Goal: Task Accomplishment & Management: Manage account settings

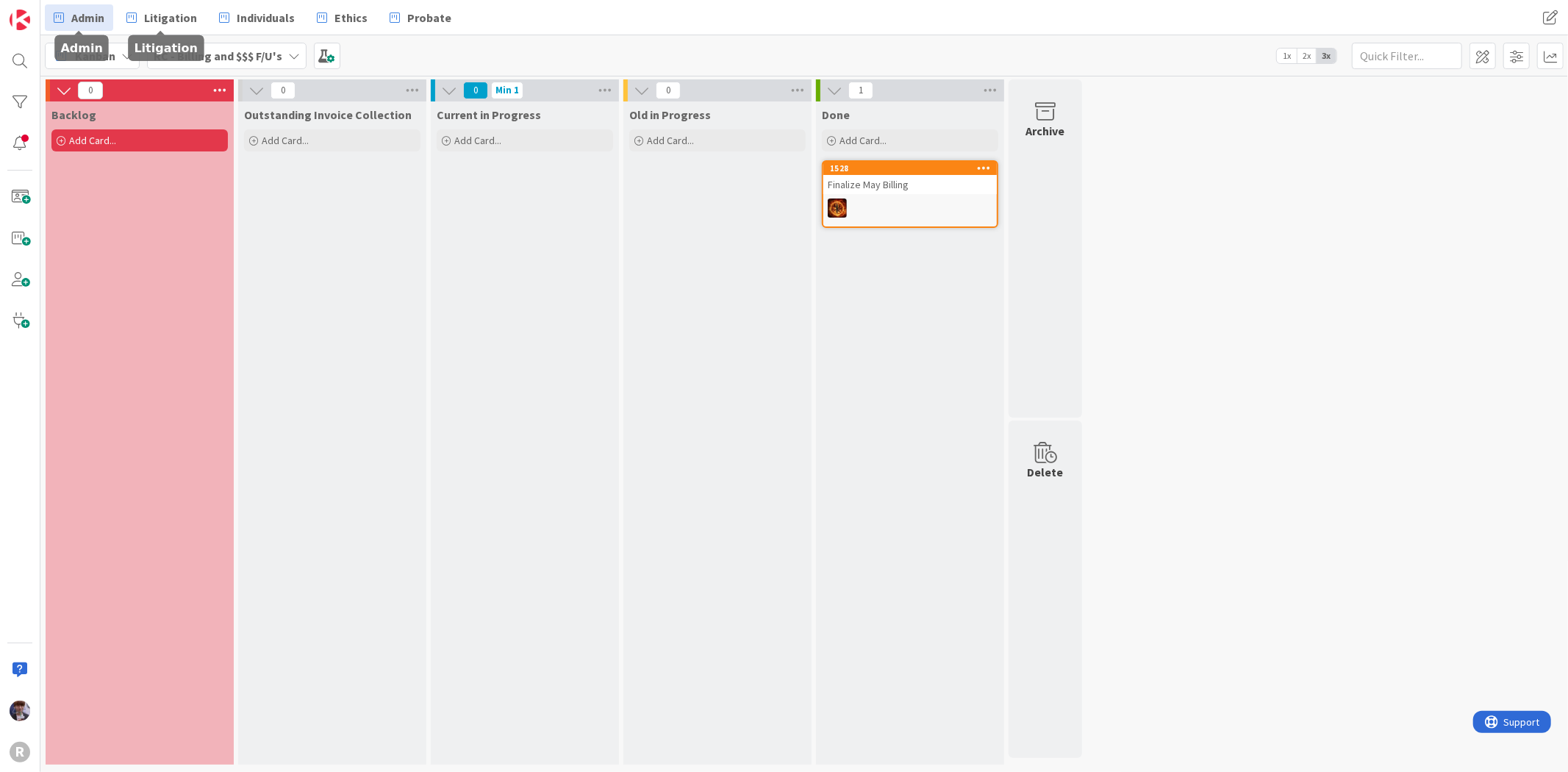
click at [91, 30] on link "Admin" at bounding box center [79, 18] width 68 height 26
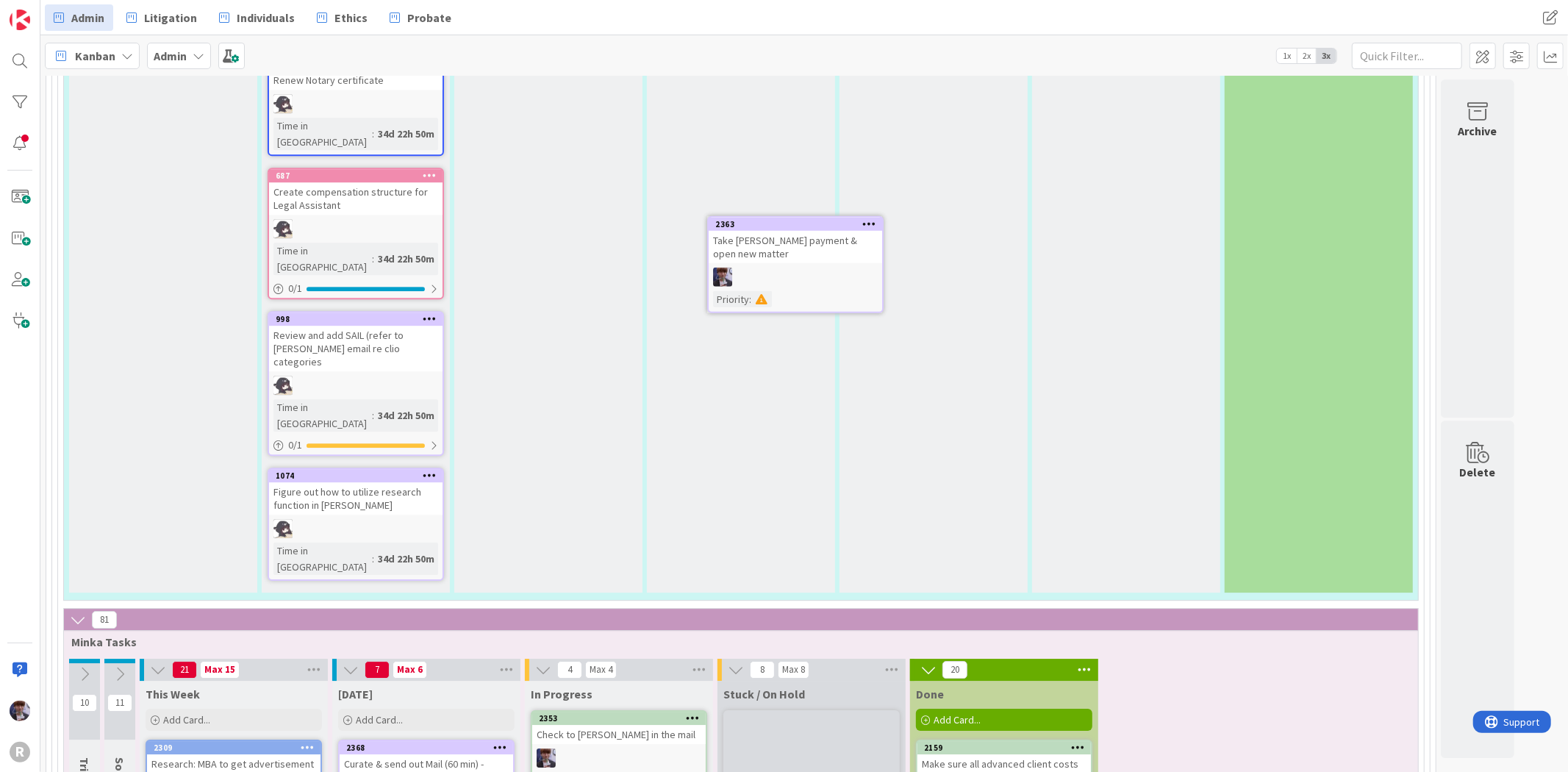
scroll to position [3664, 0]
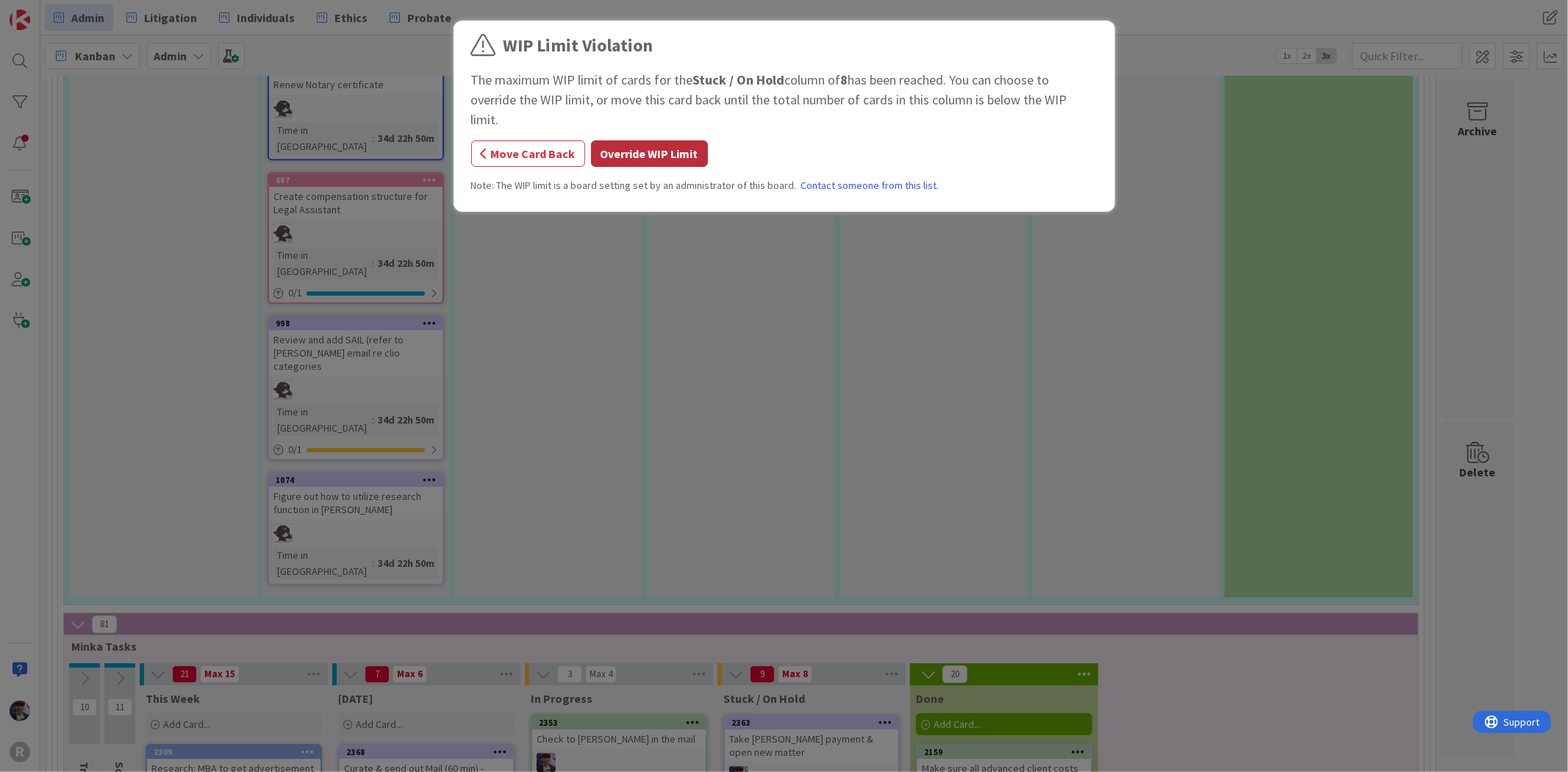
click at [677, 143] on button "Override WIP Limit" at bounding box center [649, 153] width 117 height 26
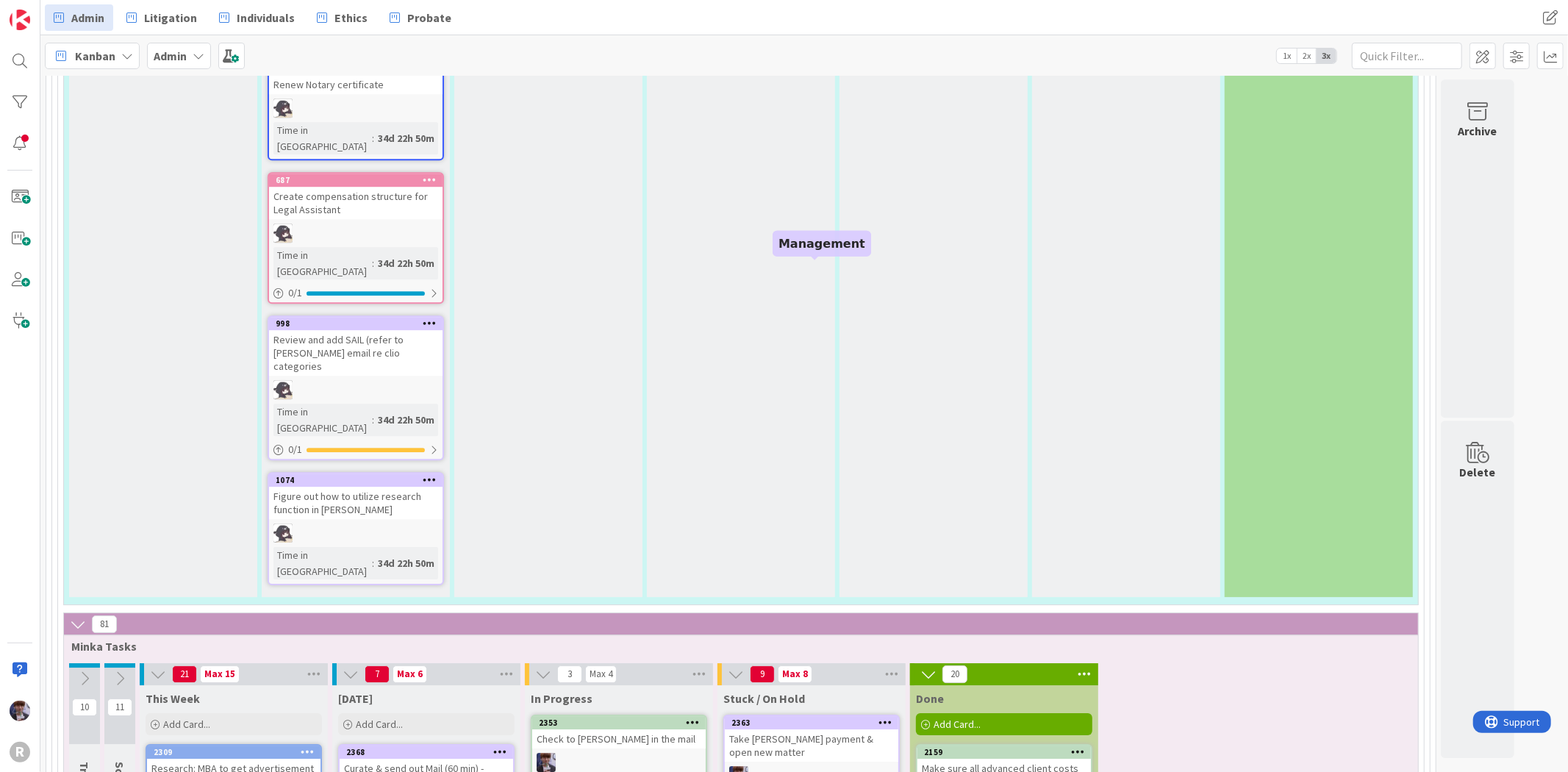
click at [818, 730] on div "Take Sowinski payment & open new matter" at bounding box center [811, 746] width 173 height 32
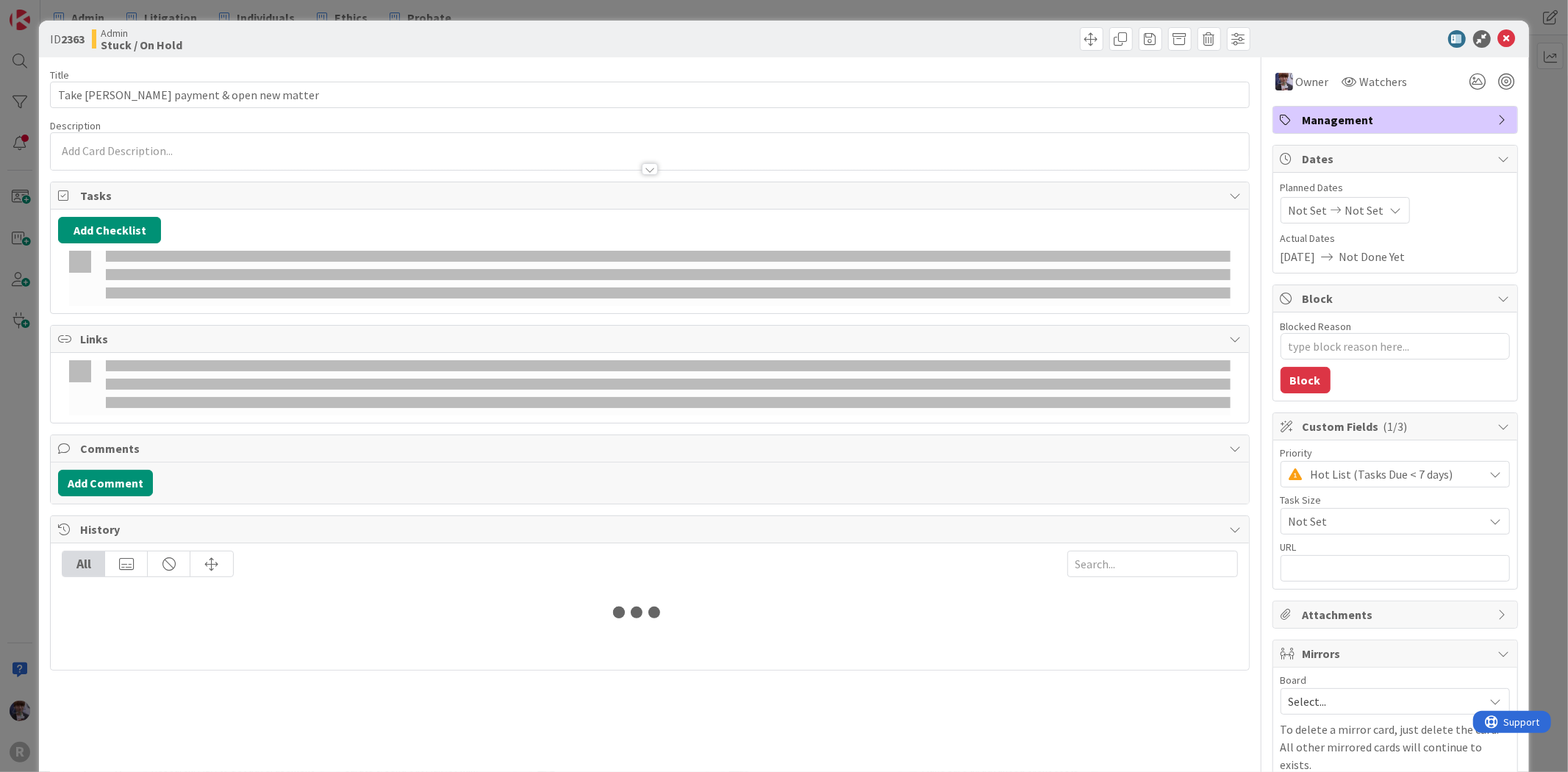
type textarea "x"
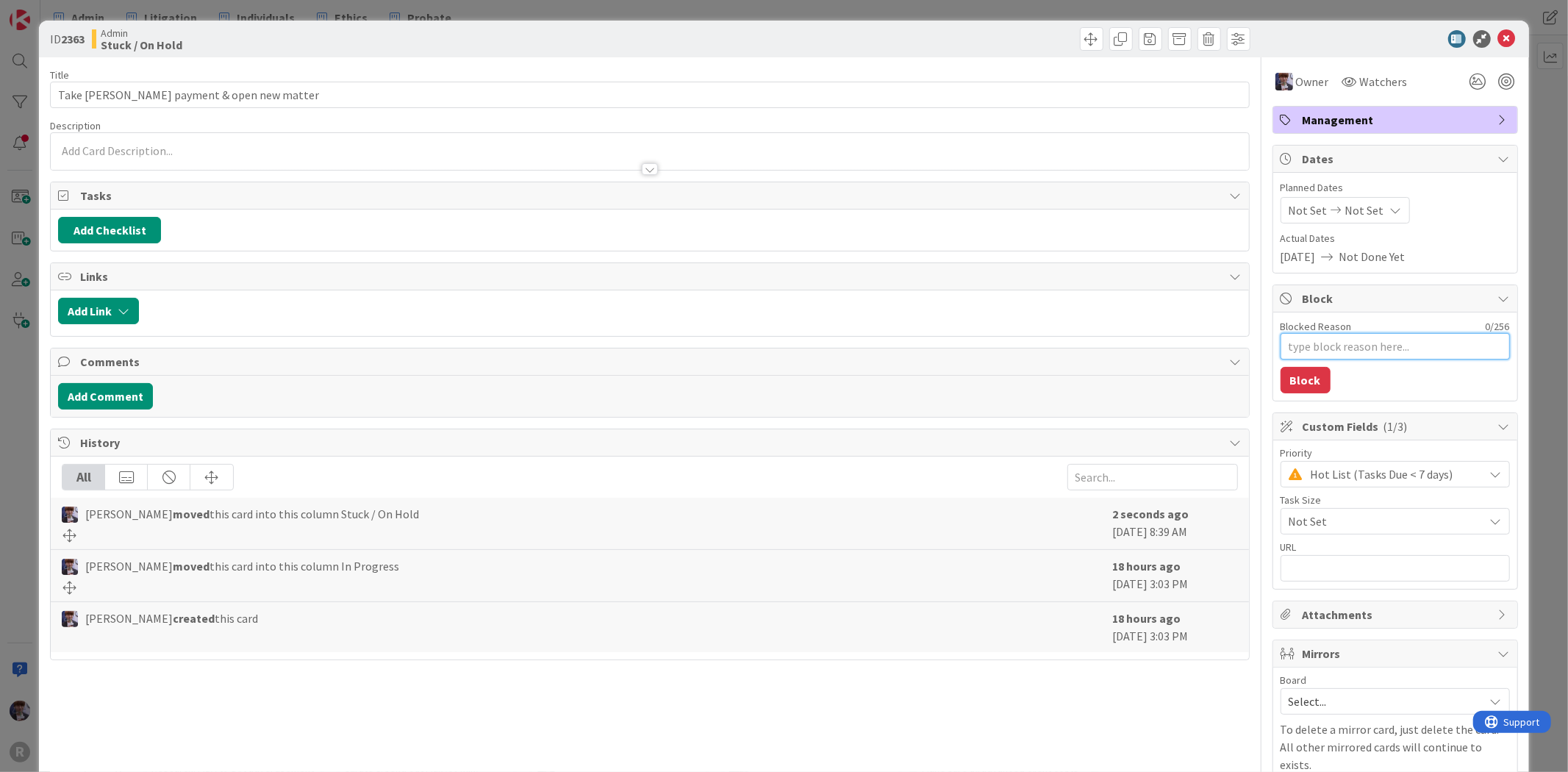
click at [1297, 351] on textarea "Blocked Reason" at bounding box center [1395, 346] width 229 height 26
type textarea "T"
type textarea "x"
type textarea "Ta"
type textarea "x"
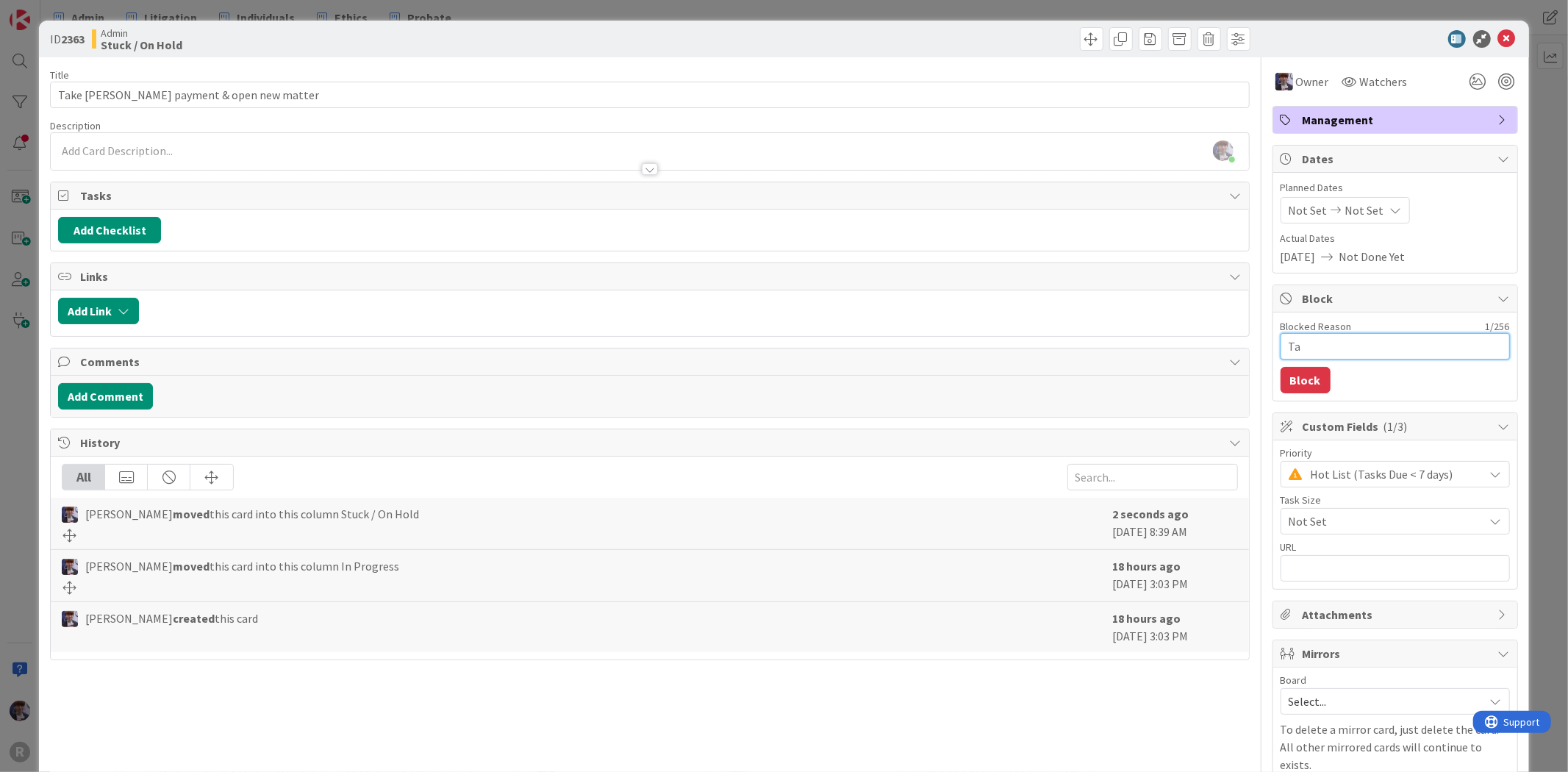
type textarea "Tal"
type textarea "x"
type textarea "Talk"
type textarea "x"
type textarea "Talk"
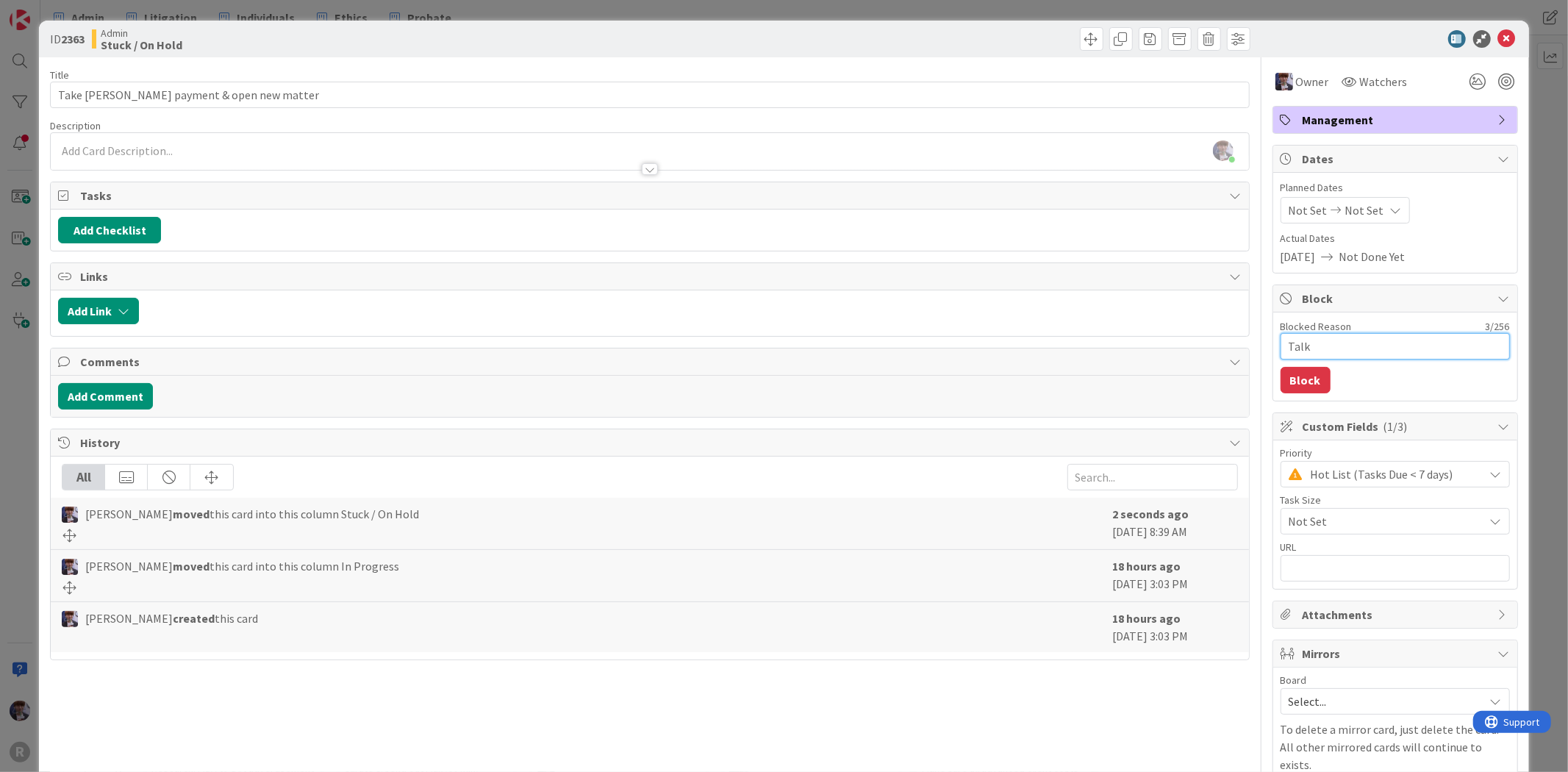
type textarea "x"
type textarea "Talk t"
type textarea "x"
type textarea "Talk to"
type textarea "x"
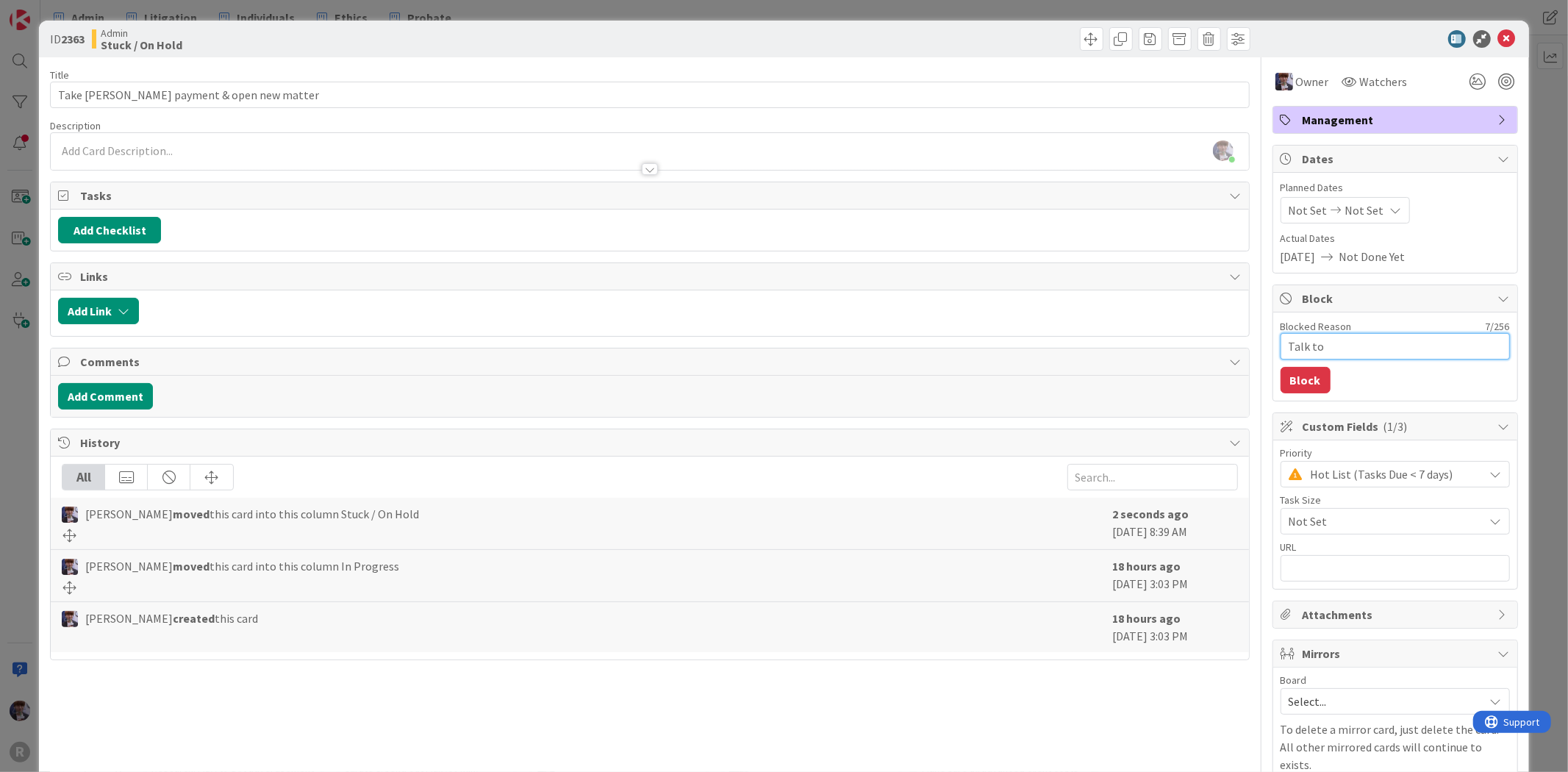
type textarea "Talk t"
type textarea "x"
type textarea "Talk to"
type textarea "x"
type textarea "Talk to"
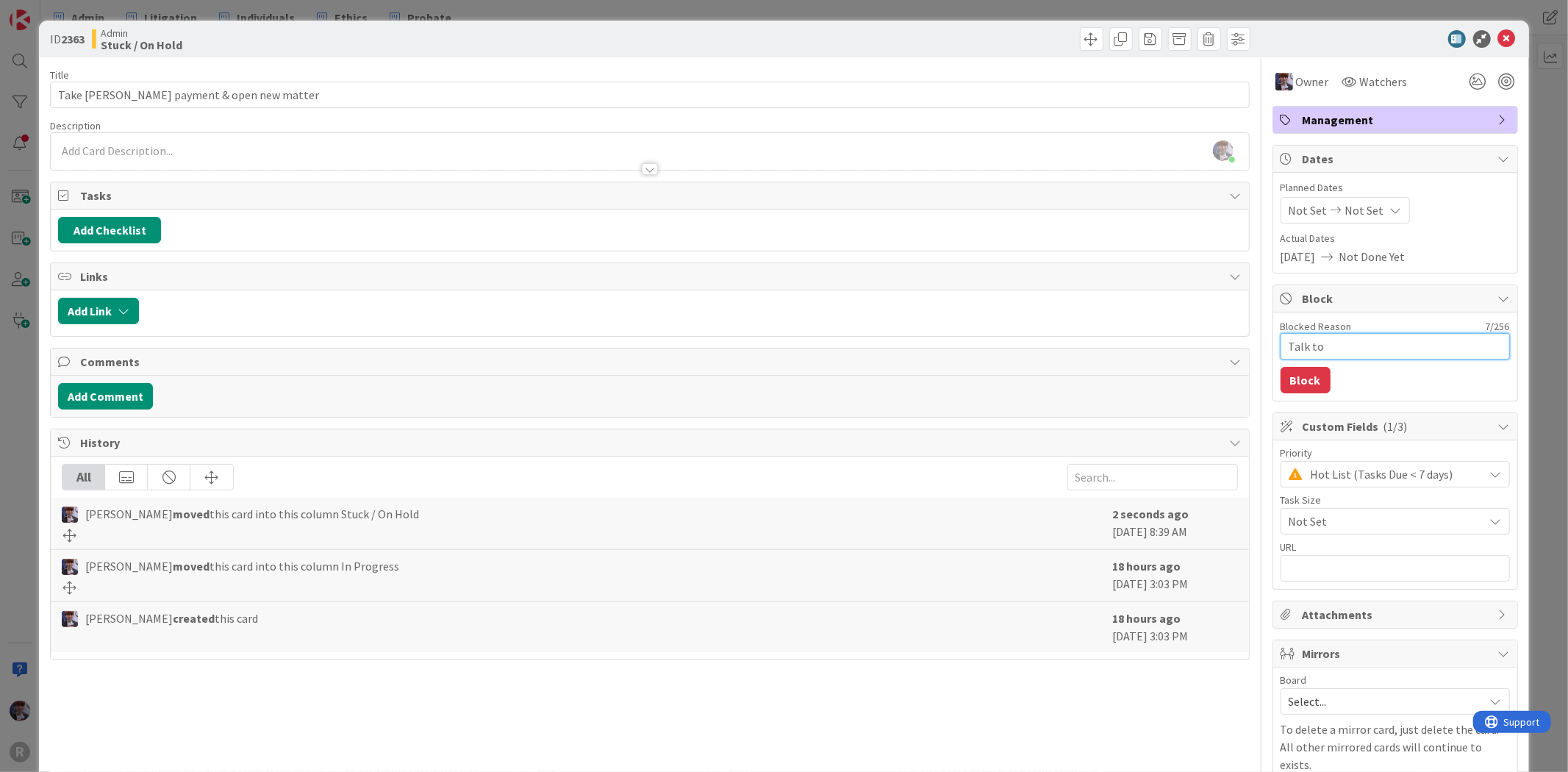
type textarea "x"
type textarea "Talk to M"
type textarea "x"
type textarea "Talk to MR"
type textarea "x"
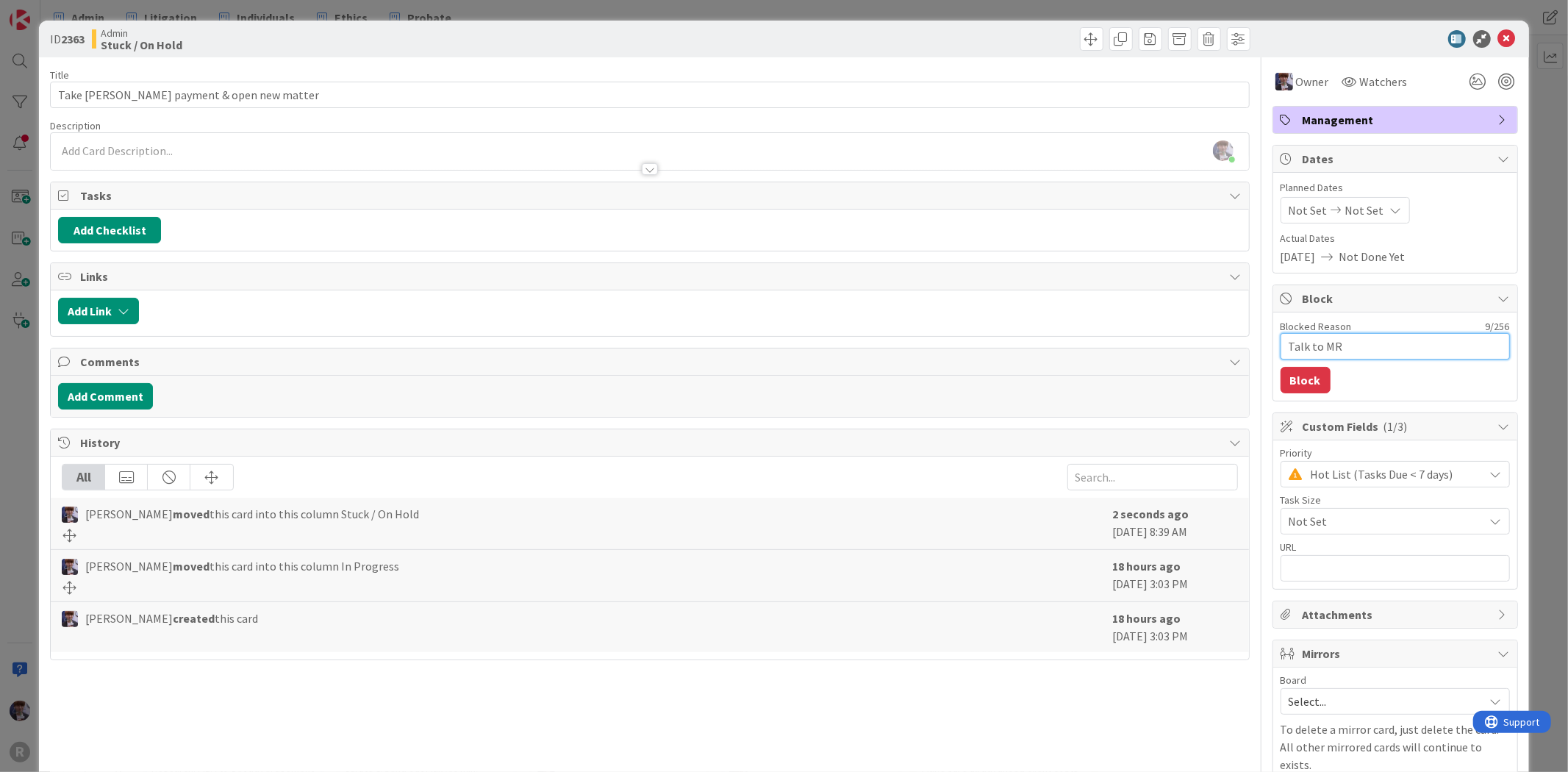
type textarea "Talk to MRR"
type textarea "x"
type textarea "Talk to MRR"
type textarea "x"
type textarea "Talk to MRR a"
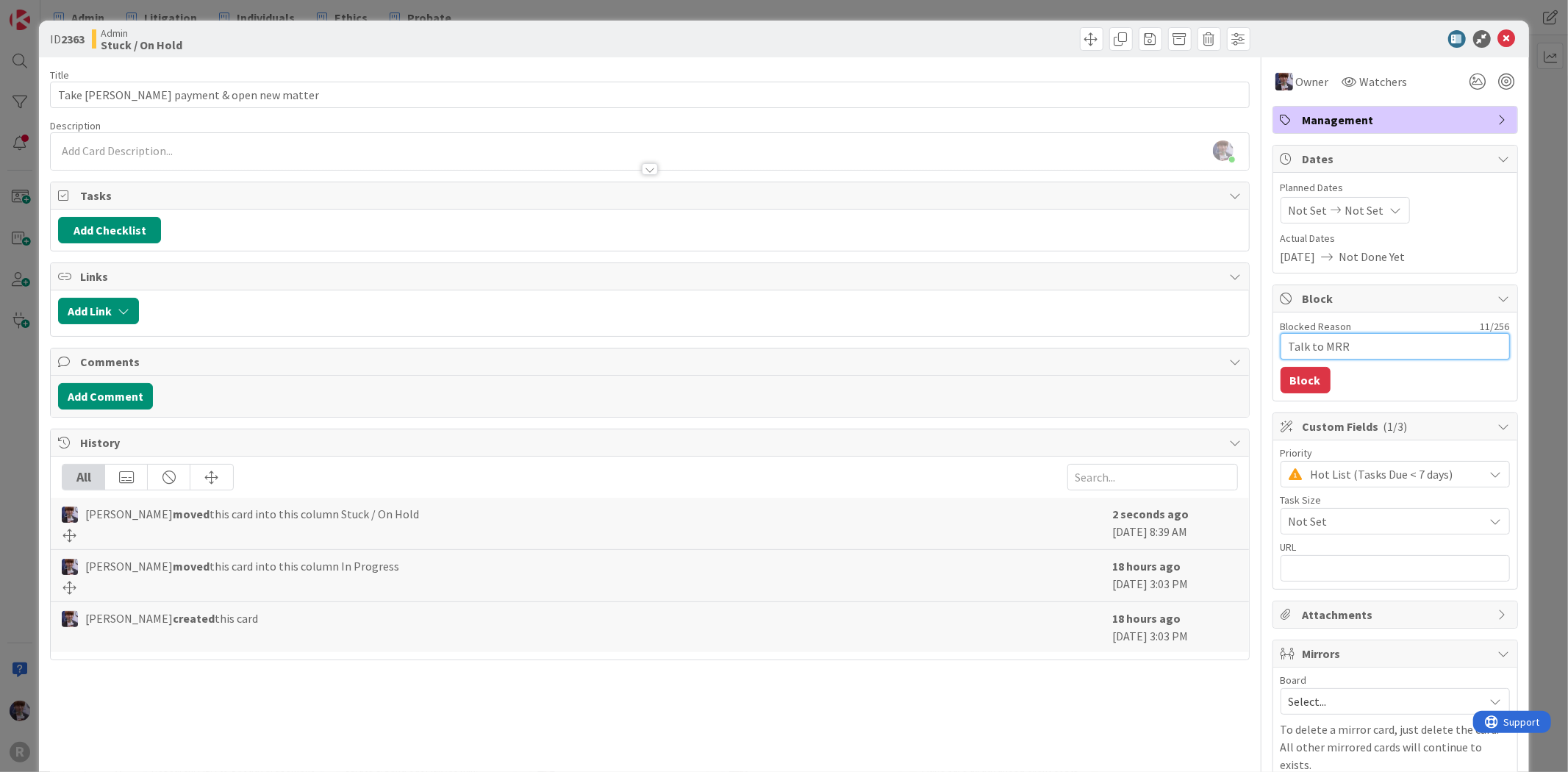
type textarea "x"
type textarea "Talk to MRR ab"
type textarea "x"
type textarea "Talk to MRR abo"
type textarea "x"
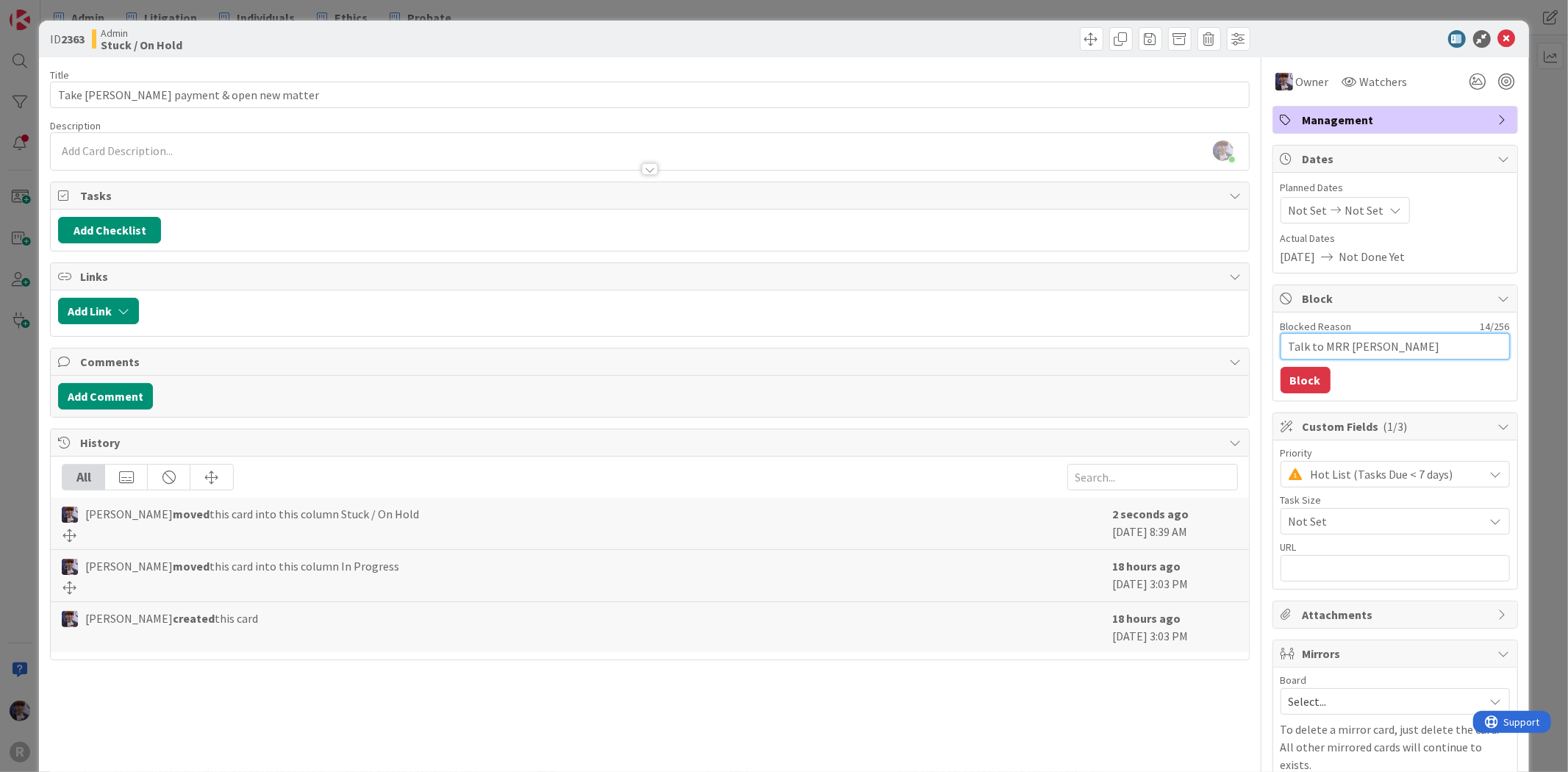
type textarea "Talk to MRR abou"
type textarea "x"
type textarea "Talk to MRR about"
type textarea "x"
type textarea "Talk to MRR about"
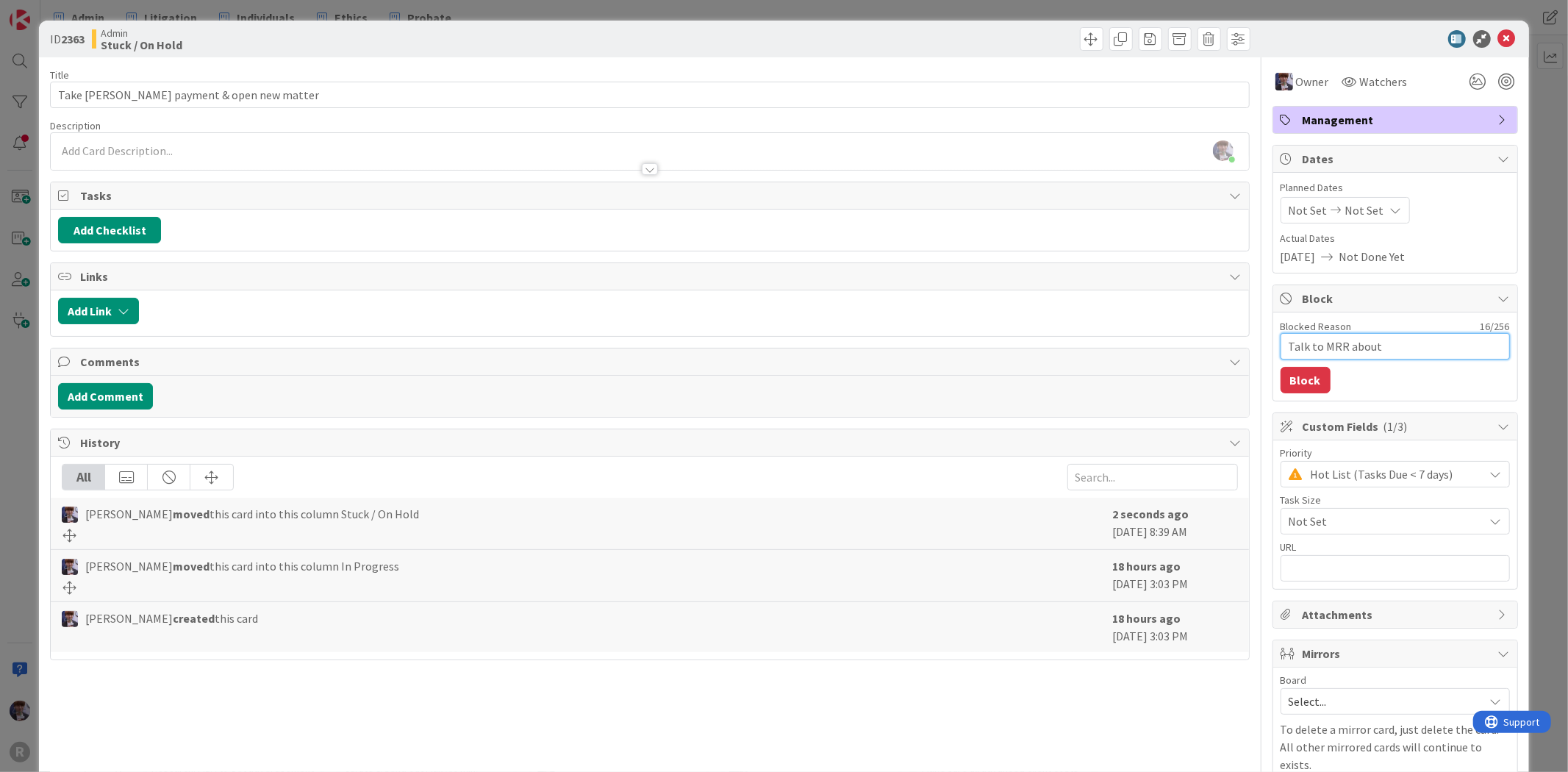
type textarea "x"
type textarea "Talk to MRR about c"
type textarea "x"
type textarea "Talk to MRR about cl"
type textarea "x"
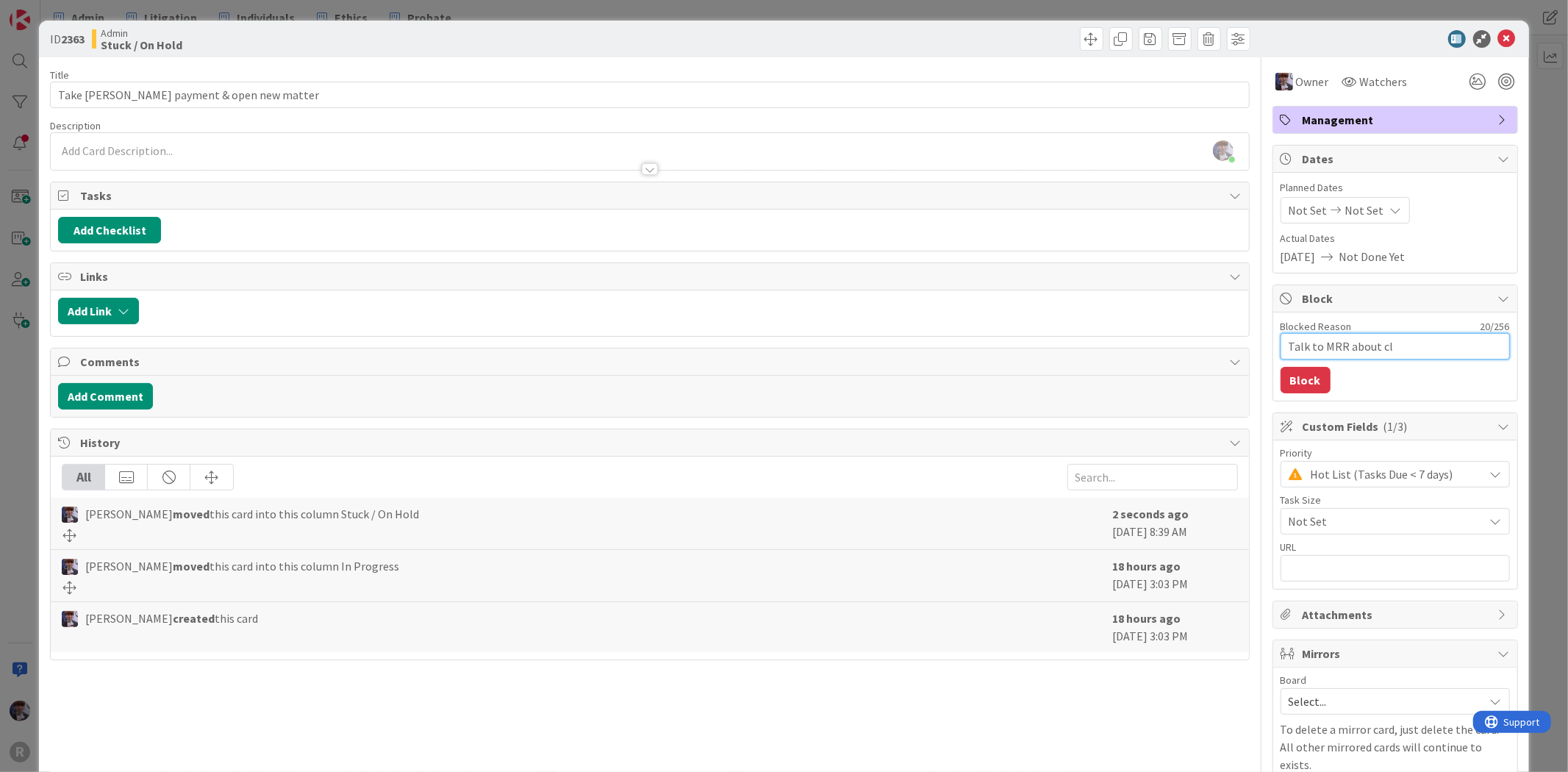
type textarea "Talk to MRR about cli"
type textarea "x"
type textarea "Talk to MRR about clie"
type textarea "x"
type textarea "Talk to MRR about clien"
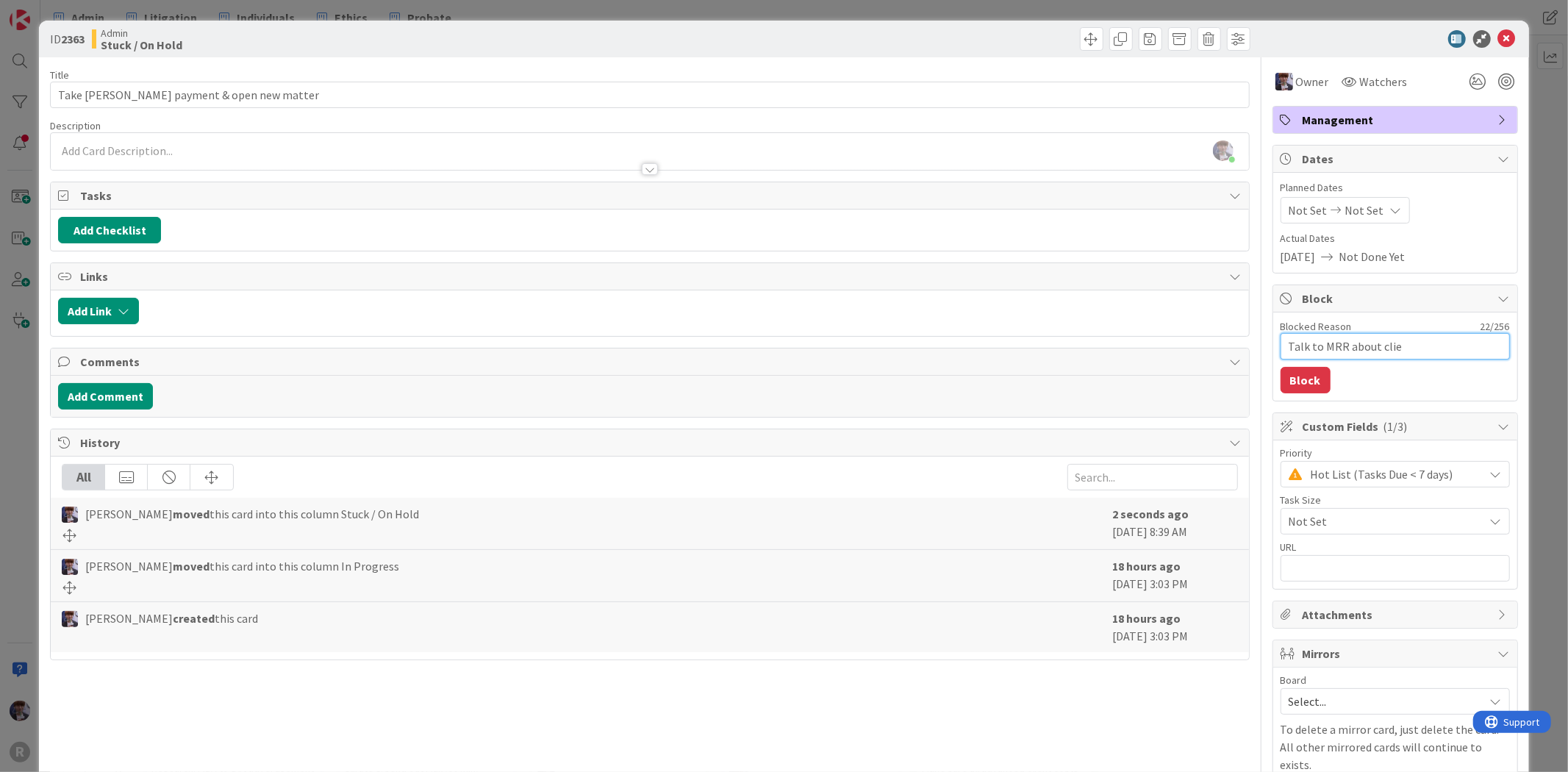
type textarea "x"
type textarea "Talk to MRR about client"
type textarea "x"
type textarea "Talk to MRR about client"
type textarea "x"
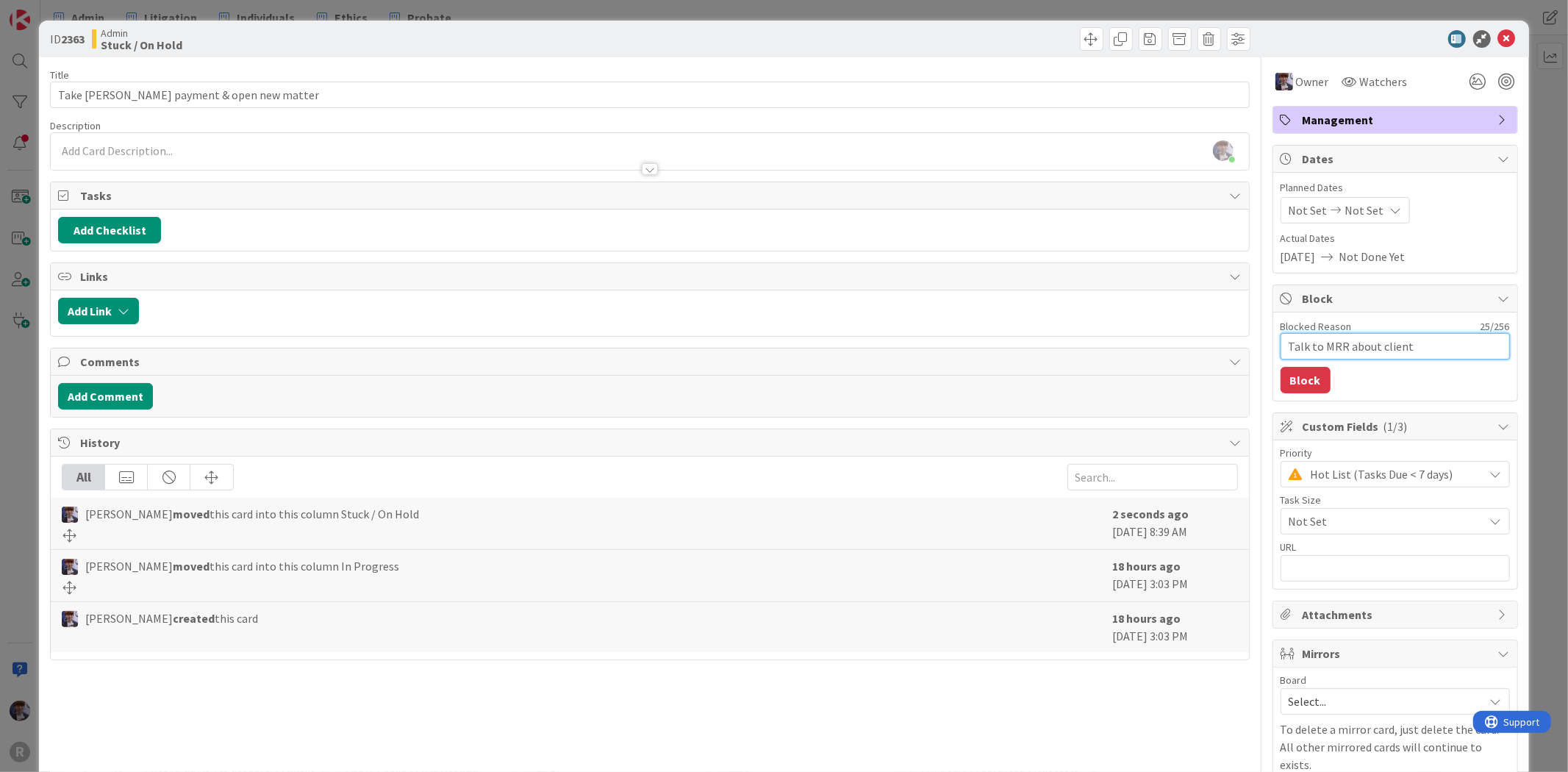
type textarea "Talk to MRR about client q"
type textarea "x"
type textarea "Talk to MRR about client qu"
type textarea "x"
type textarea "Talk to MRR about client que"
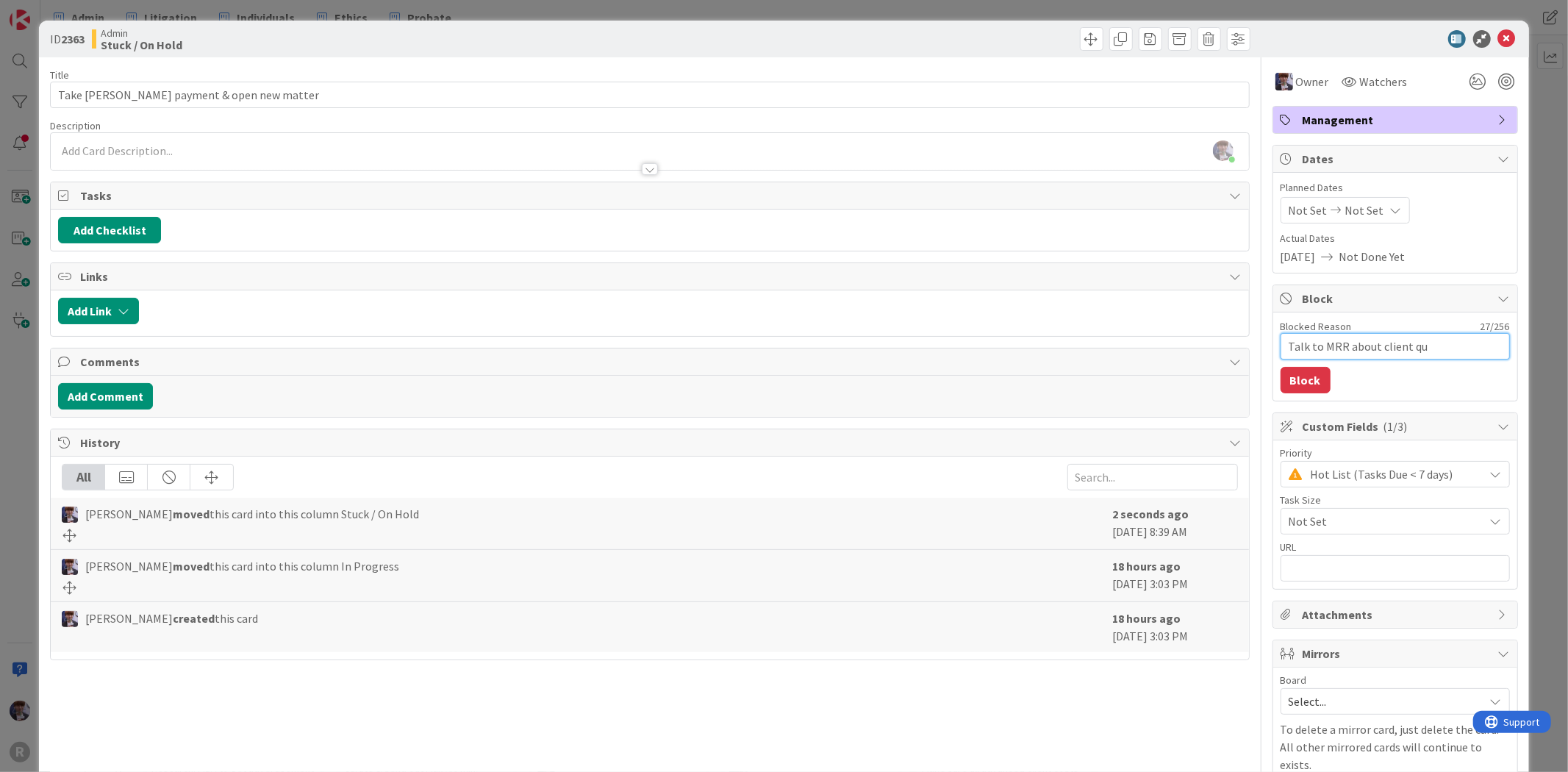
type textarea "x"
type textarea "Talk to MRR about client qu"
type textarea "x"
type textarea "Talk to MRR about client q"
type textarea "x"
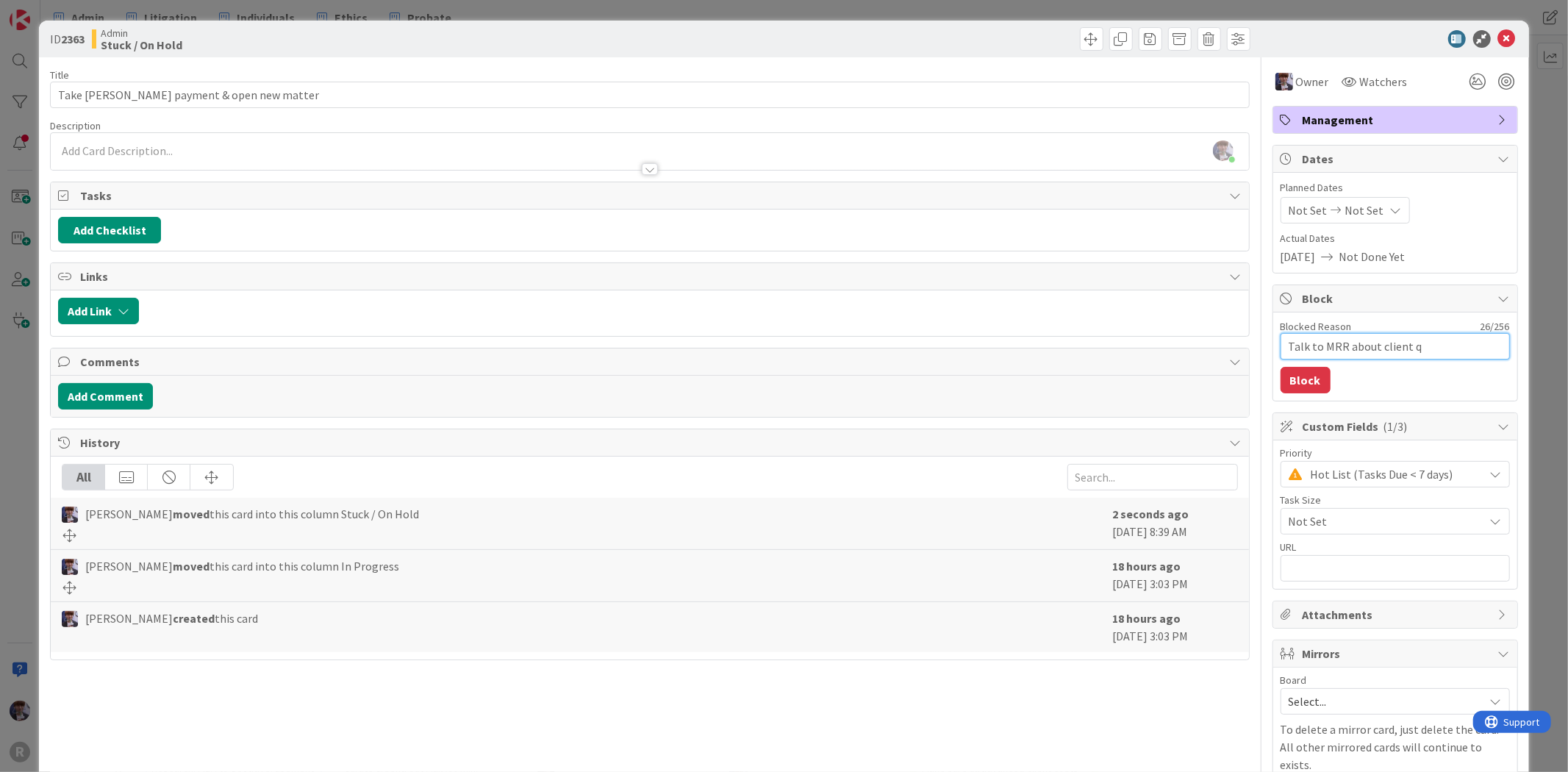
type textarea "Talk to MRR about client"
type textarea "x"
type textarea "Talk to MRR about client c"
type textarea "x"
type textarea "Talk to MRR about client co"
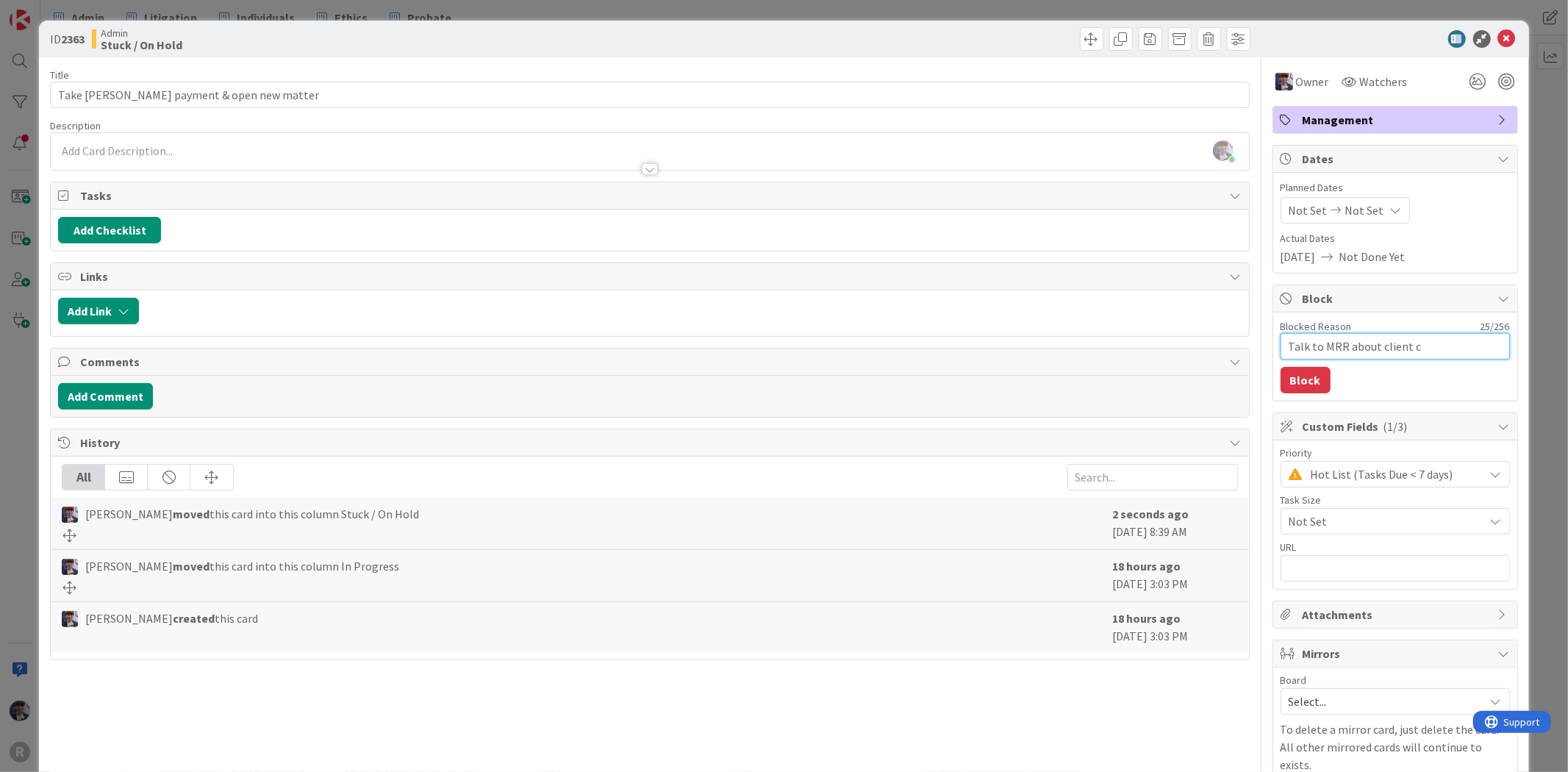
type textarea "x"
type textarea "Talk to MRR about client con"
type textarea "x"
type textarea "Talk to MRR about client conf"
type textarea "x"
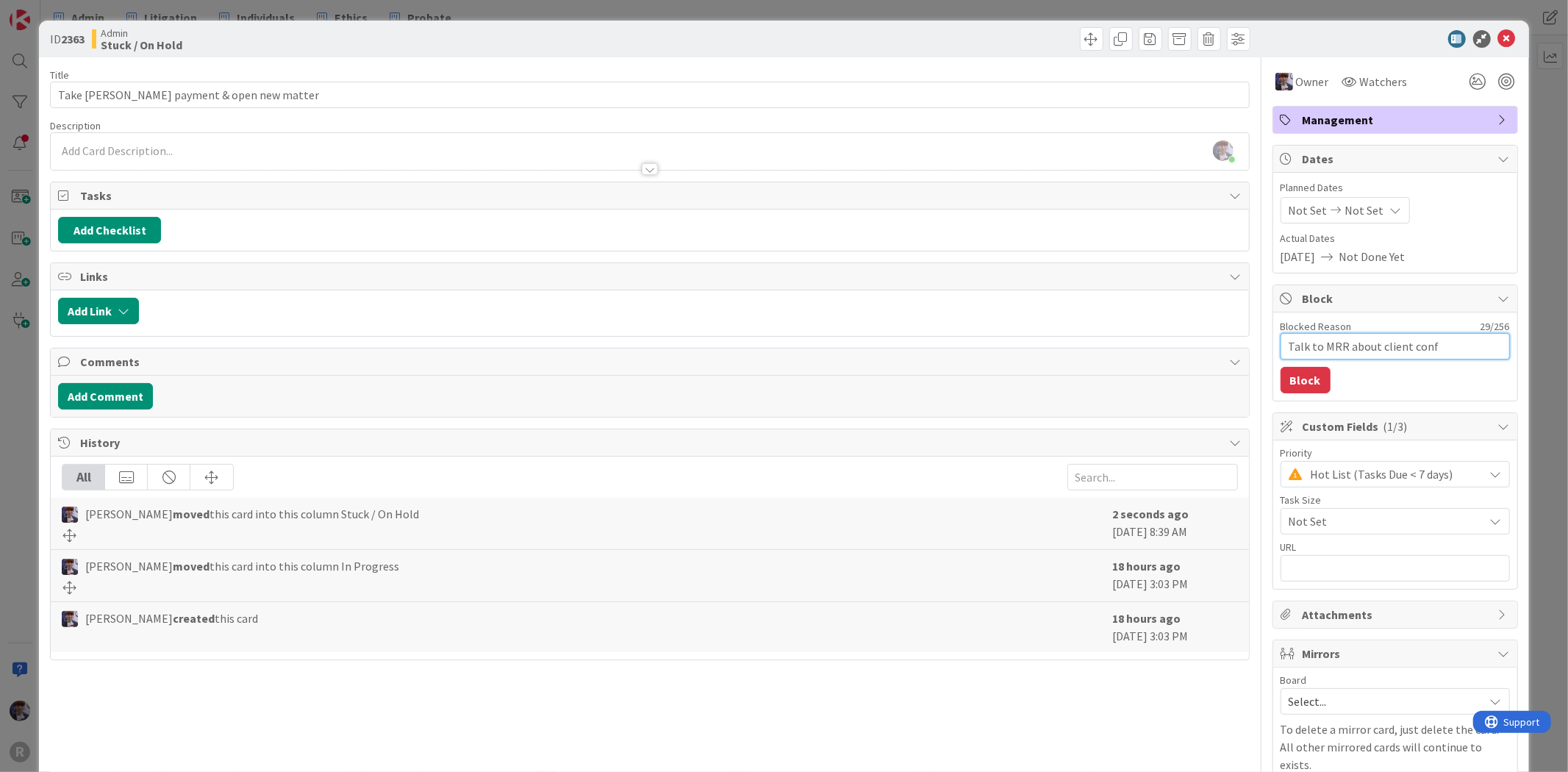
type textarea "Talk to MRR about client confu"
type textarea "x"
type textarea "Talk to MRR about client confus"
type textarea "x"
type textarea "Talk to MRR about client confusi"
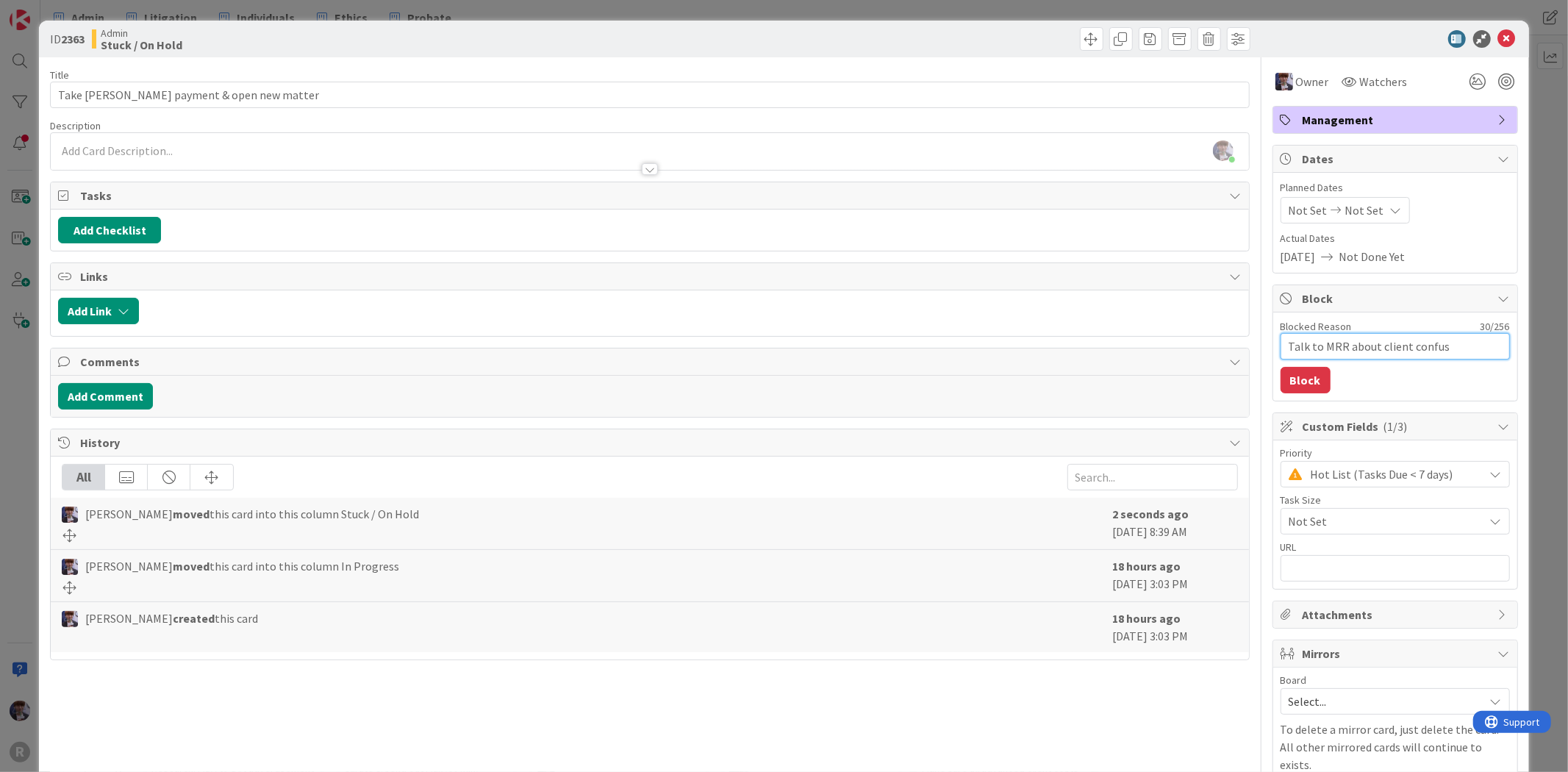
type textarea "x"
type textarea "Talk to MRR about client confusio"
type textarea "x"
type textarea "Talk to MRR about client confusion"
type textarea "x"
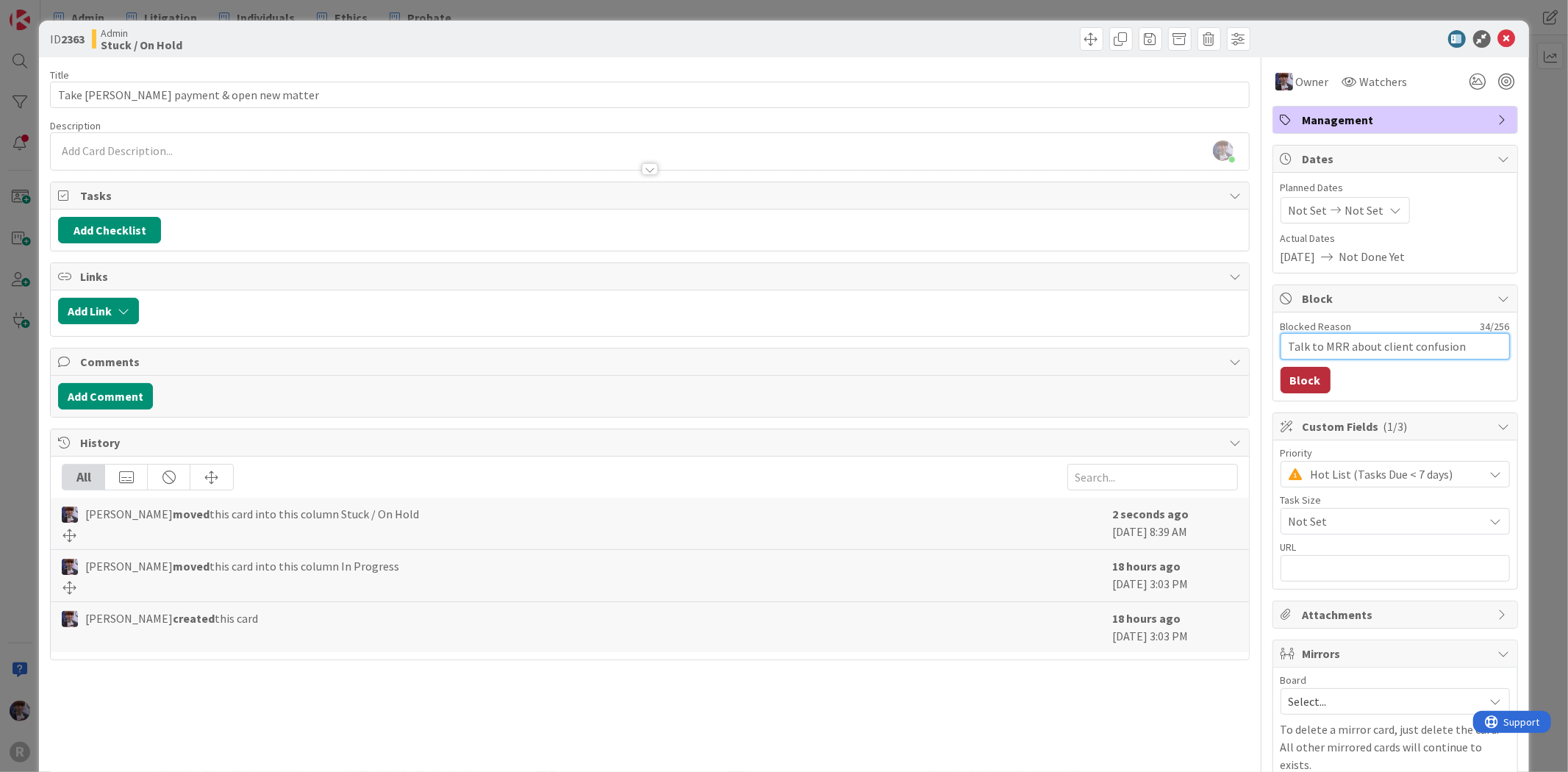
type textarea "Talk to MRR about client confusion"
click at [1305, 379] on button "Block" at bounding box center [1305, 380] width 50 height 26
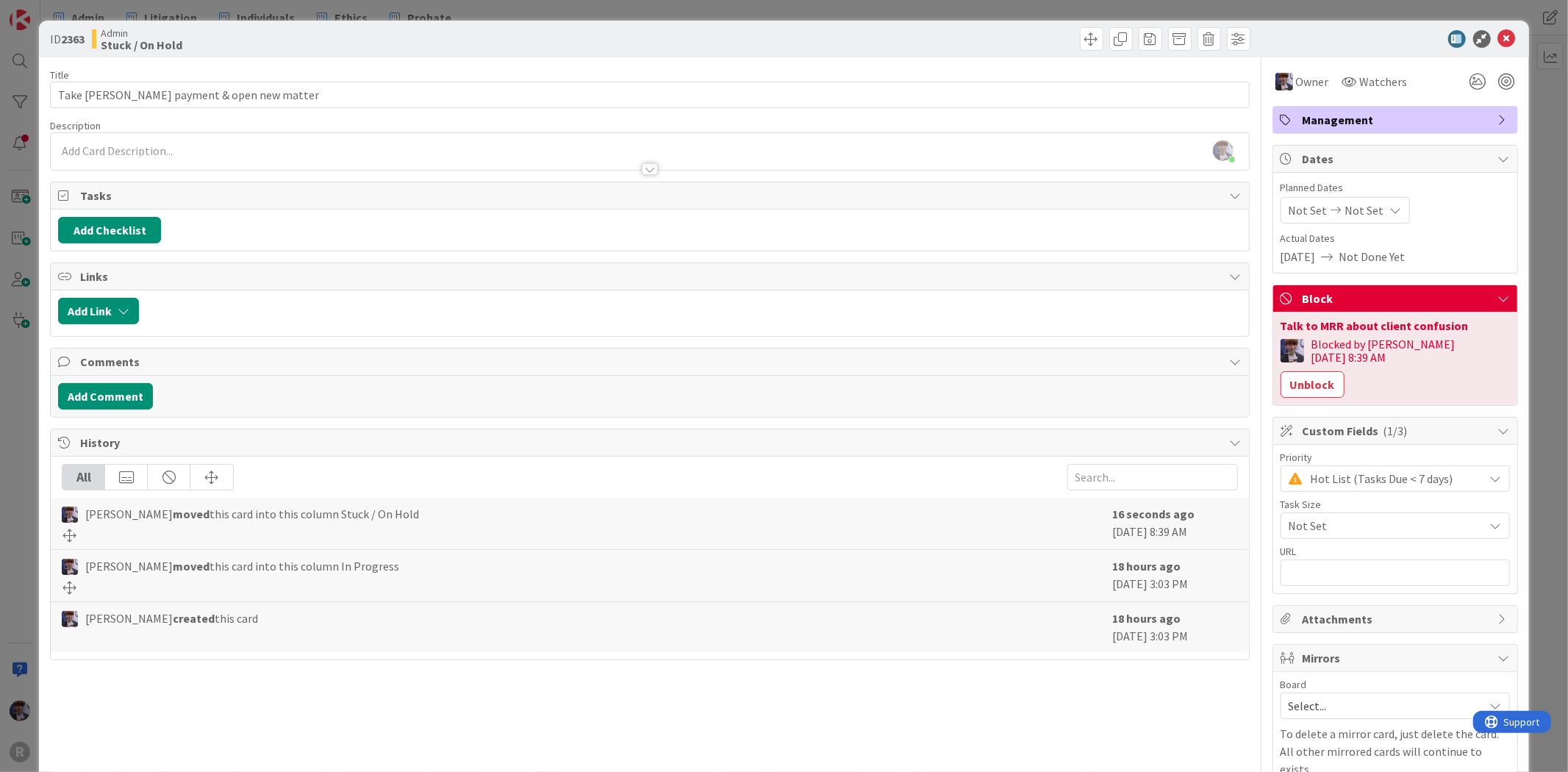
click at [1522, 258] on div "ID 2363 Admin Stuck / On Hold Title 39 / 128 Take Sowinski payment & open new m…" at bounding box center [784, 386] width 1568 height 772
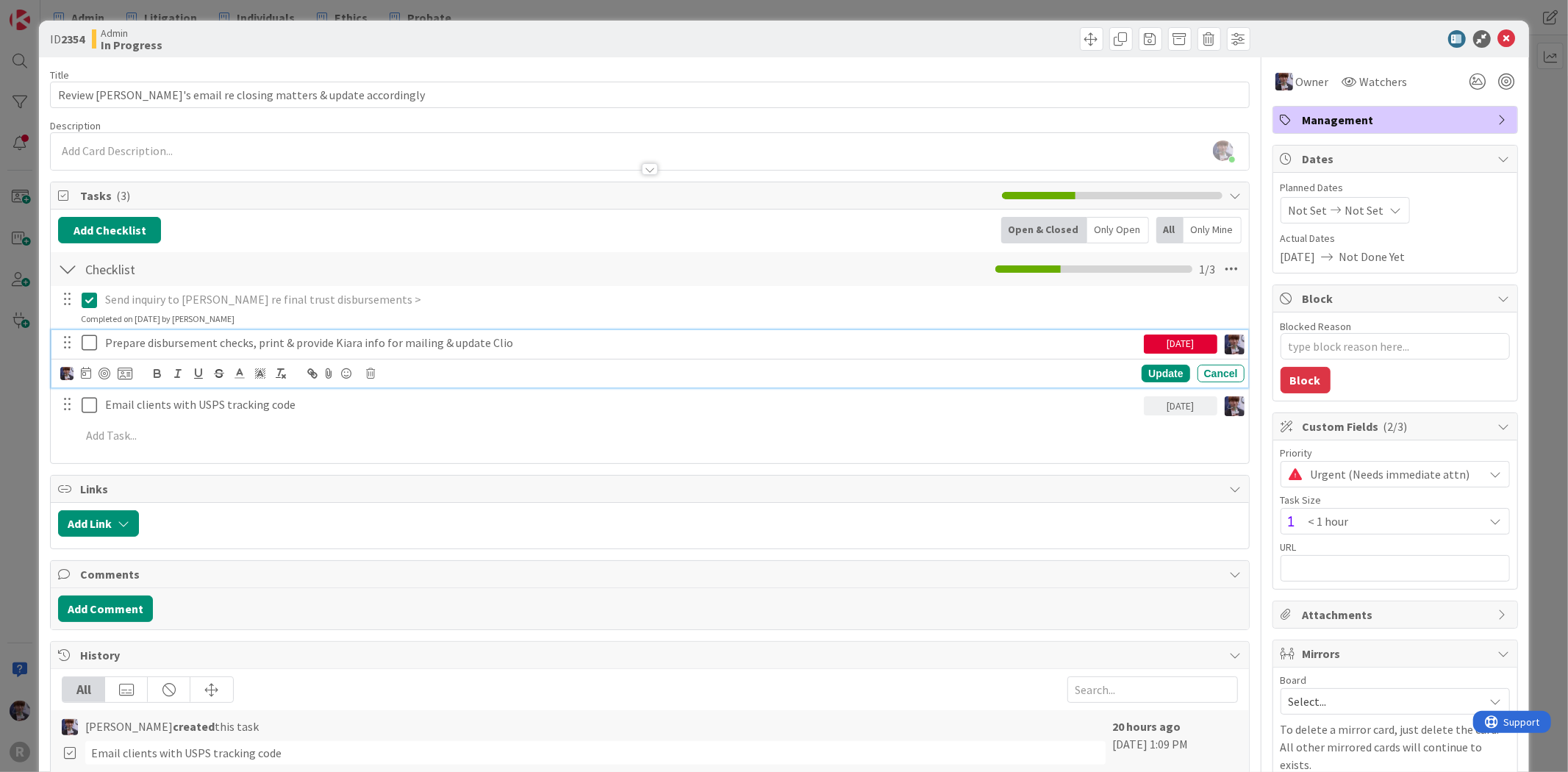
click at [115, 344] on p "Prepare disbursement checks, print & provide Kiara info for mailing & update Cl…" at bounding box center [621, 342] width 1033 height 17
click at [106, 376] on div at bounding box center [104, 373] width 12 height 12
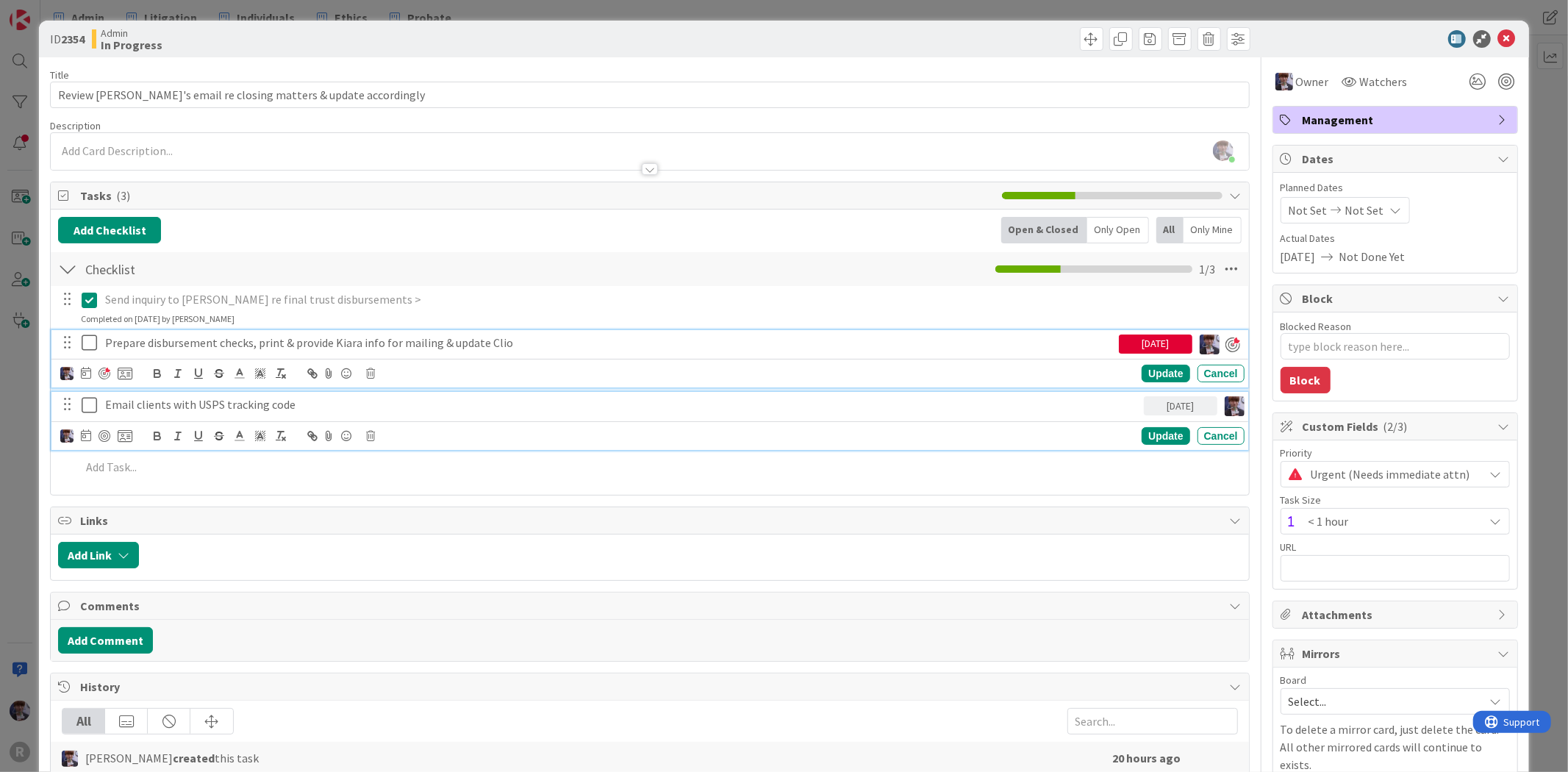
click at [190, 409] on p "Email clients with USPS tracking code" at bounding box center [621, 404] width 1033 height 17
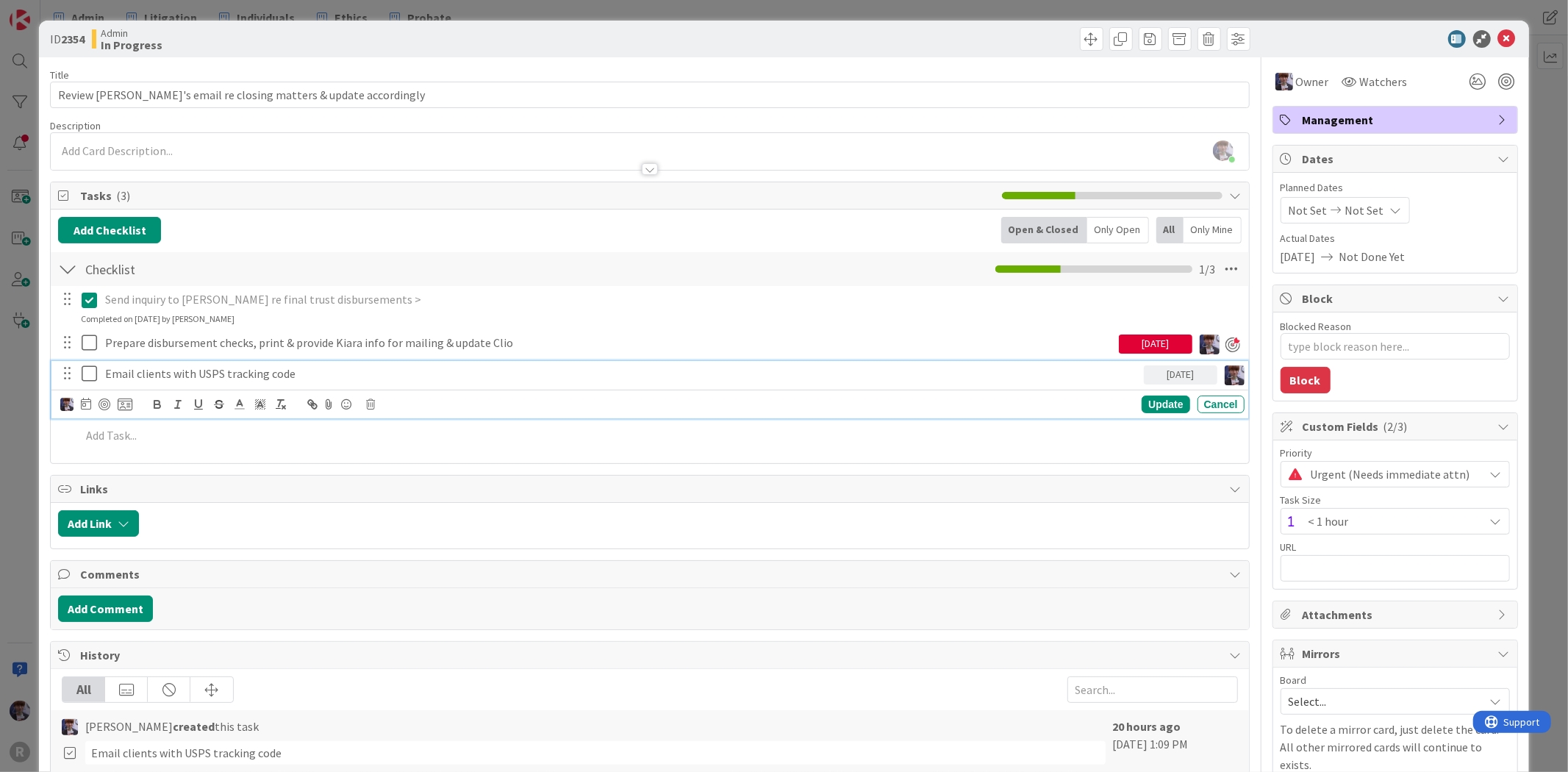
click at [1140, 305] on p "Send inquiry to Kelly re final trust disbursements >" at bounding box center [672, 299] width 1134 height 17
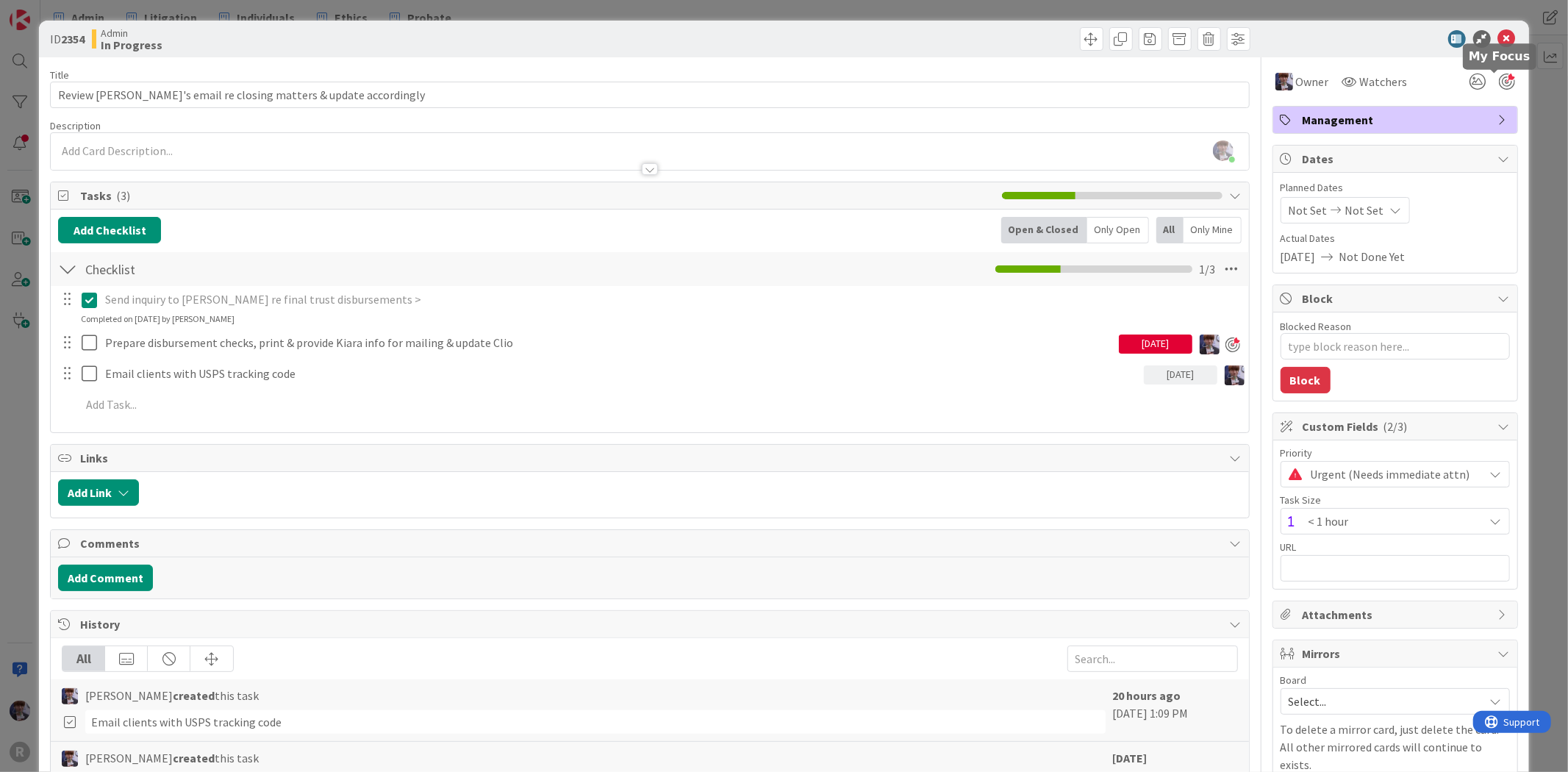
click at [1499, 82] on div at bounding box center [1507, 82] width 16 height 16
click at [1520, 115] on div "ID 2354 Admin In Progress Title 60 / 128 Review Kiara's email re closing matter…" at bounding box center [784, 386] width 1568 height 772
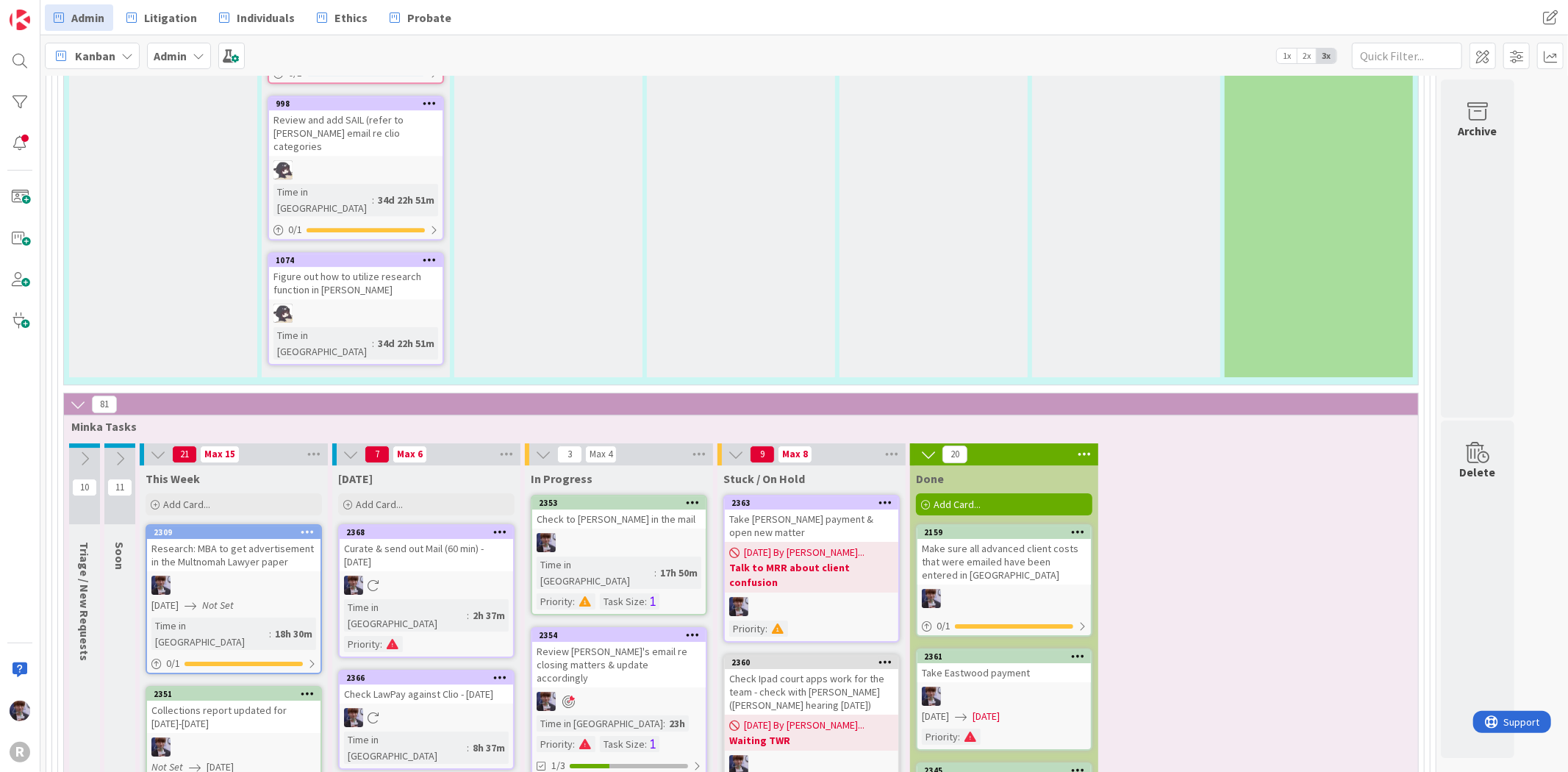
scroll to position [3909, 0]
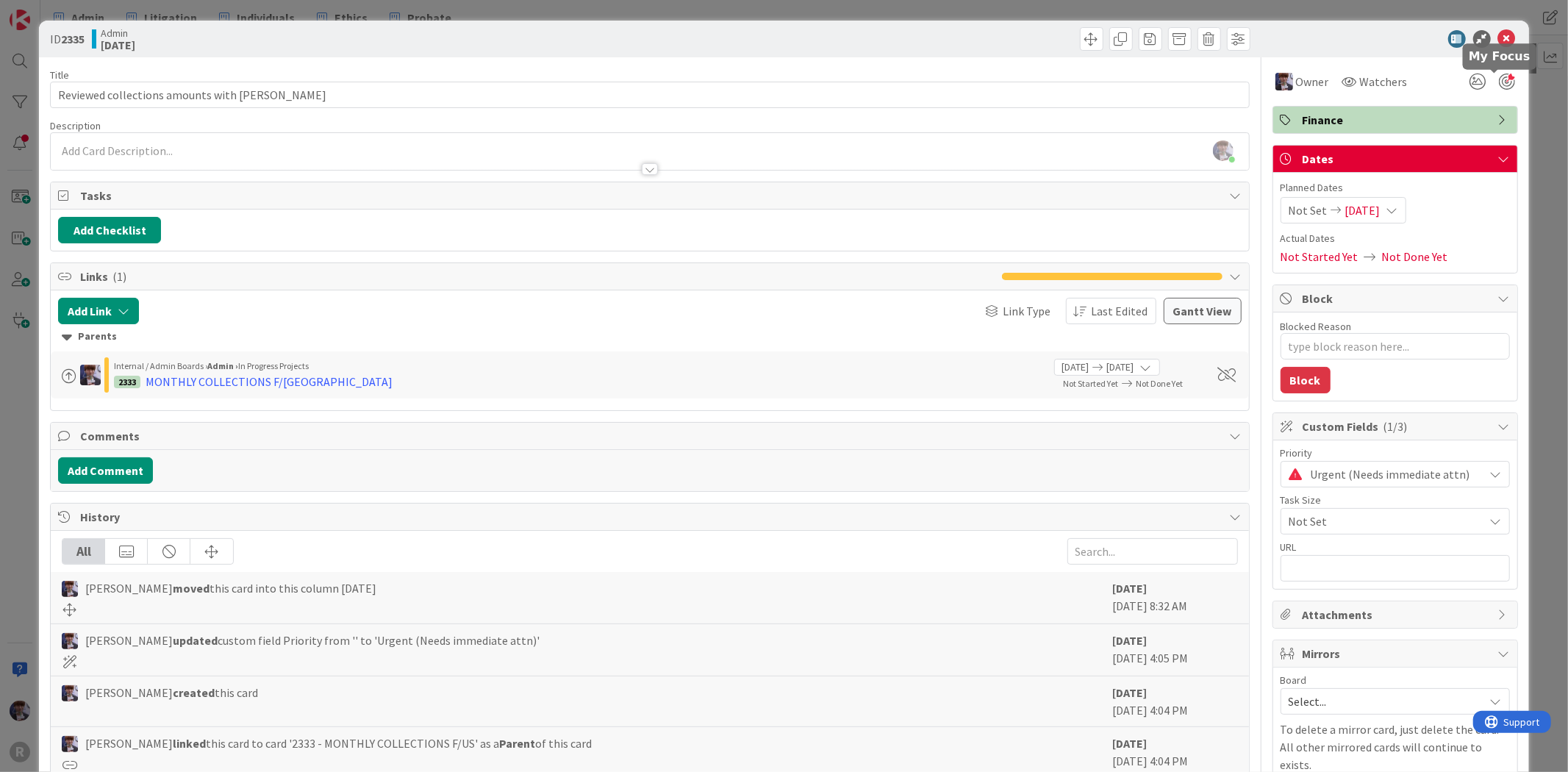
click at [1499, 76] on div at bounding box center [1507, 82] width 16 height 16
click at [1517, 94] on div "ID 2335 Admin Today Title 41 / 128 Reviewed collections amounts with Michael De…" at bounding box center [784, 386] width 1568 height 772
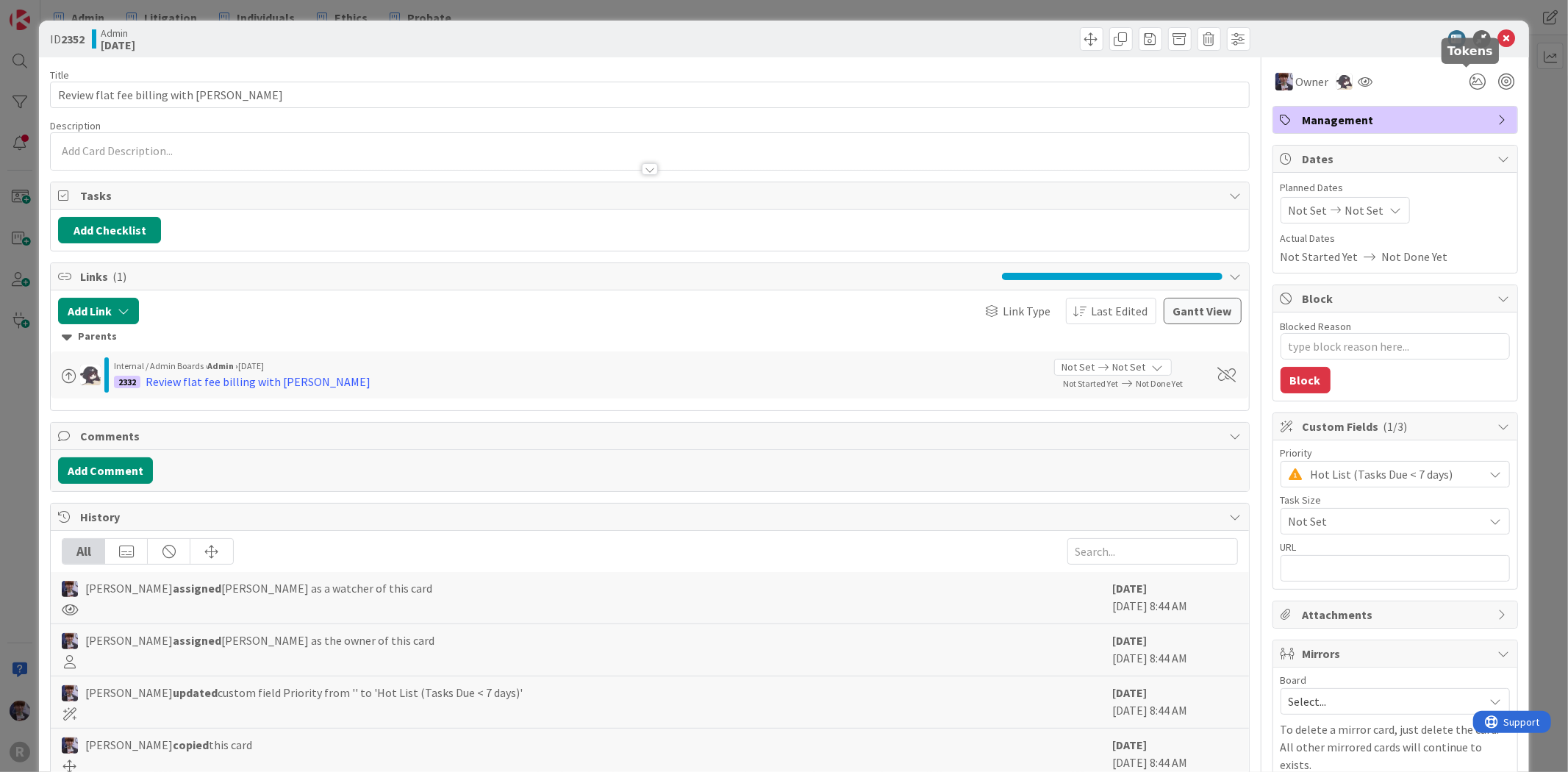
click at [1485, 82] on div at bounding box center [1491, 81] width 53 height 26
click at [1499, 84] on div at bounding box center [1507, 82] width 16 height 16
click at [1527, 100] on div "ID 2352 Admin Today Title 34 / 128 Review flat fee billing with Kelly Descripti…" at bounding box center [784, 386] width 1568 height 772
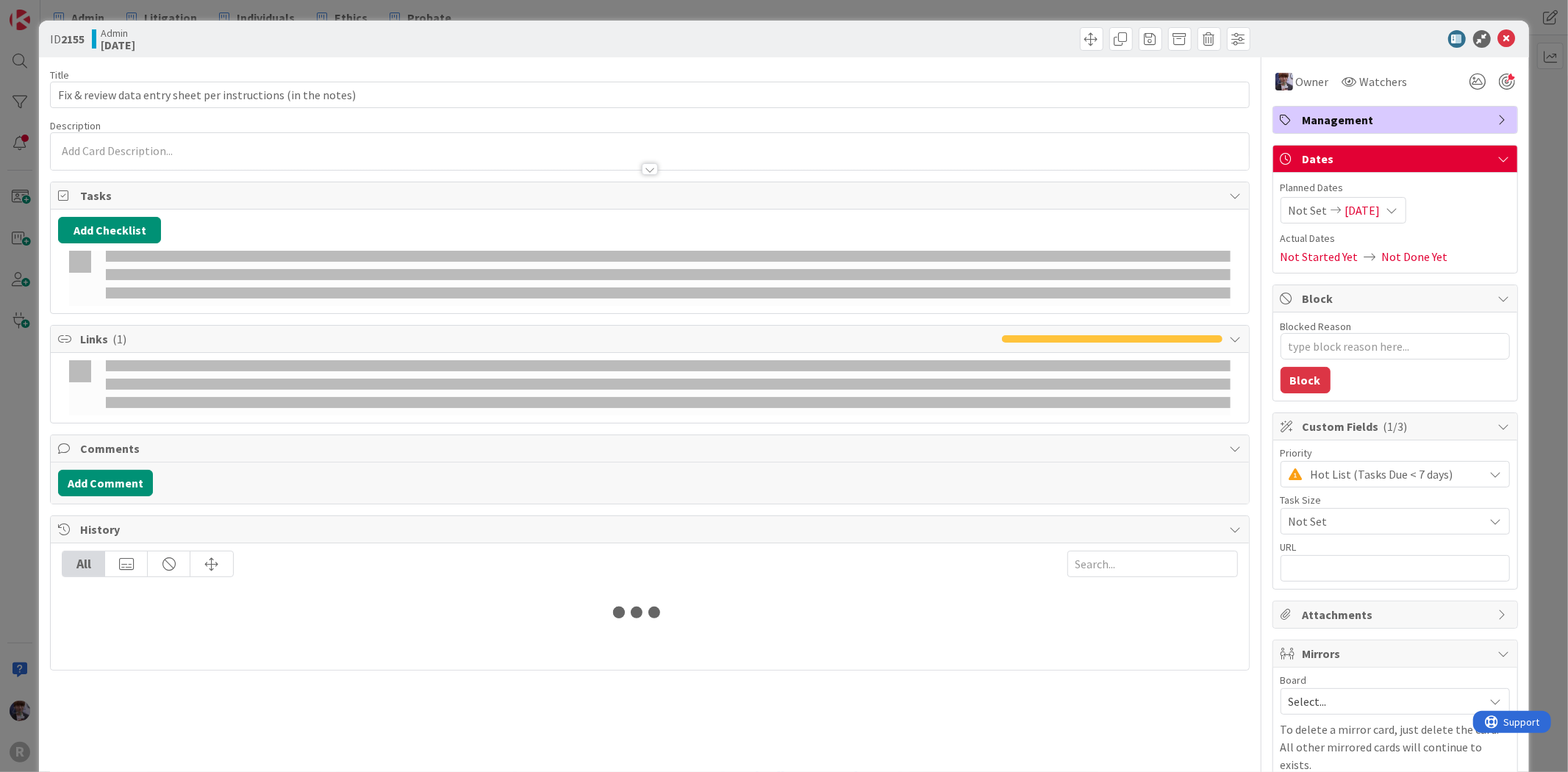
type textarea "x"
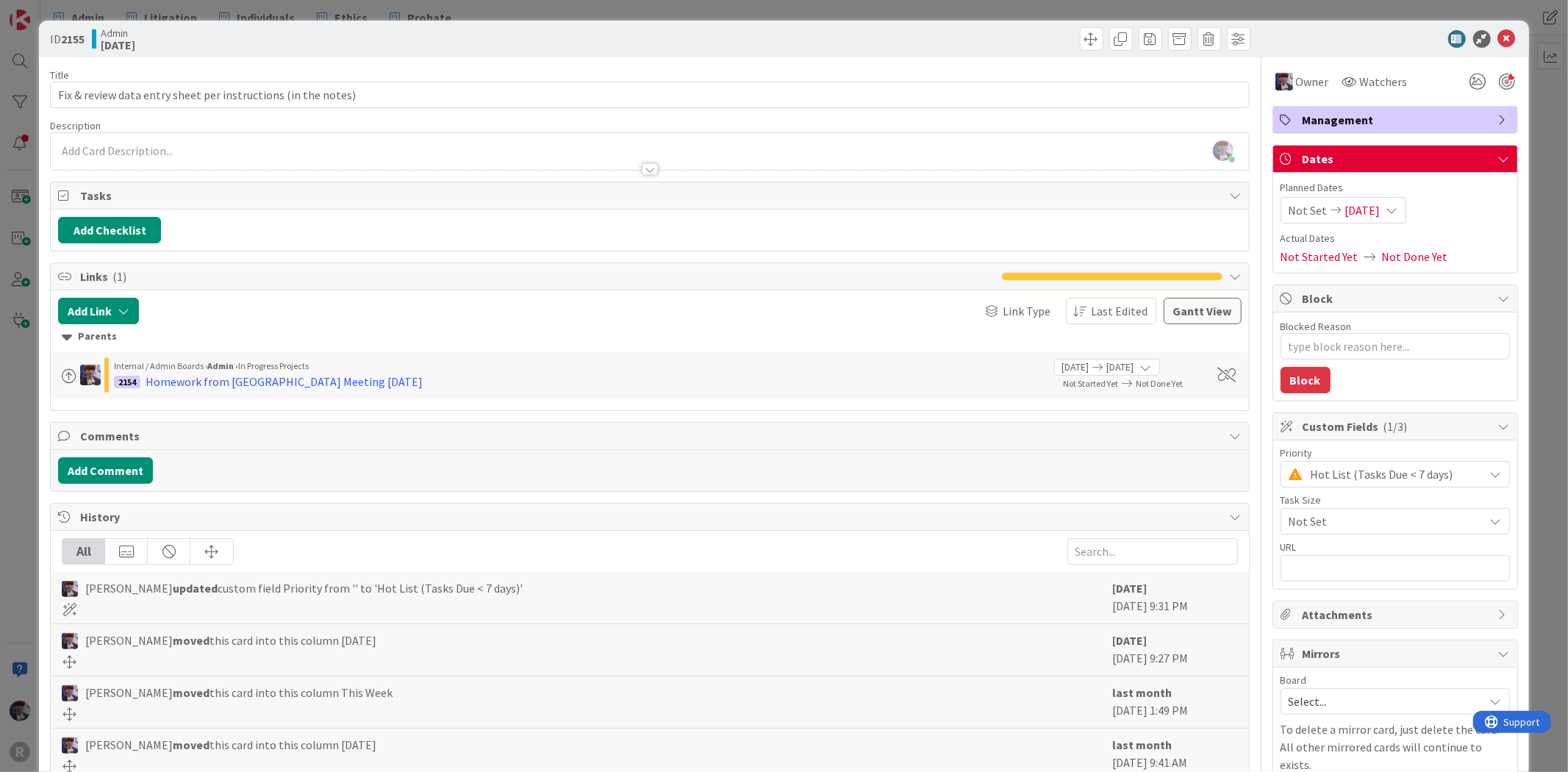
click at [33, 390] on div "ID 2155 Admin Today Title 61 / 128 Fix & review data entry sheet per instructio…" at bounding box center [784, 386] width 1568 height 772
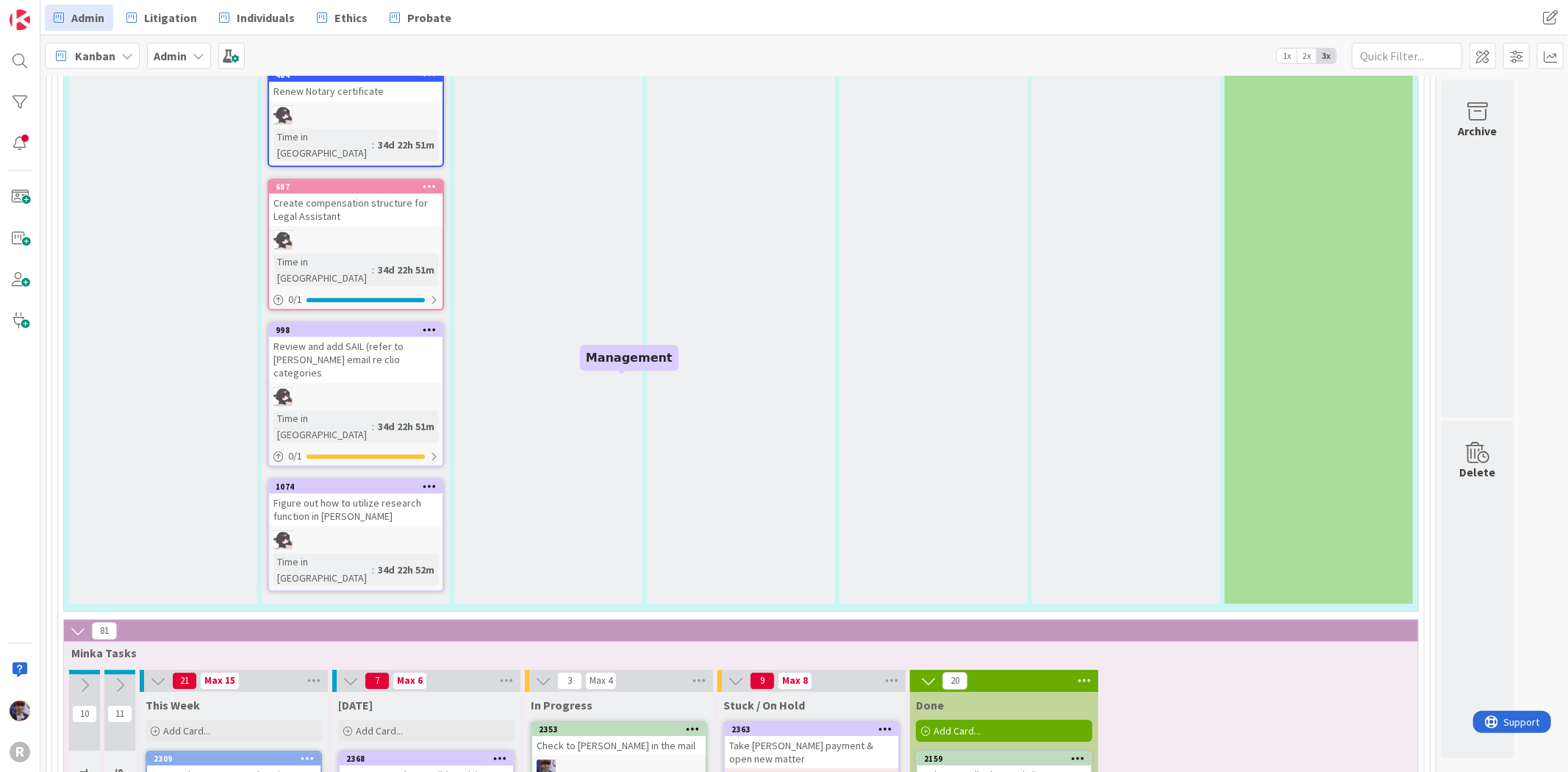
scroll to position [3664, 0]
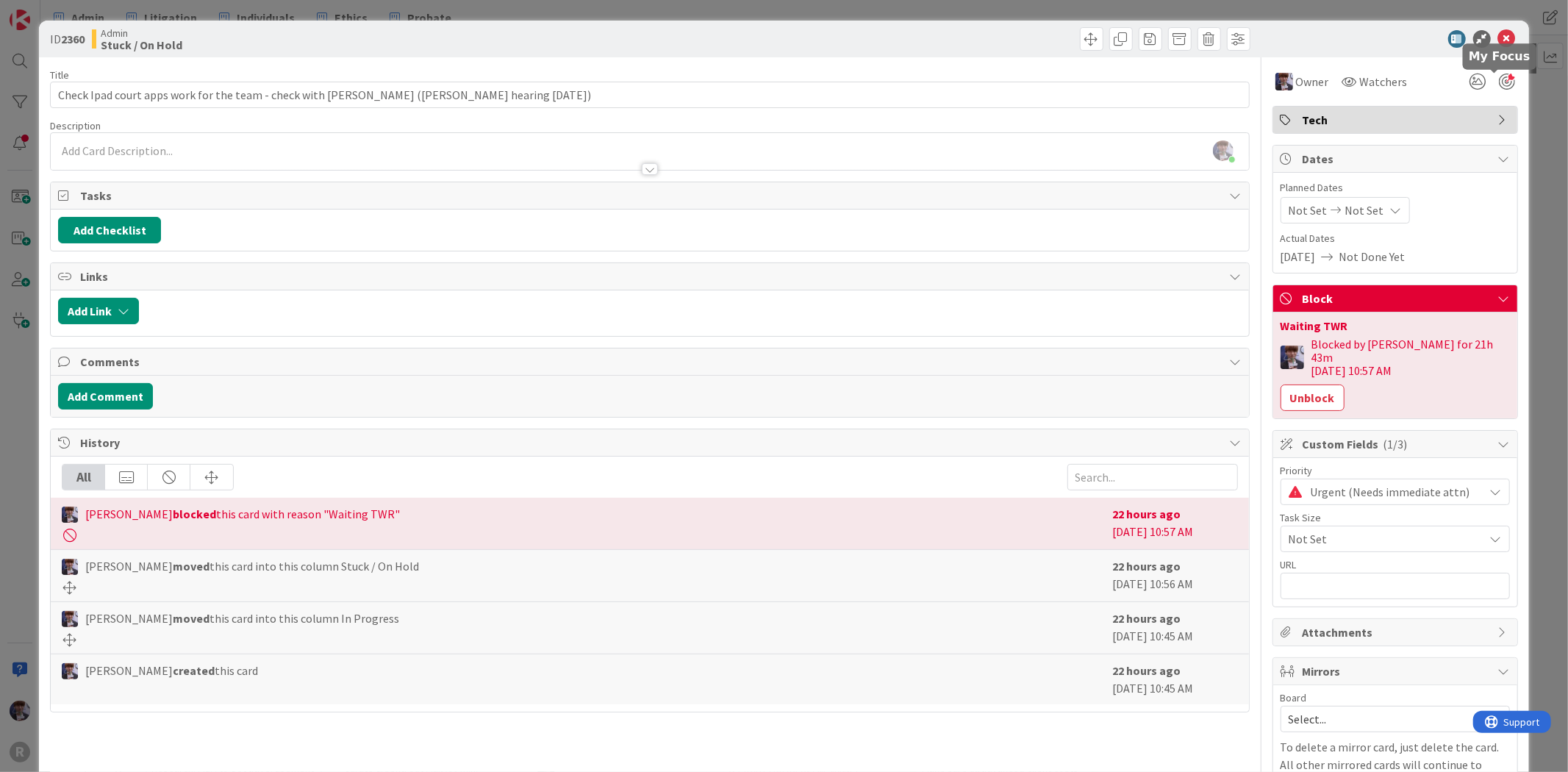
click at [1499, 81] on div at bounding box center [1507, 82] width 16 height 16
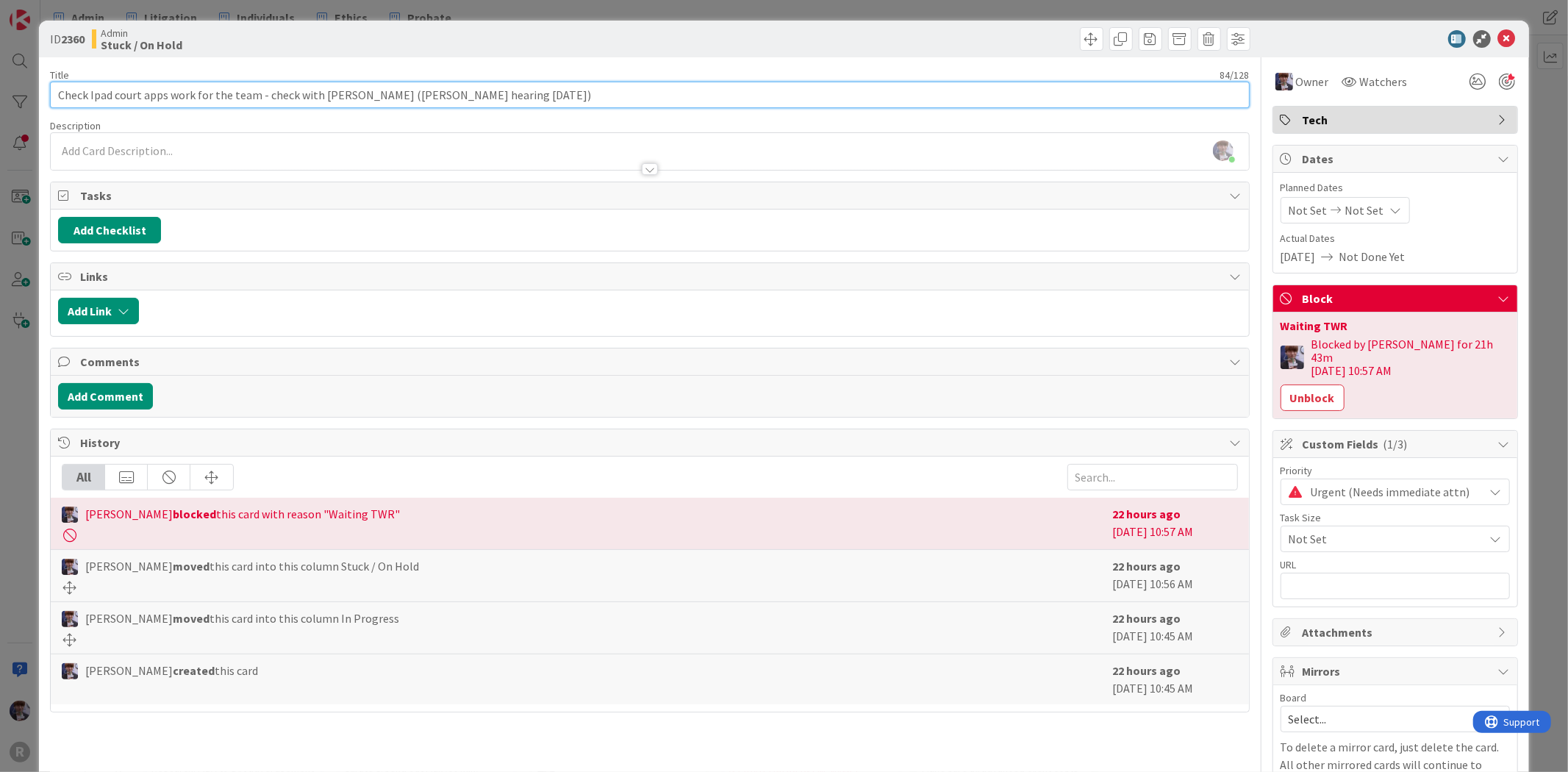
drag, startPoint x: 142, startPoint y: 93, endPoint x: 115, endPoint y: 95, distance: 27.1
click at [115, 95] on input "Check Ipad court apps work for the team - check with Ted (Tyler hearing on Thur…" at bounding box center [649, 95] width 1198 height 26
click at [97, 96] on input "Check Ipad LIT Suite apps work for the team - check with Ted (Tyler hearing on …" at bounding box center [649, 95] width 1198 height 26
type input "Check iPad LIT Suite apps work for the team - check with Ted (Tyler hearing on …"
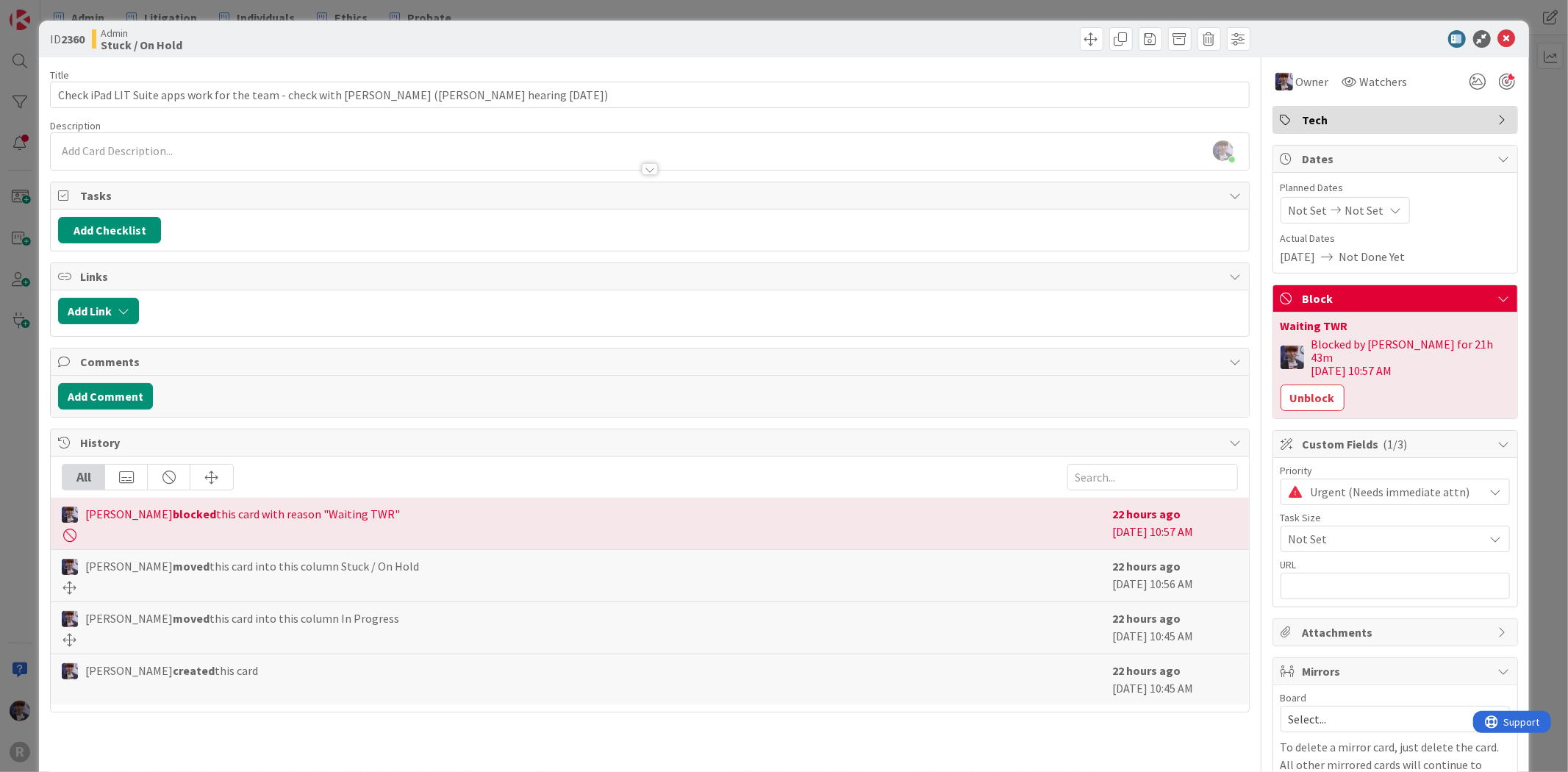
click at [7, 346] on div "ID 2360 Admin Stuck / On Hold Title 88 / 128 Check iPad LIT Suite apps work for…" at bounding box center [784, 386] width 1568 height 772
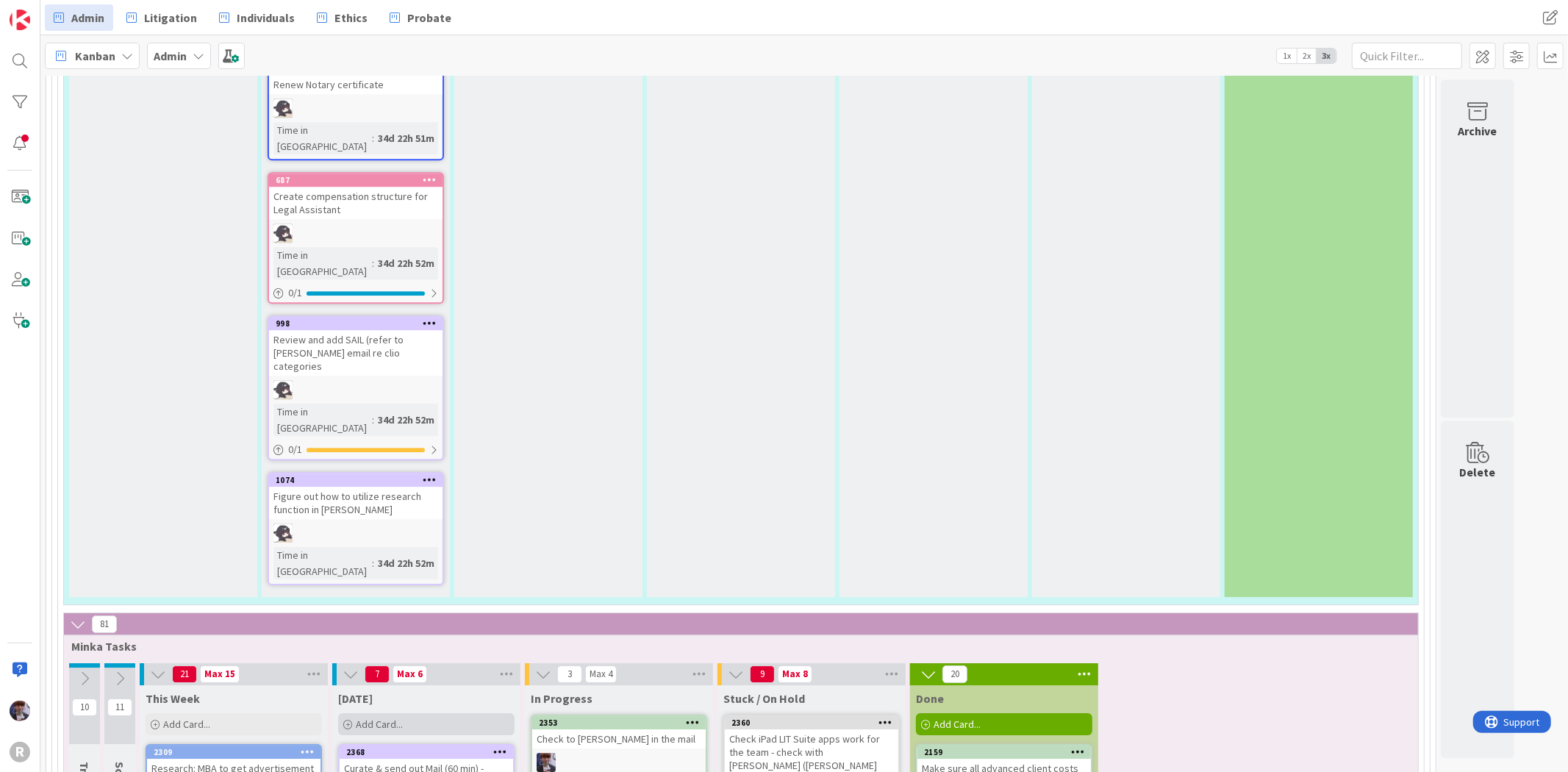
click at [390, 717] on span "Add Card..." at bounding box center [379, 724] width 47 height 14
type textarea "x"
type textarea "A"
type textarea "x"
type textarea "As"
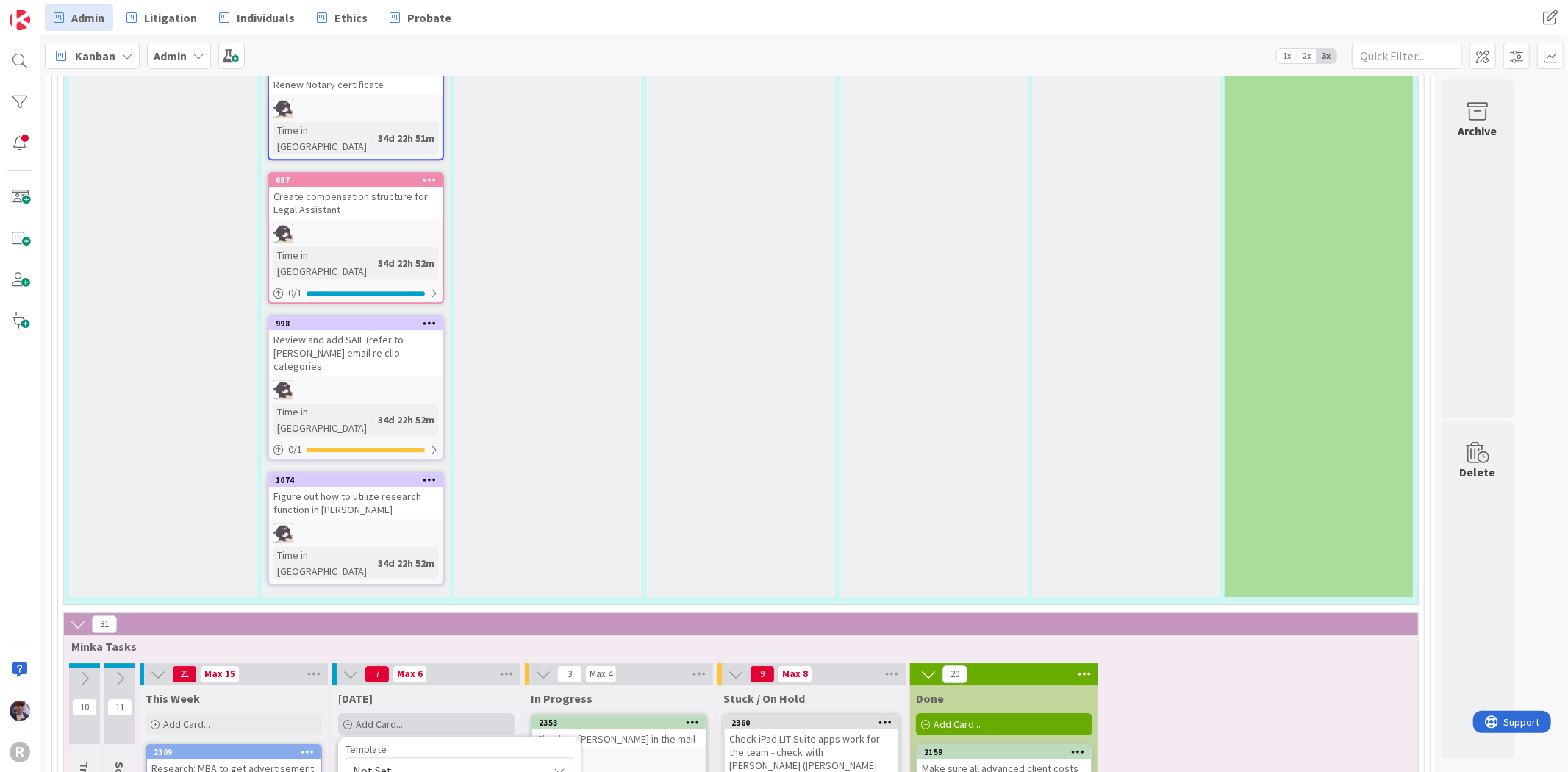
type textarea "x"
type textarea "Ask"
type textarea "x"
type textarea "Ask K"
type textarea "x"
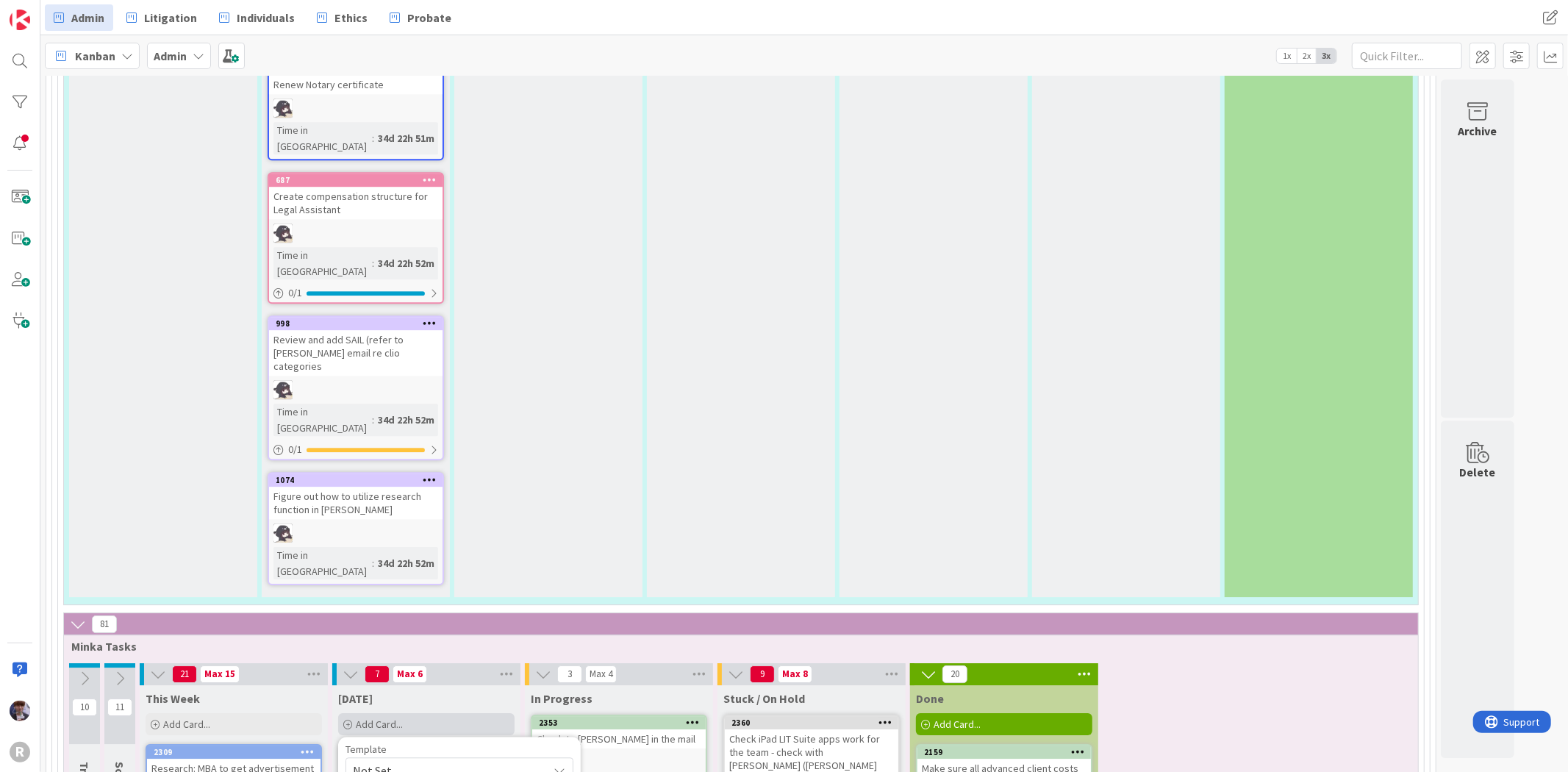
type textarea "Ask Ke"
type textarea "x"
type textarea "Ask Kel"
type textarea "x"
type textarea "Ask Kelly"
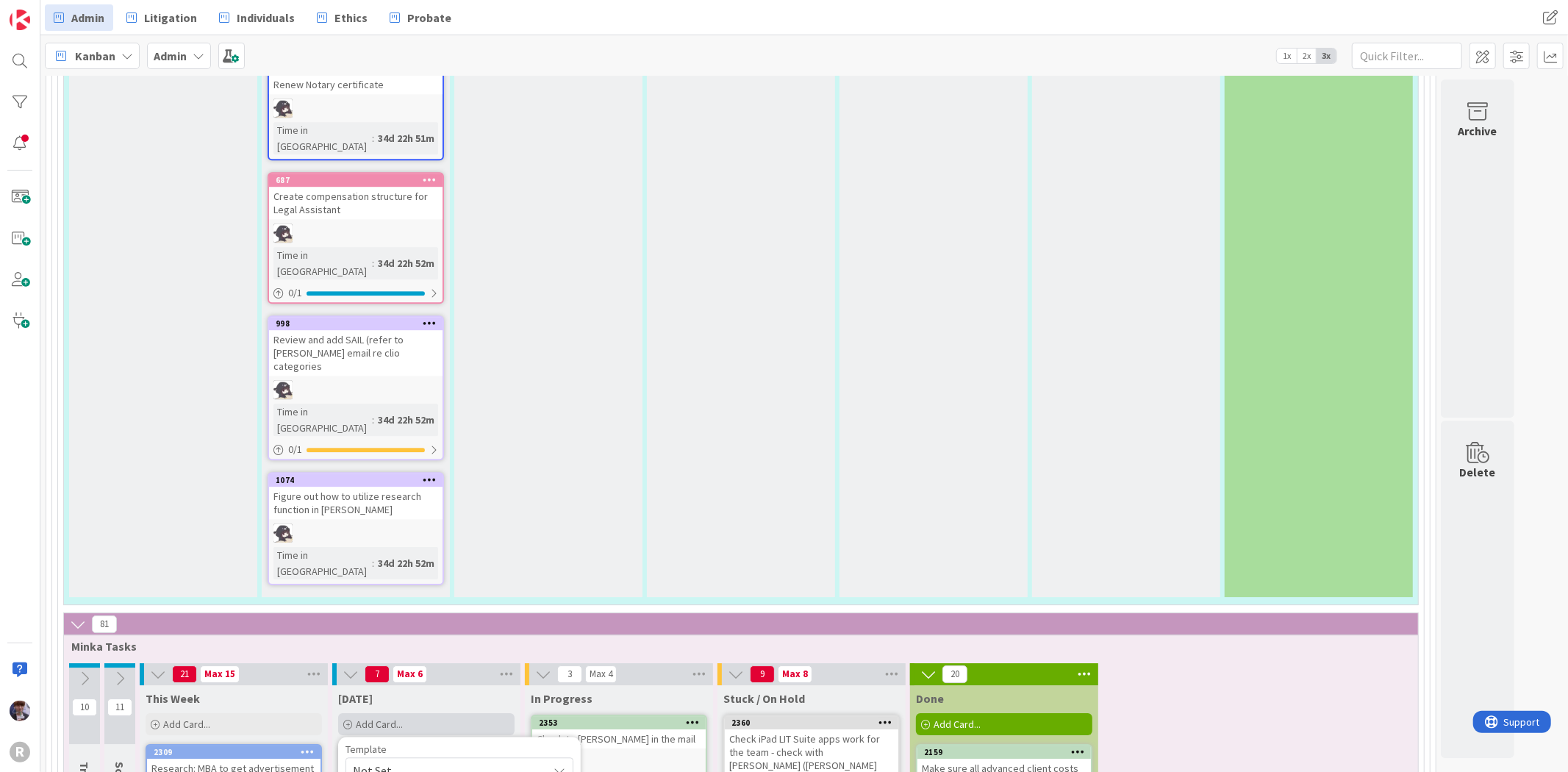
type textarea "x"
type textarea "Ask Kelly"
type textarea "x"
type textarea "Ask Kelly h"
type textarea "x"
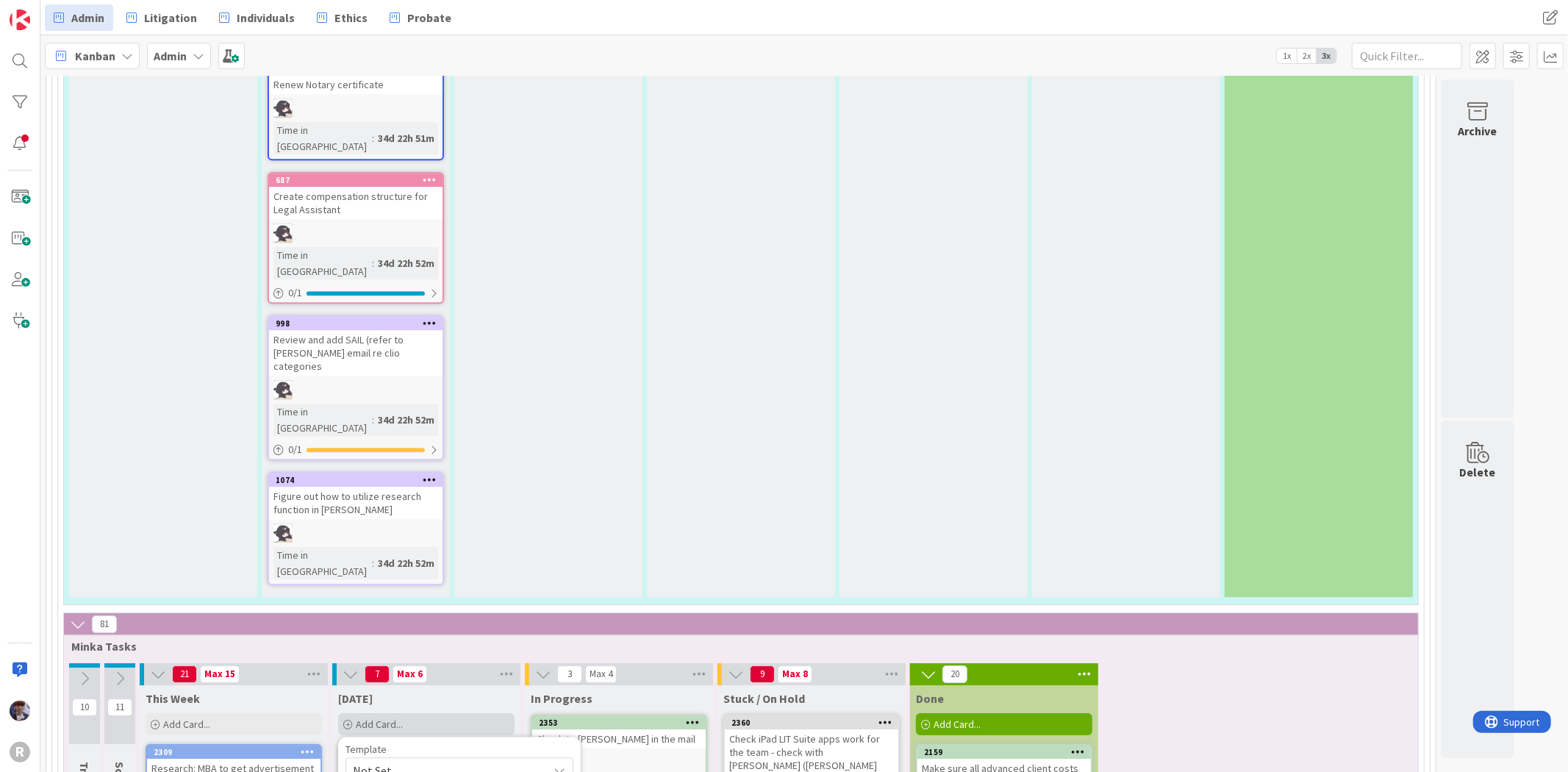
type textarea "Ask Kelly"
type textarea "x"
type textarea "Ask Kelly w"
type textarea "x"
type textarea "Ask Kelly wh"
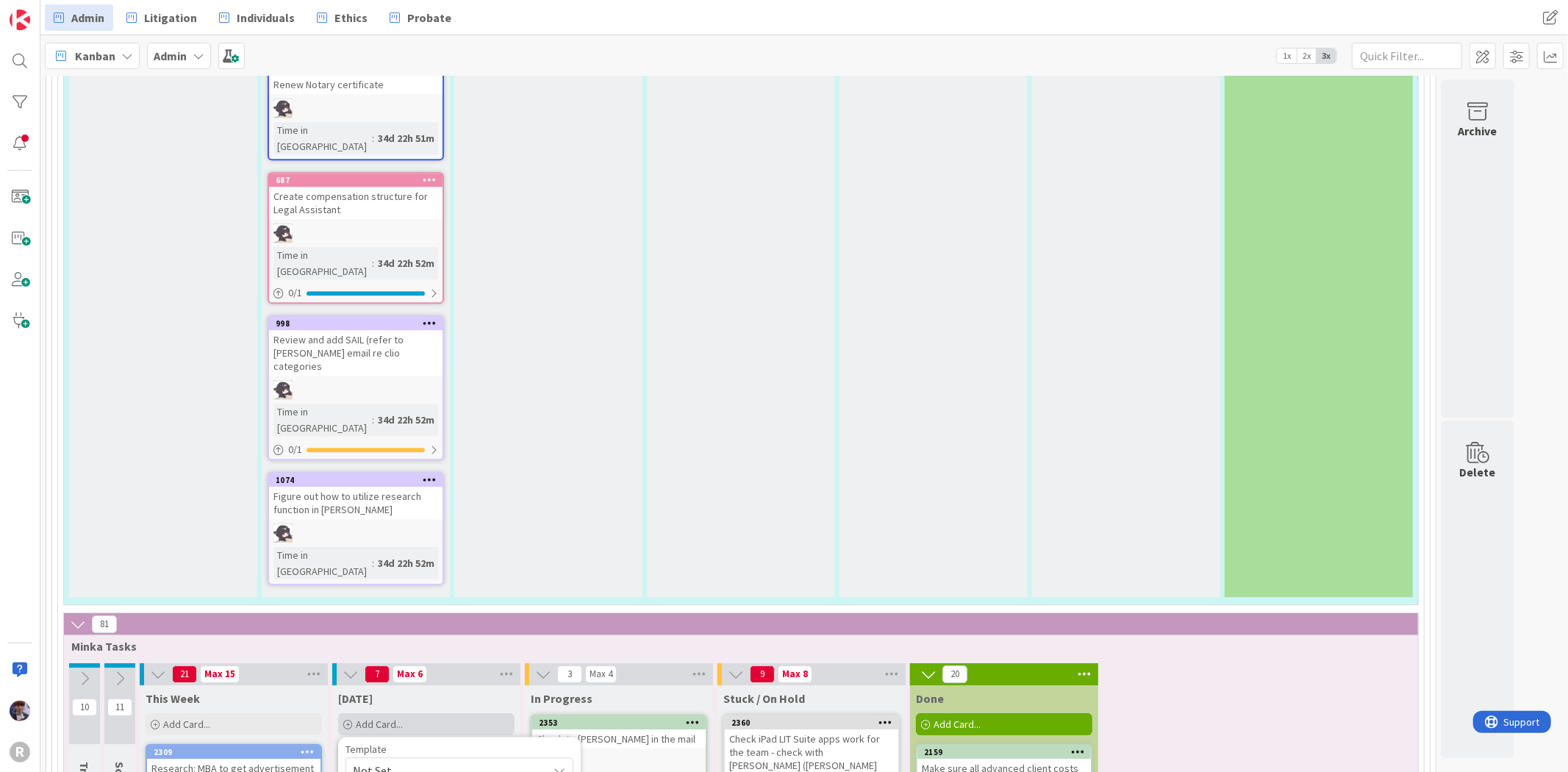
type textarea "x"
type textarea "Ask Kelly whe"
type textarea "x"
type textarea "Ask Kelly whet"
type textarea "x"
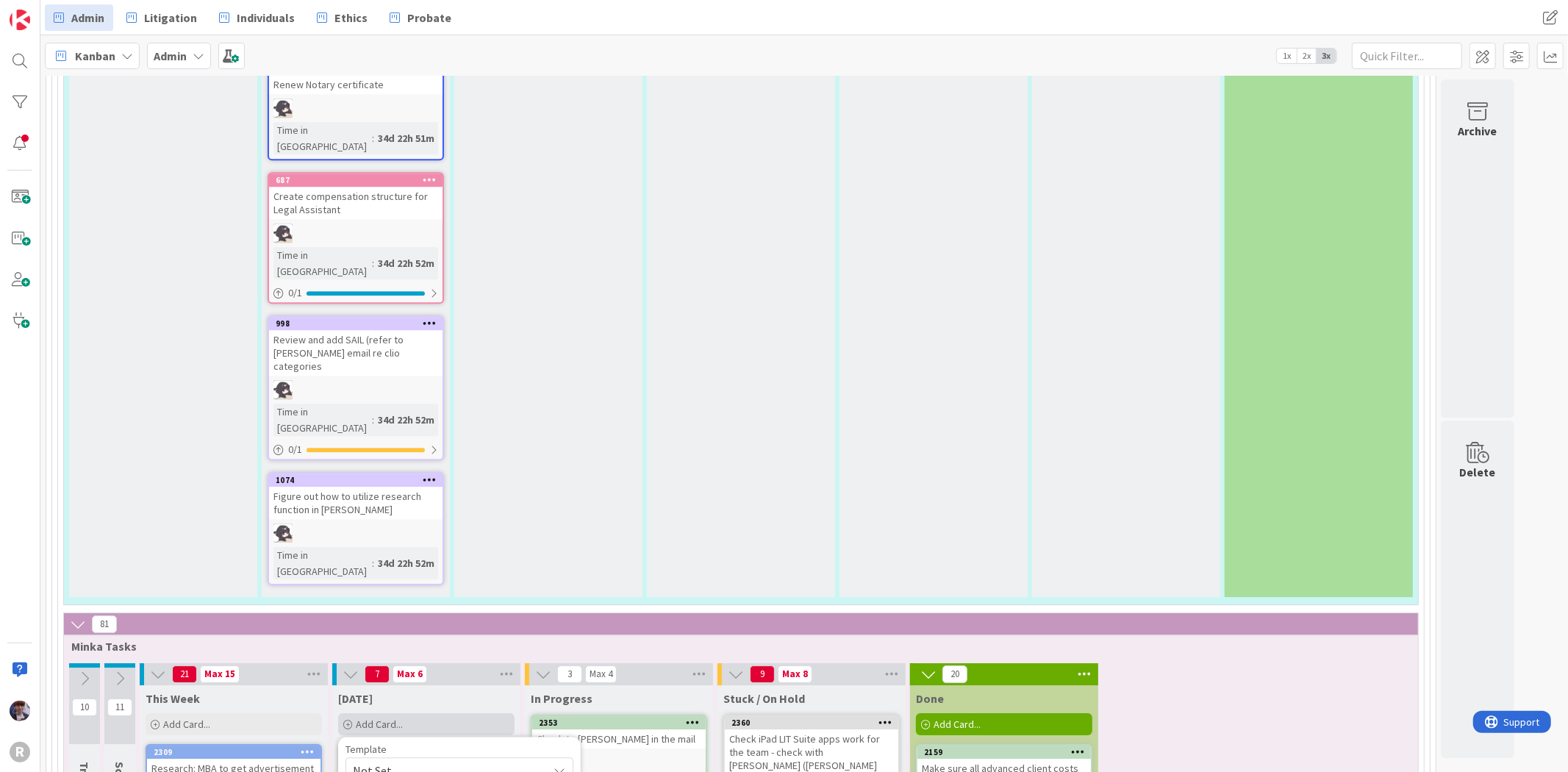
type textarea "Ask Kelly wheth"
type textarea "x"
type textarea "Ask Kelly whethe"
type textarea "x"
type textarea "Ask Kelly whether"
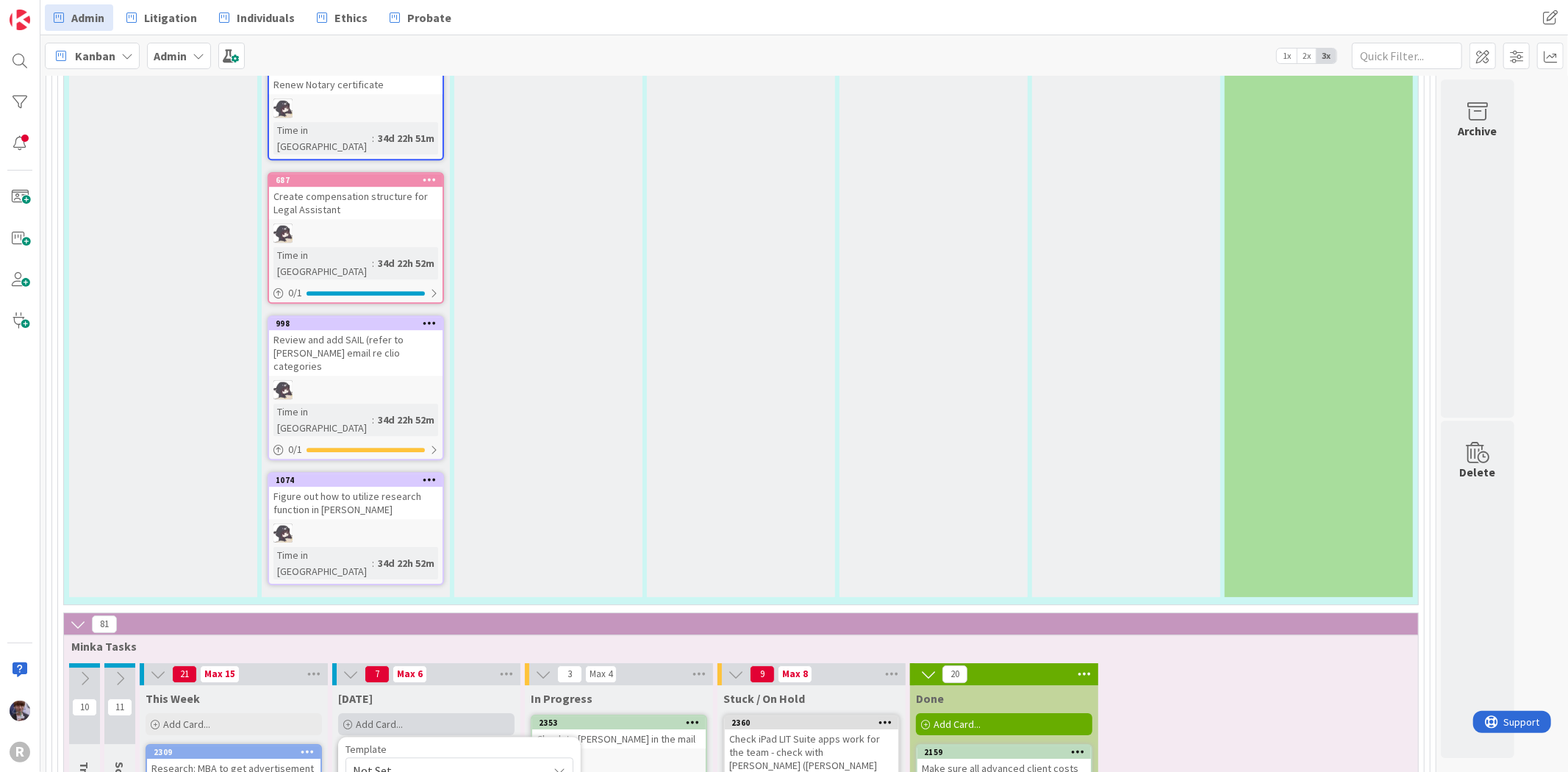
type textarea "x"
type textarea "Ask Kelly whether pr"
type textarea "x"
type textarea "Ask Kelly whether pro"
type textarea "x"
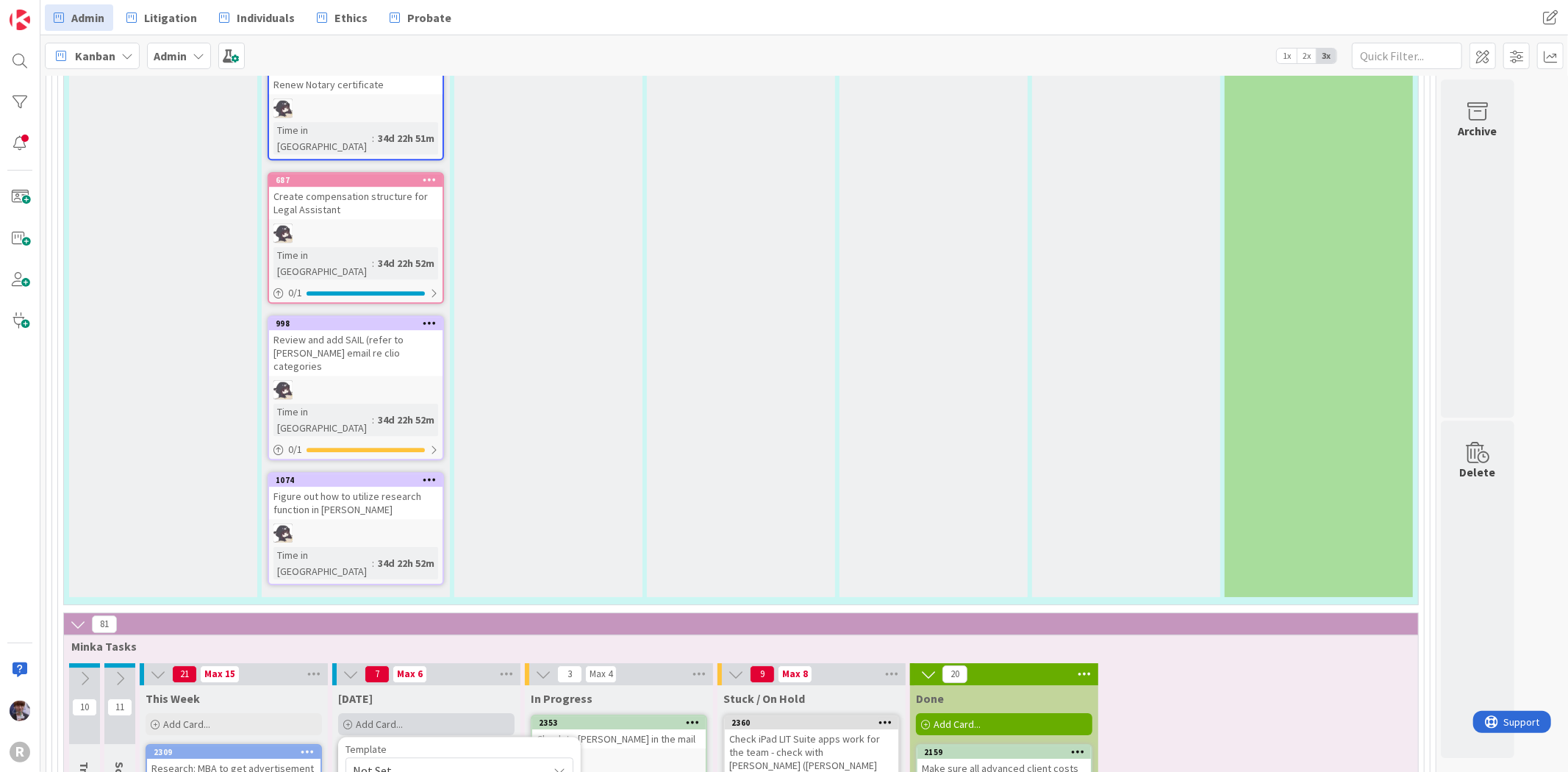
type textarea "Ask Kelly whether prod"
type textarea "x"
type textarea "Ask Kelly whether produ"
type textarea "x"
type textarea "Ask Kelly whether produc"
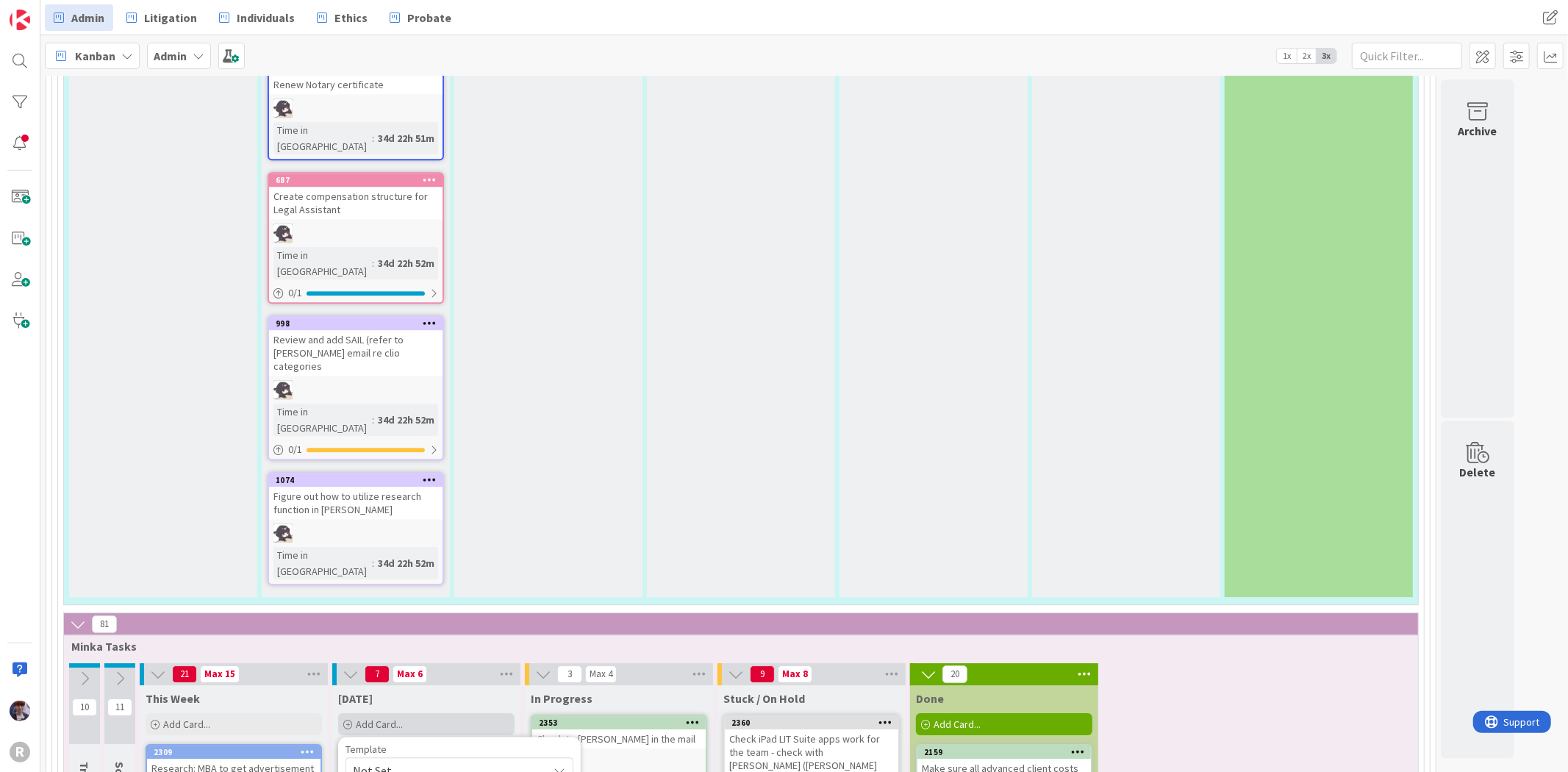
type textarea "x"
type textarea "Ask Kelly whether product"
type textarea "x"
type textarea "Ask Kelly whether producti"
type textarea "x"
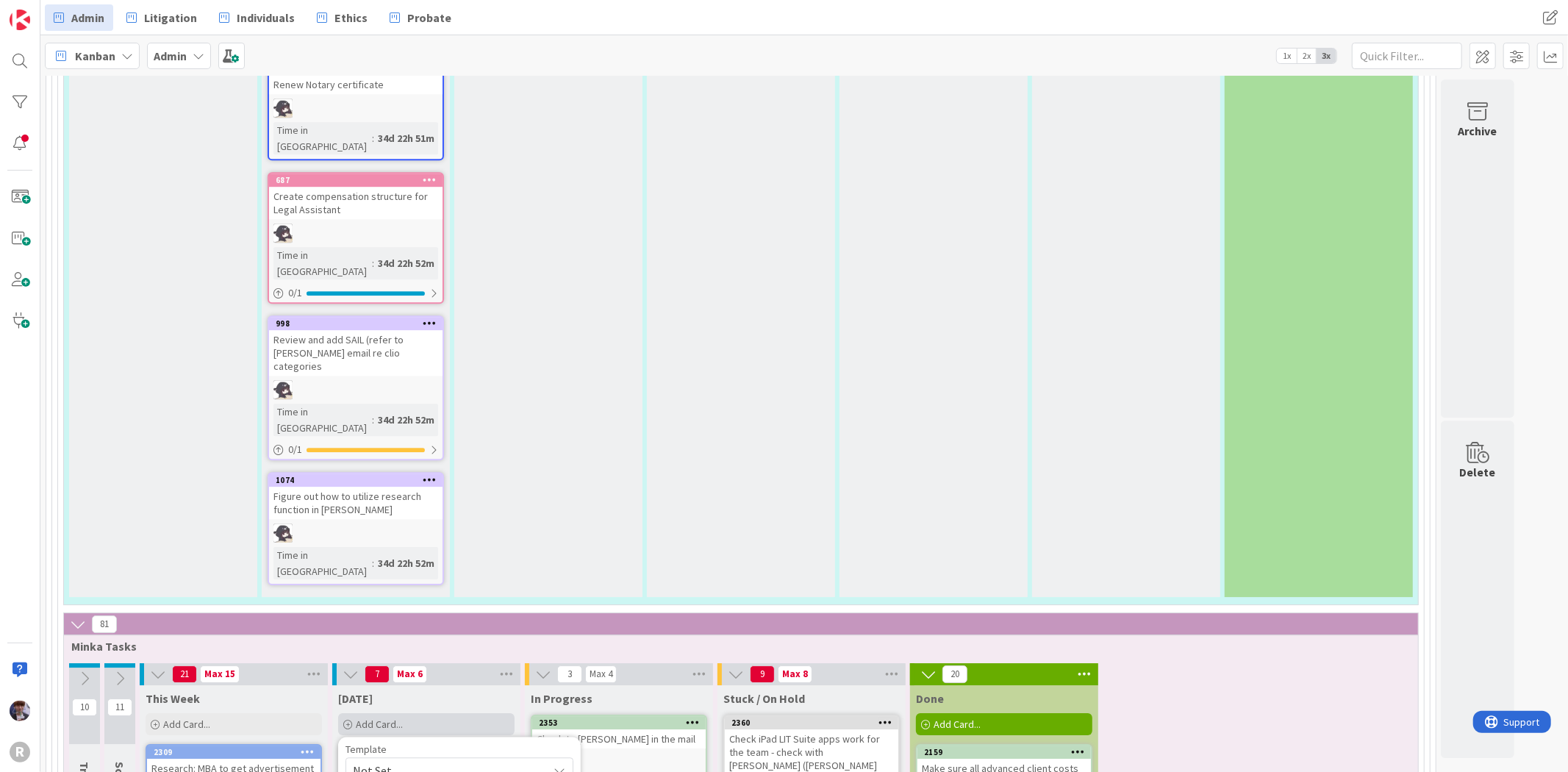
type textarea "Ask Kelly whether productiv"
type textarea "x"
type textarea "Ask Kelly whether productivi"
type textarea "x"
type textarea "Ask Kelly whether productivit"
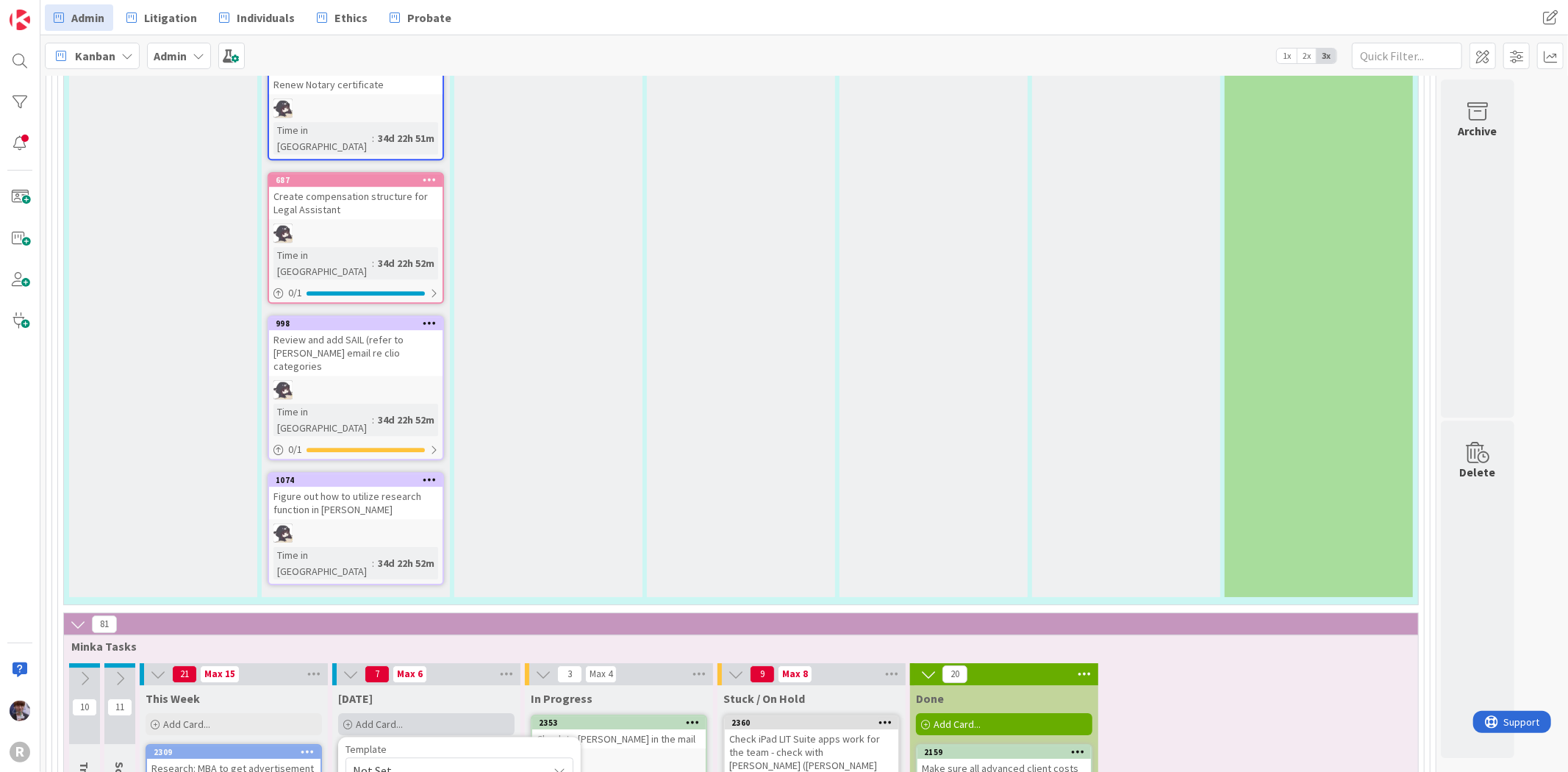
type textarea "x"
type textarea "Ask Kelly whether productivity"
type textarea "x"
type textarea "Ask Kelly whether productivity"
type textarea "x"
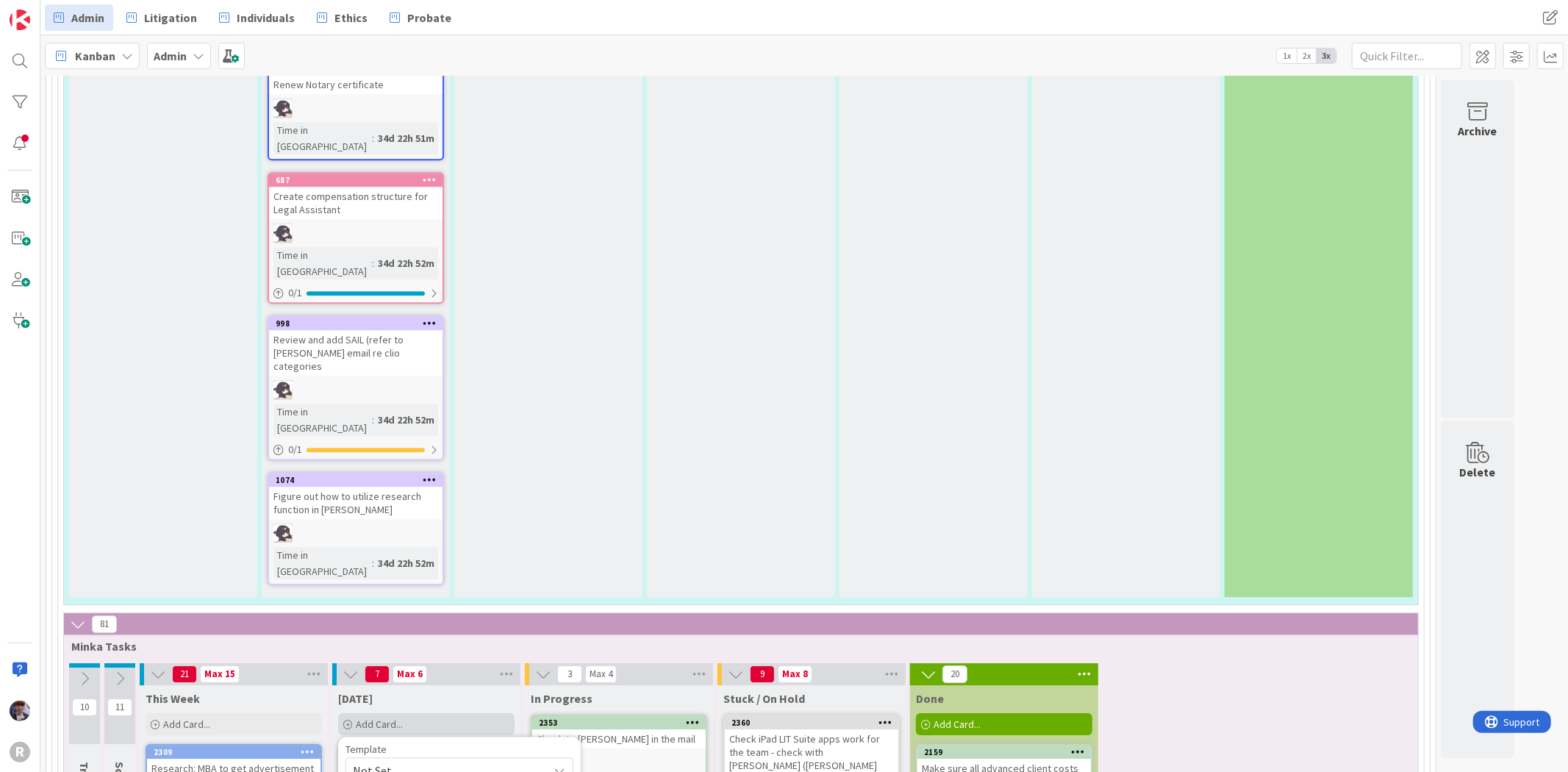
type textarea "Ask Kelly whether productivity r"
type textarea "x"
type textarea "Ask Kelly whether productivity re"
type textarea "x"
type textarea "Ask Kelly whether productivity rep"
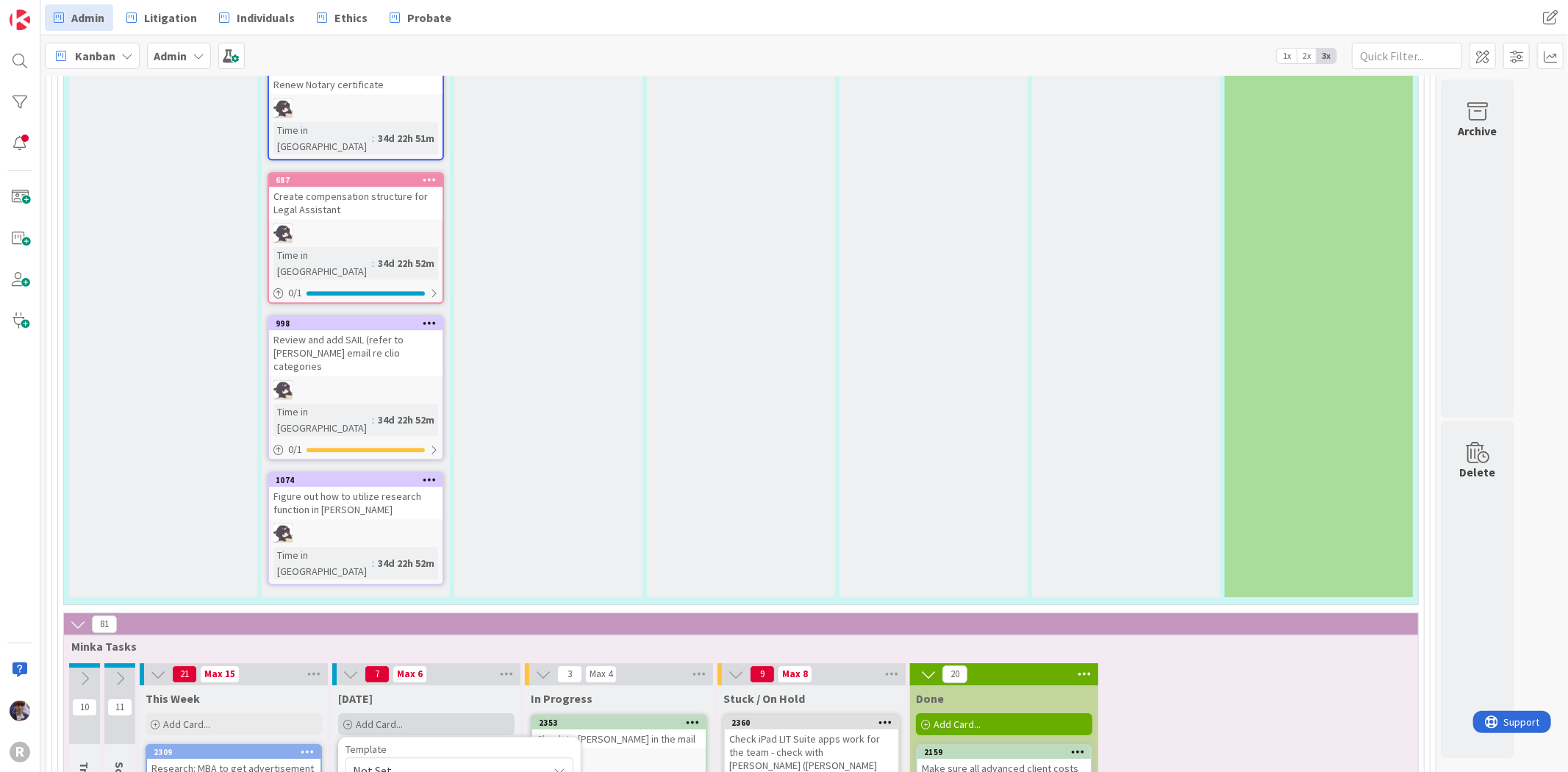
type textarea "x"
type textarea "Ask Kelly whether productivity repo"
type textarea "x"
type textarea "Ask Kelly whether productivity repor"
type textarea "x"
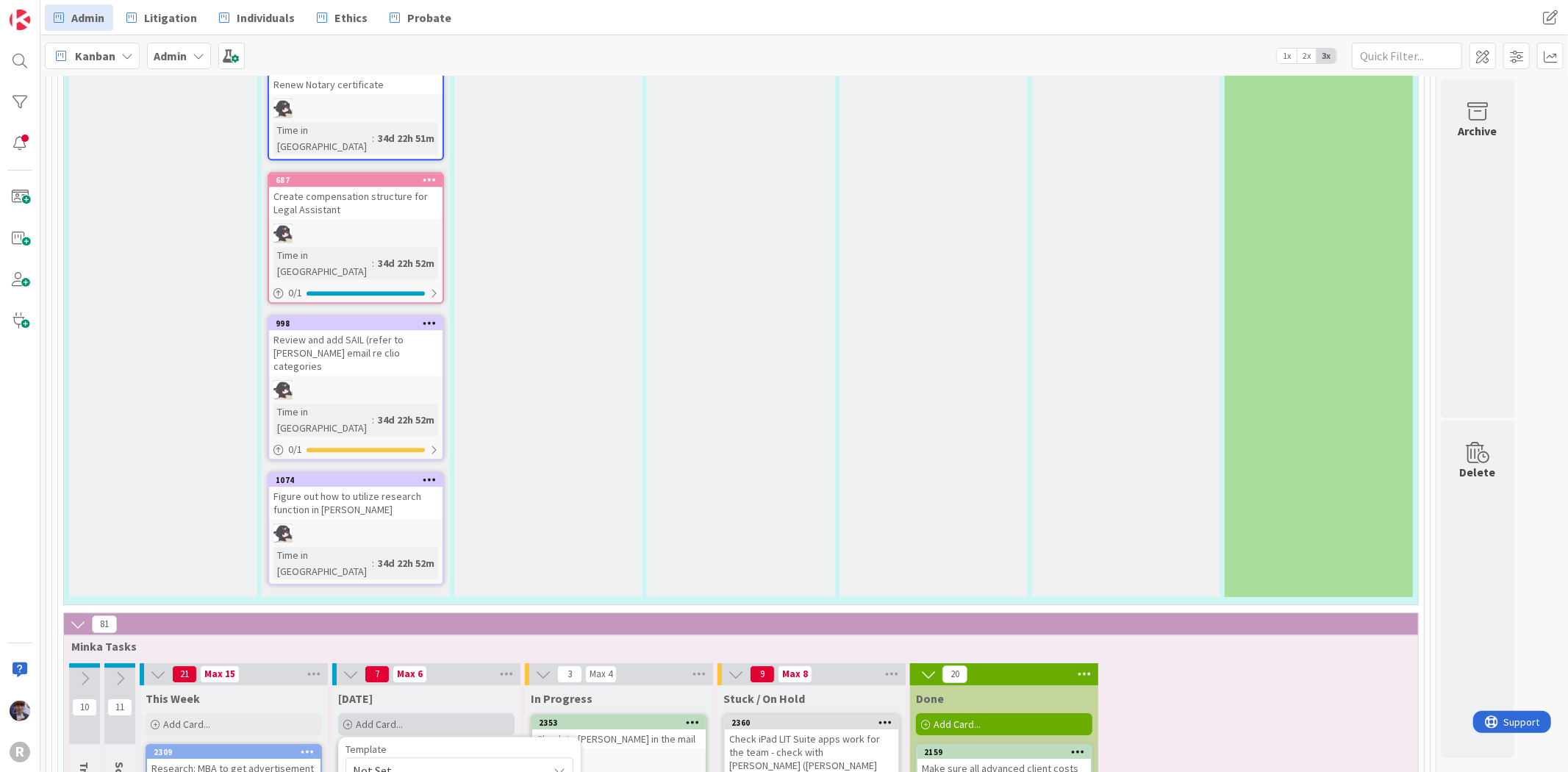
type textarea "Ask Kelly whether productivity report"
type textarea "x"
type textarea "Ask Kelly whether productivity reports"
type textarea "x"
type textarea "Ask Kelly whether productivity reports"
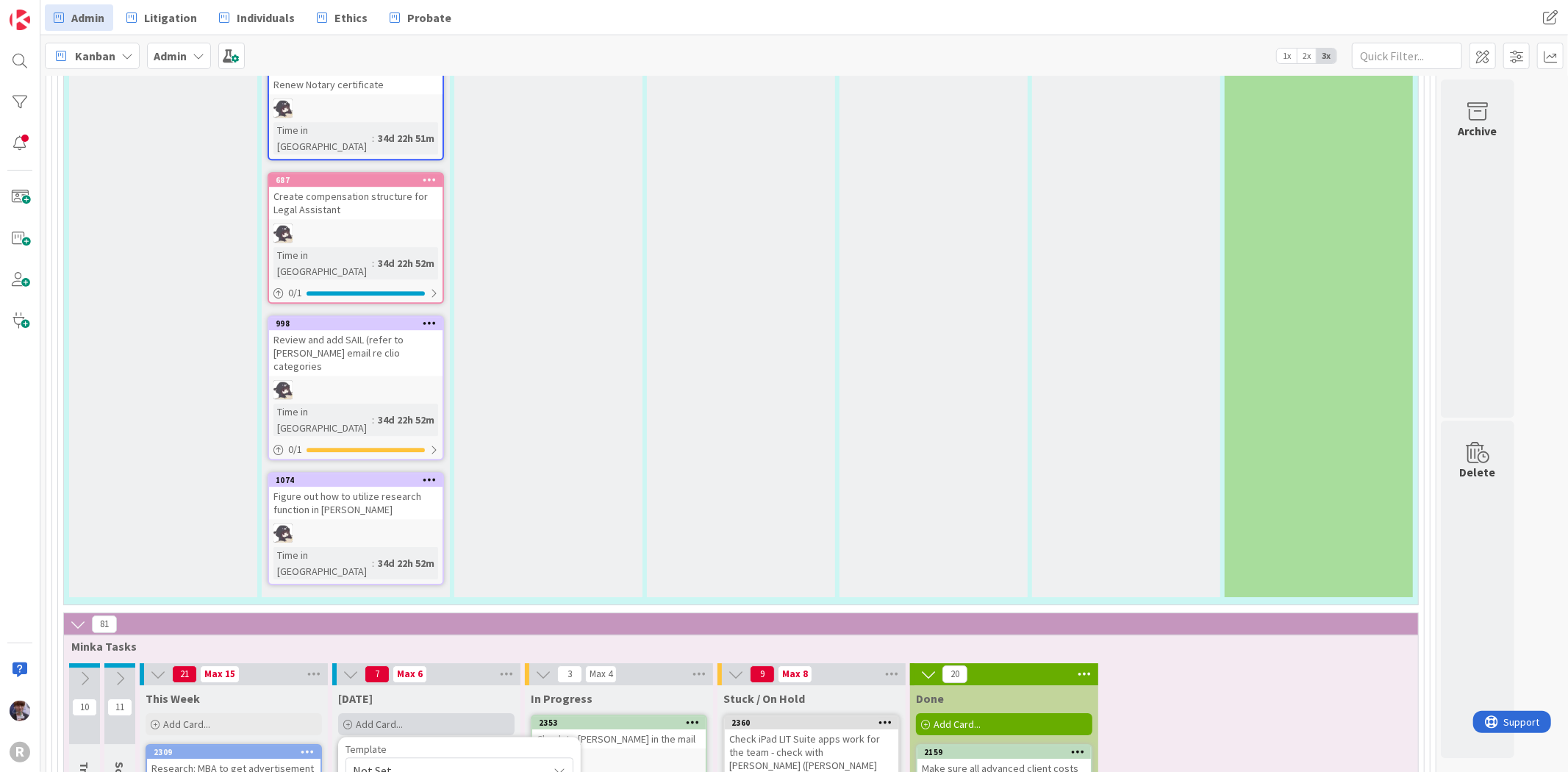
type textarea "x"
type textarea "Ask Kelly whether productivity reports"
type textarea "x"
type textarea "Ask Kelly whether productivity report"
type textarea "x"
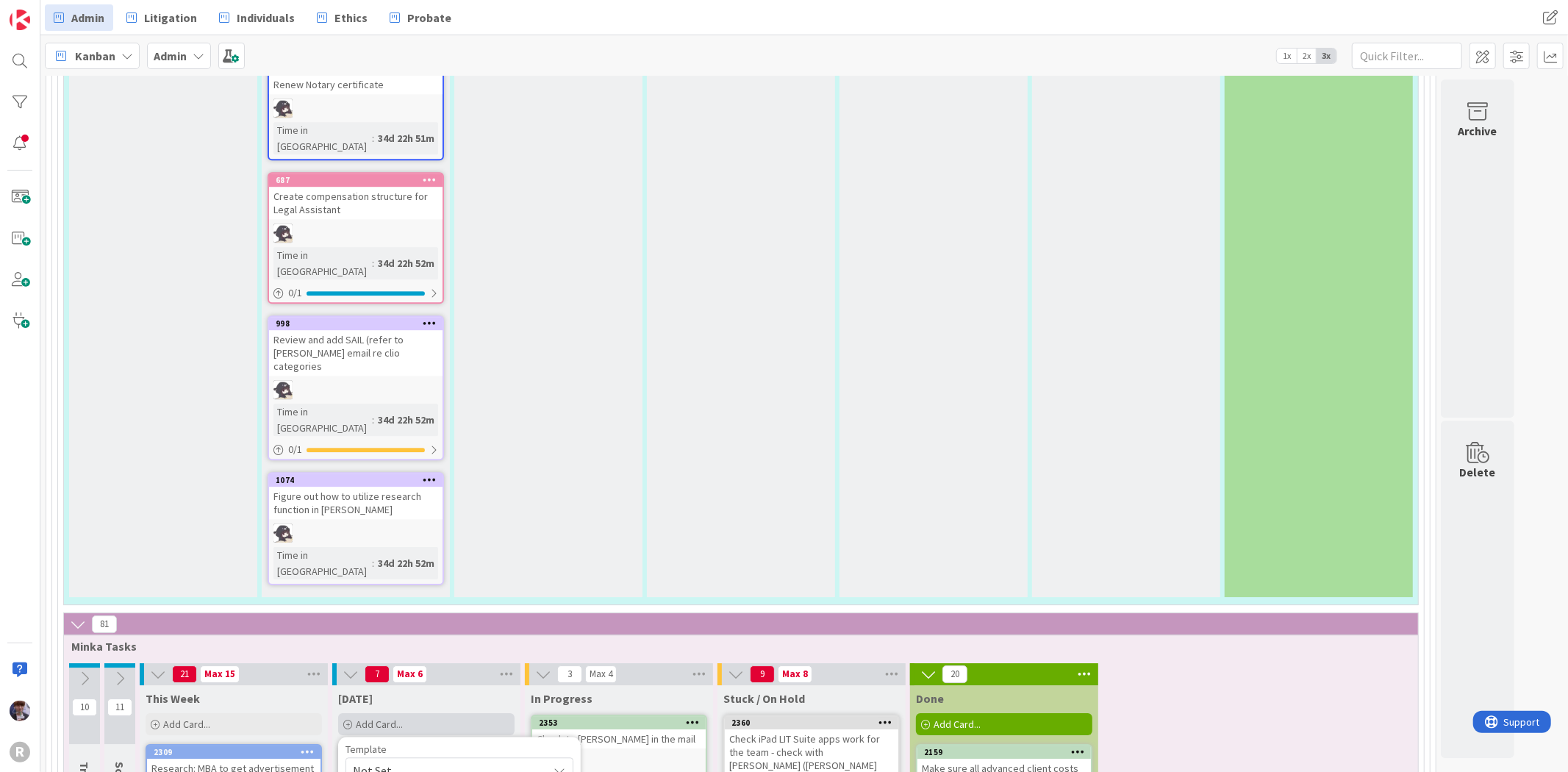
type textarea "Ask Kelly whether productivity repor"
type textarea "x"
type textarea "Ask Kelly whether productivity repo"
type textarea "x"
type textarea "Ask Kelly whether productivity rep"
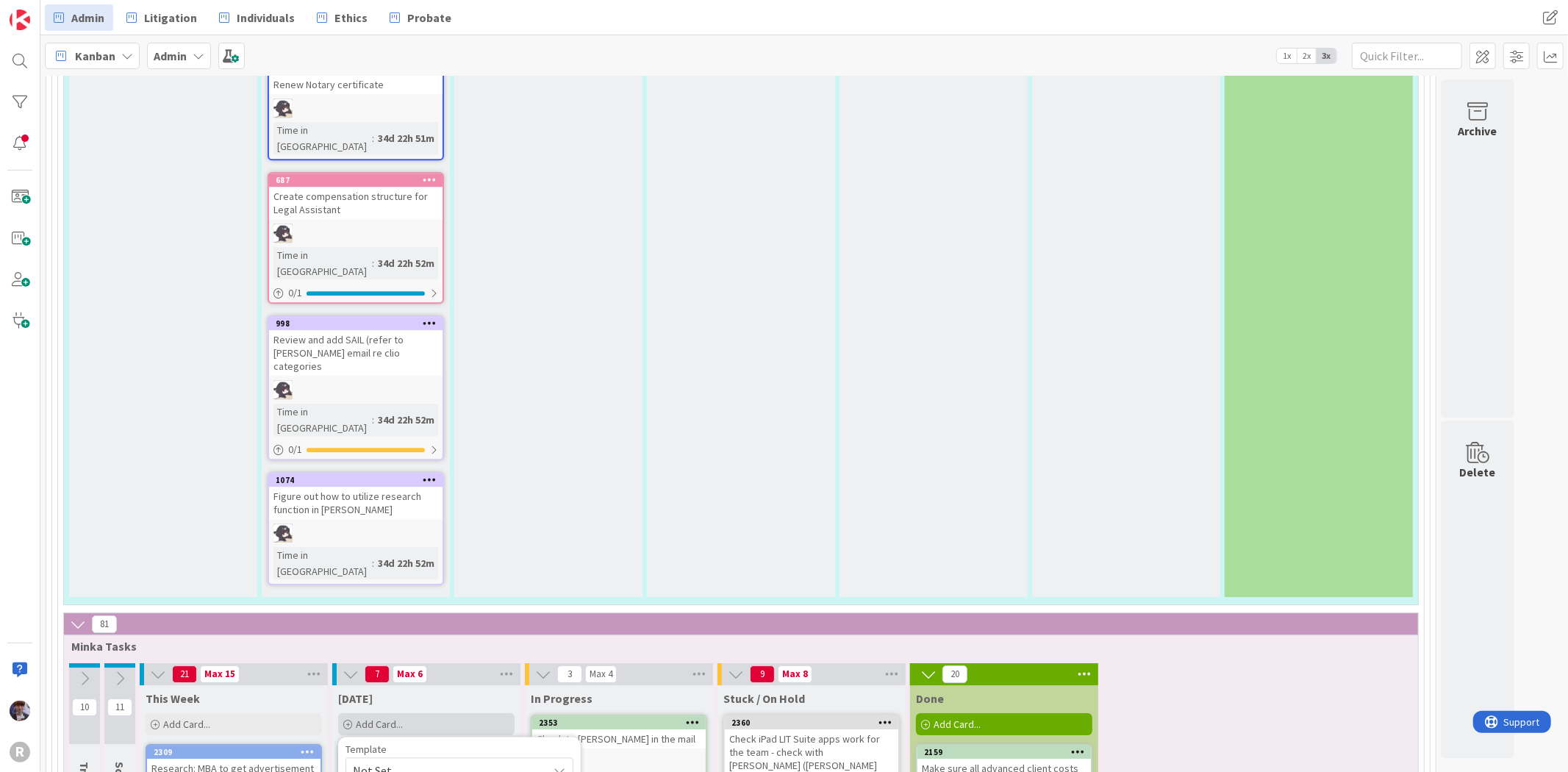
type textarea "x"
type textarea "Ask Kelly whether productivity re"
type textarea "x"
type textarea "Ask Kelly whether productivity"
type textarea "x"
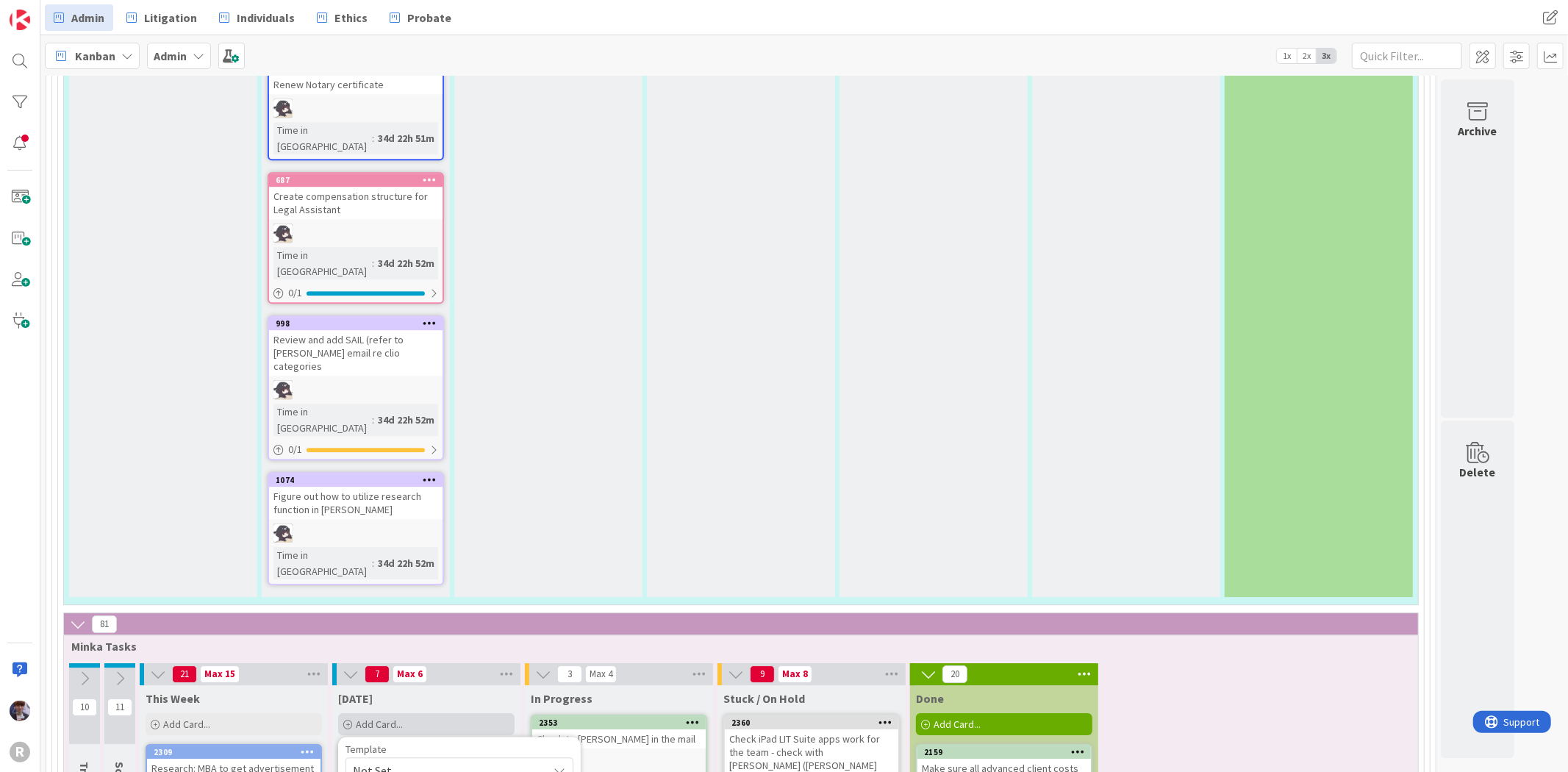
type textarea "Ask Kelly whether productivity"
type textarea "x"
type textarea "Ask Kelly whether productivit"
type textarea "x"
type textarea "Ask Kelly whether productivi"
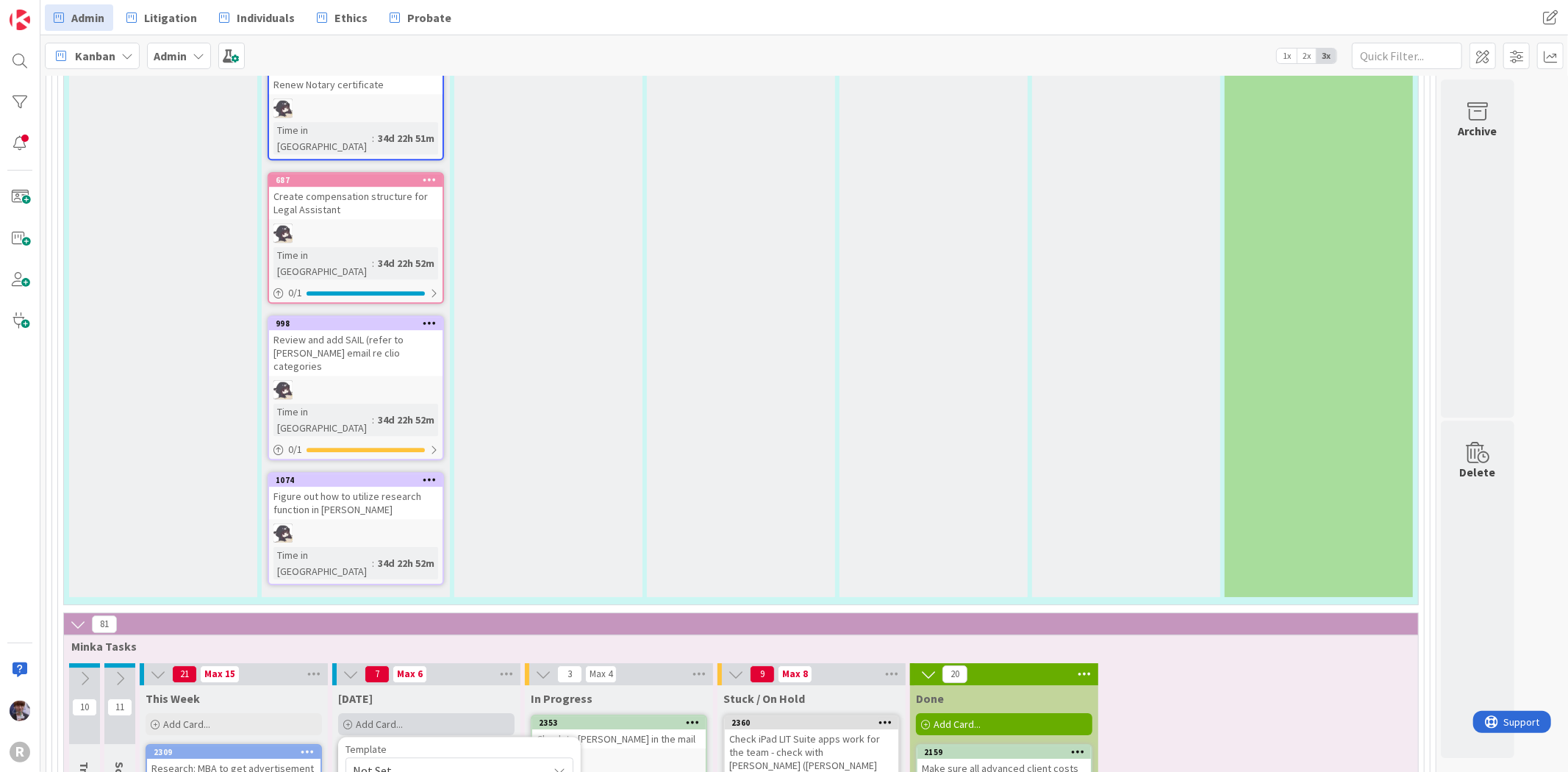
type textarea "x"
type textarea "Ask Kelly whether productiv"
type textarea "x"
type textarea "Ask Kelly whether producti"
type textarea "x"
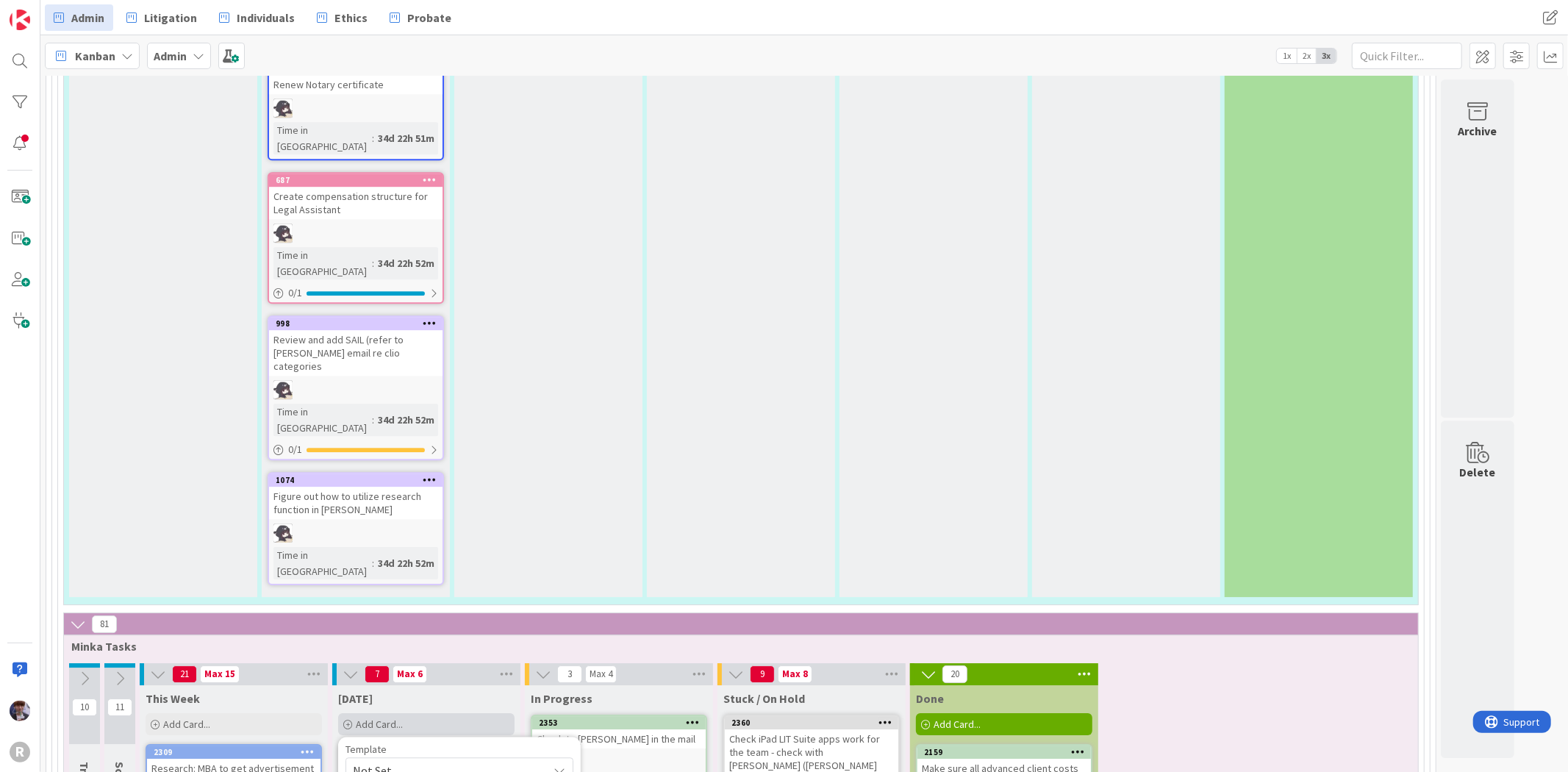
type textarea "Ask Kelly whether product"
type textarea "x"
type textarea "Ask Kelly whether produc"
type textarea "x"
type textarea "Ask Kelly whether produ"
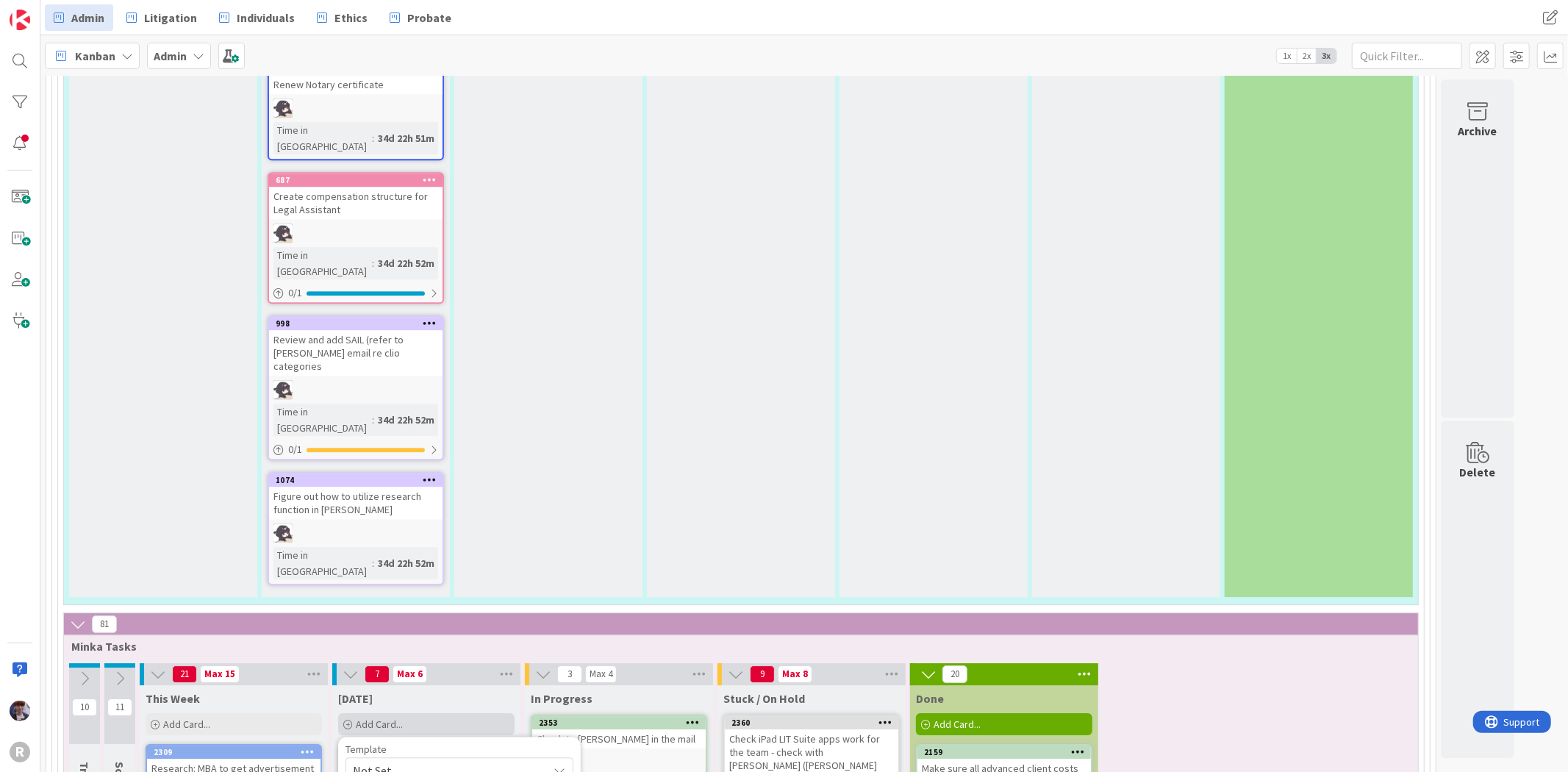
type textarea "x"
type textarea "Ask Kelly whether prod"
type textarea "x"
type textarea "Ask Kelly whether pro"
type textarea "x"
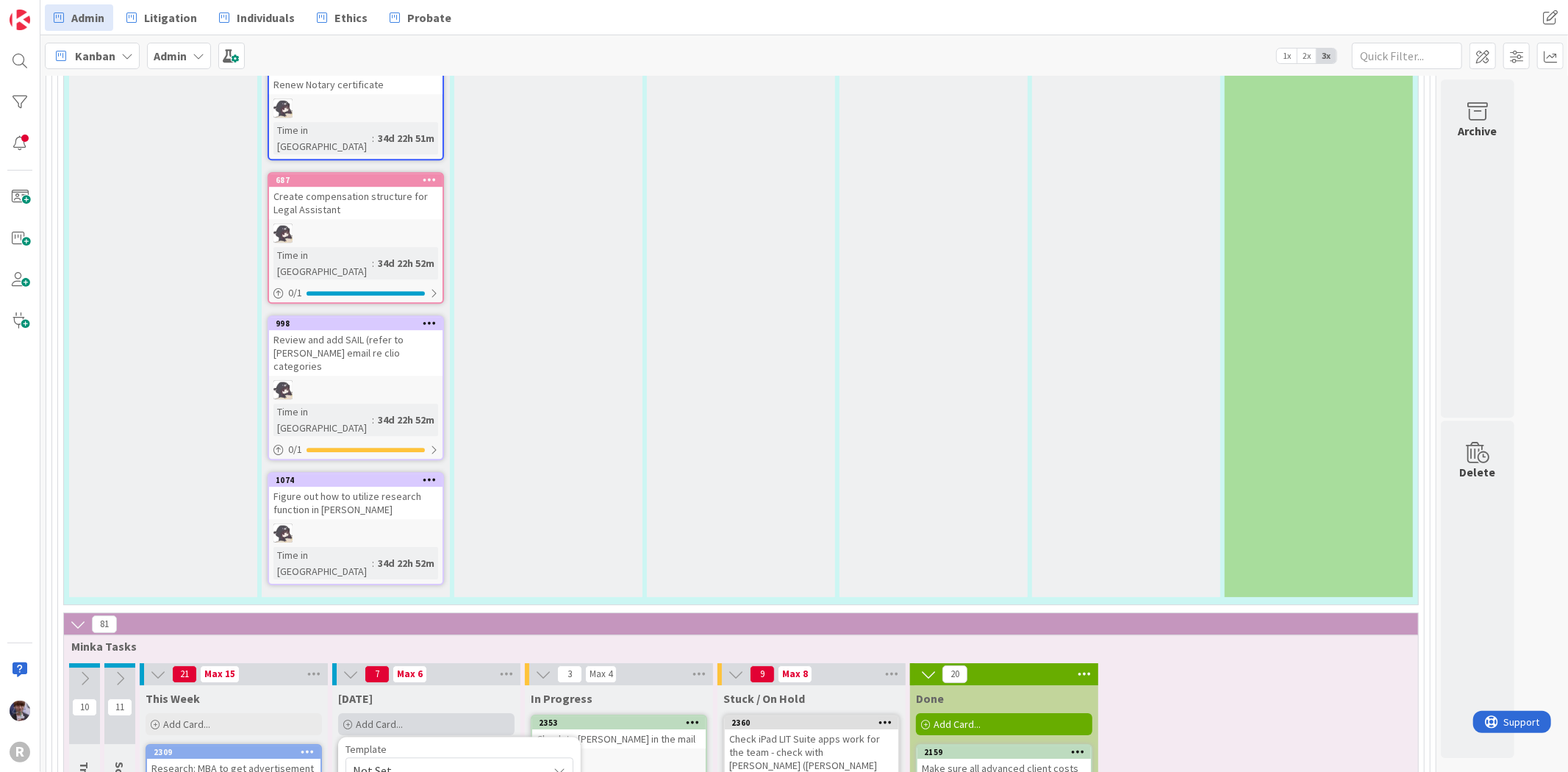
type textarea "Ask Kelly whether pr"
type textarea "x"
type textarea "Ask Kelly whether p"
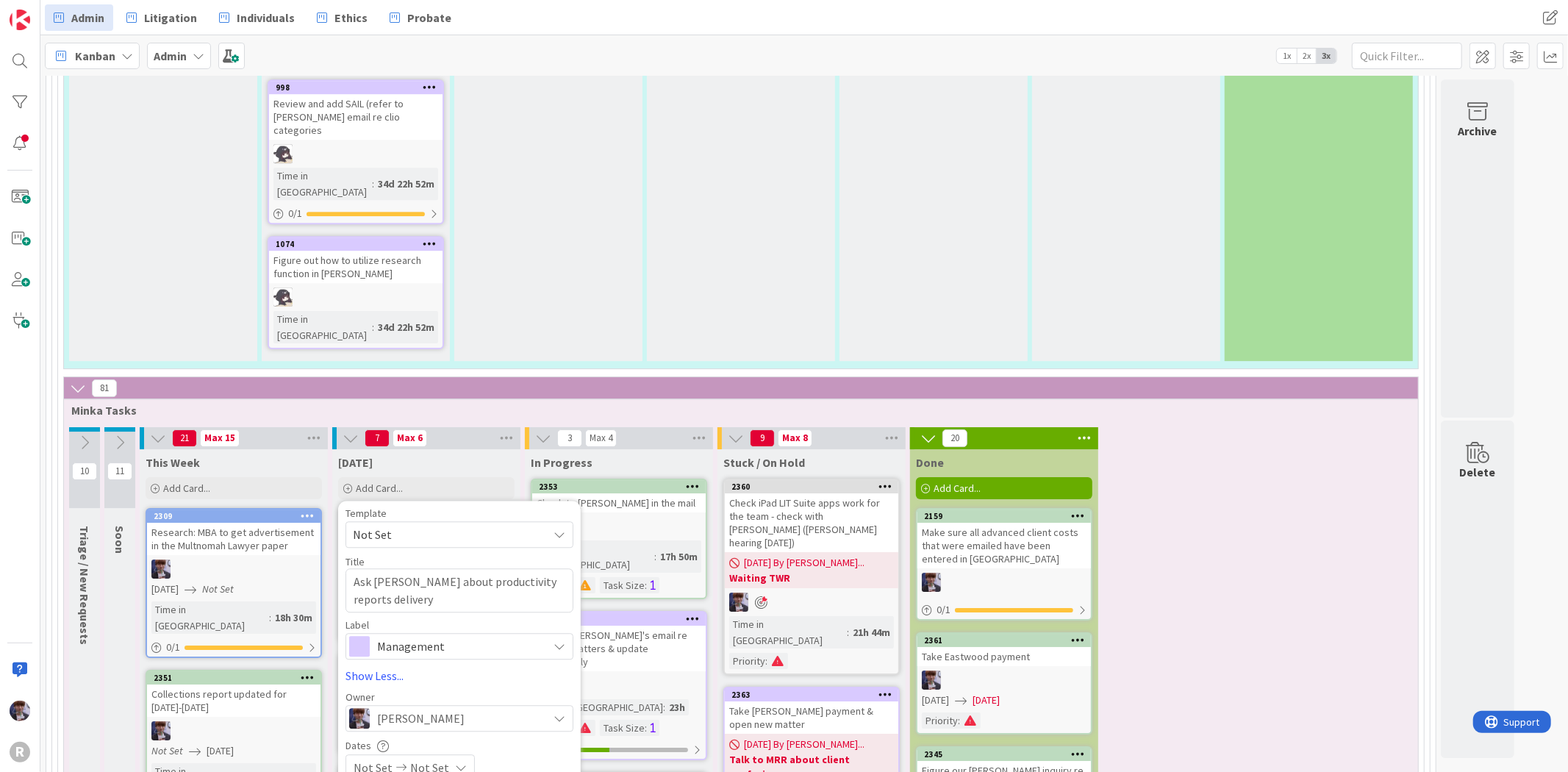
scroll to position [3909, 0]
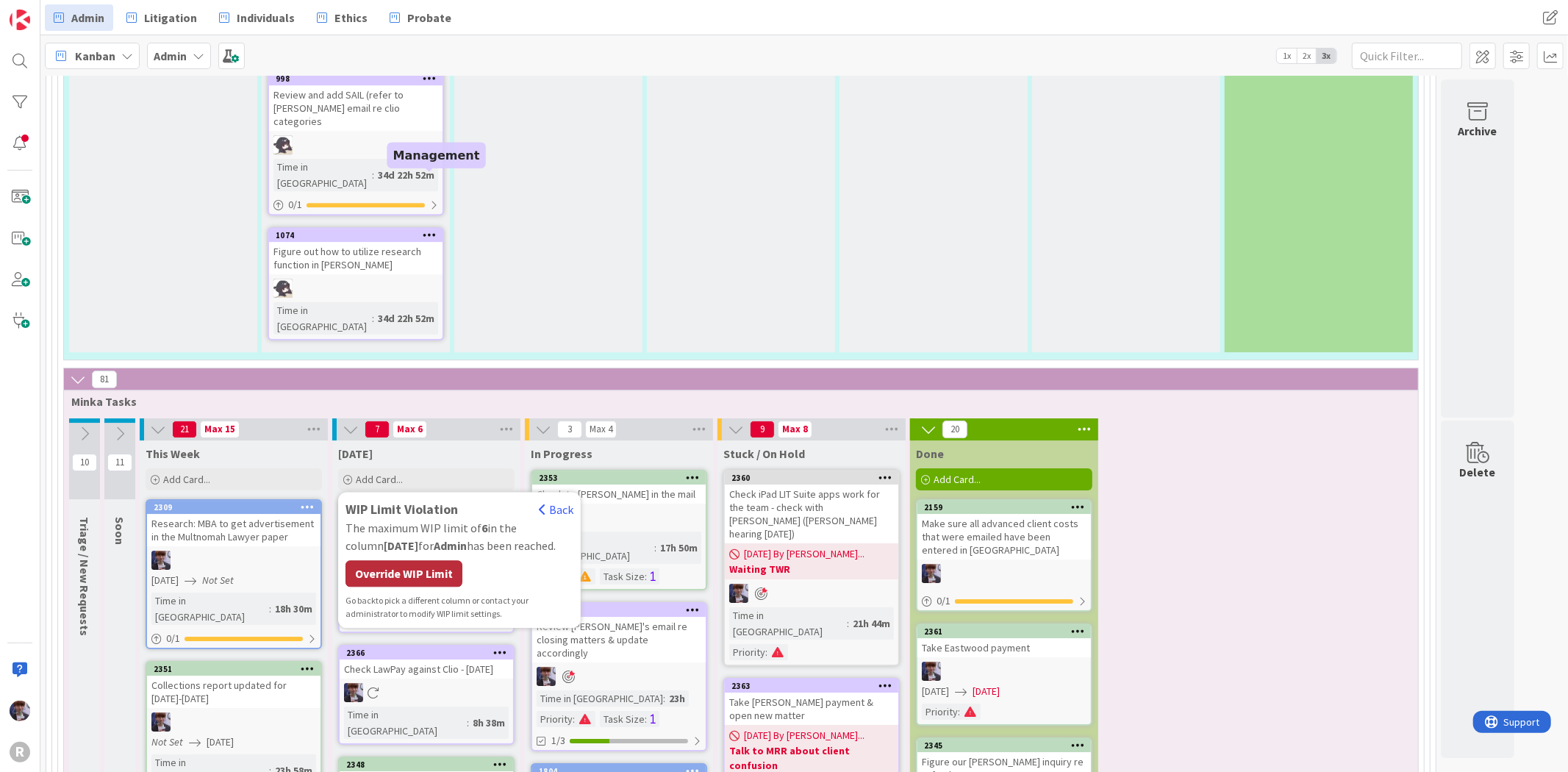
click at [402, 560] on div "Override WIP Limit" at bounding box center [404, 573] width 117 height 26
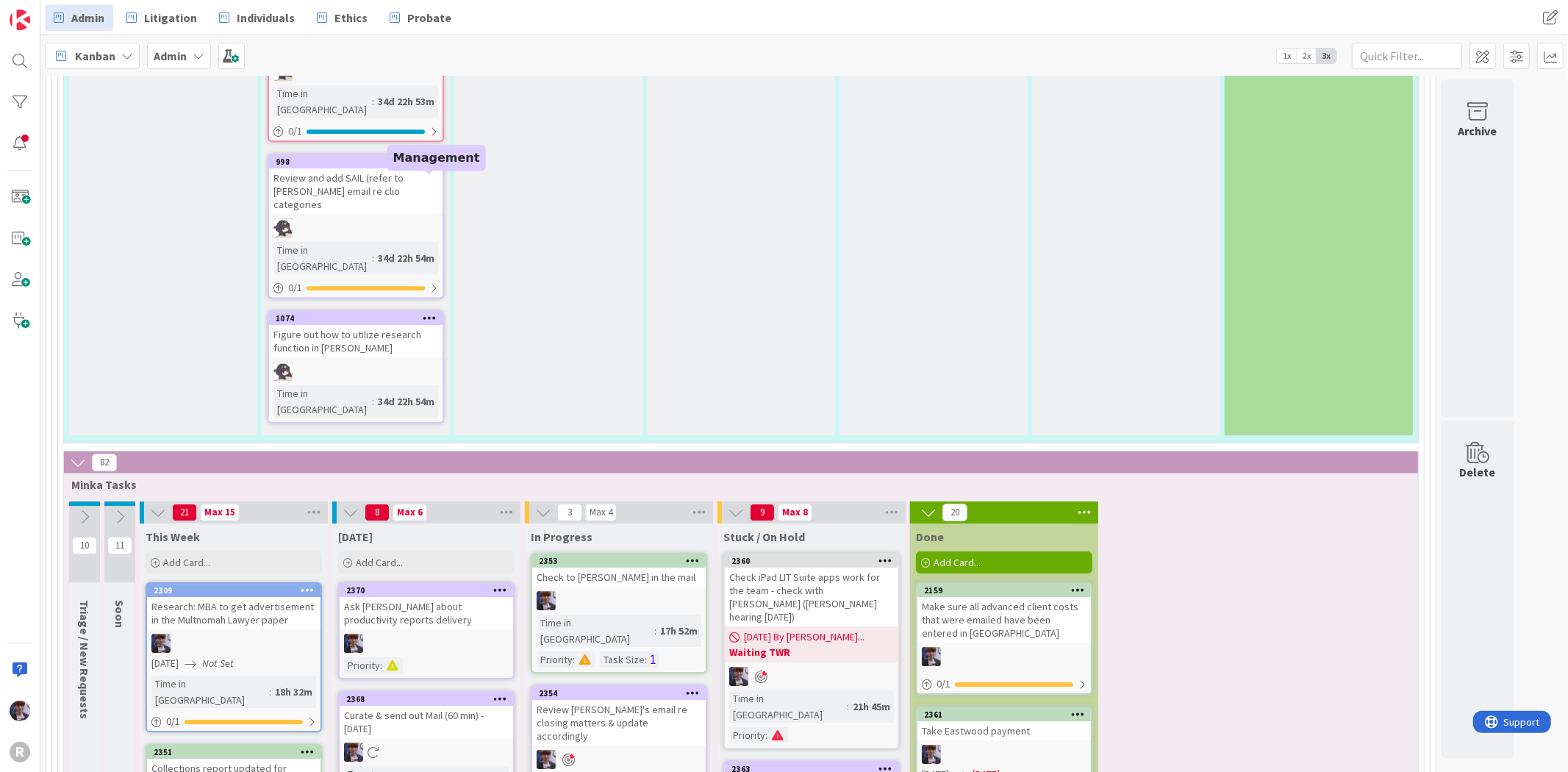
scroll to position [3746, 0]
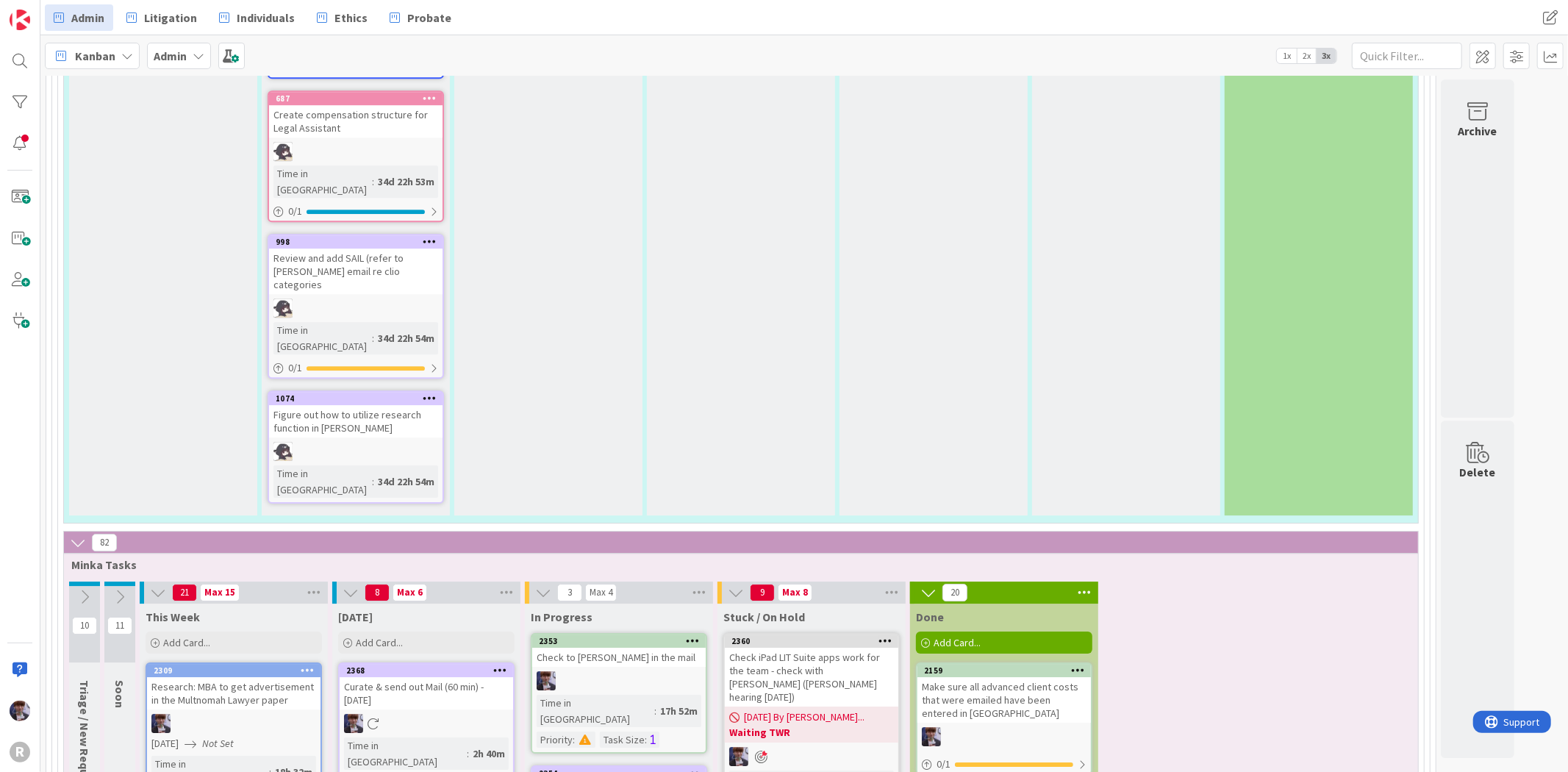
drag, startPoint x: 428, startPoint y: 236, endPoint x: 428, endPoint y: 245, distance: 9.0
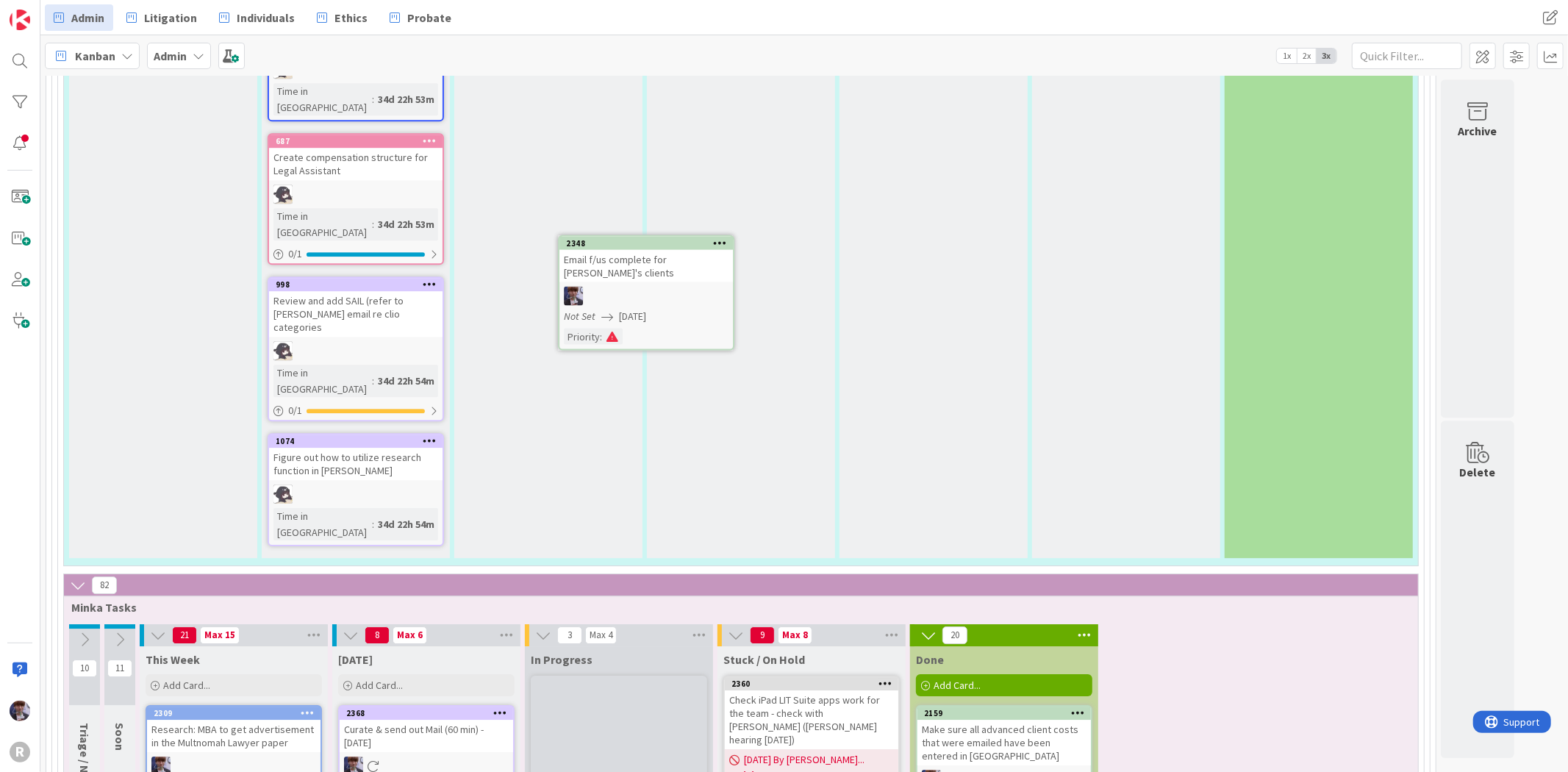
scroll to position [3697, 0]
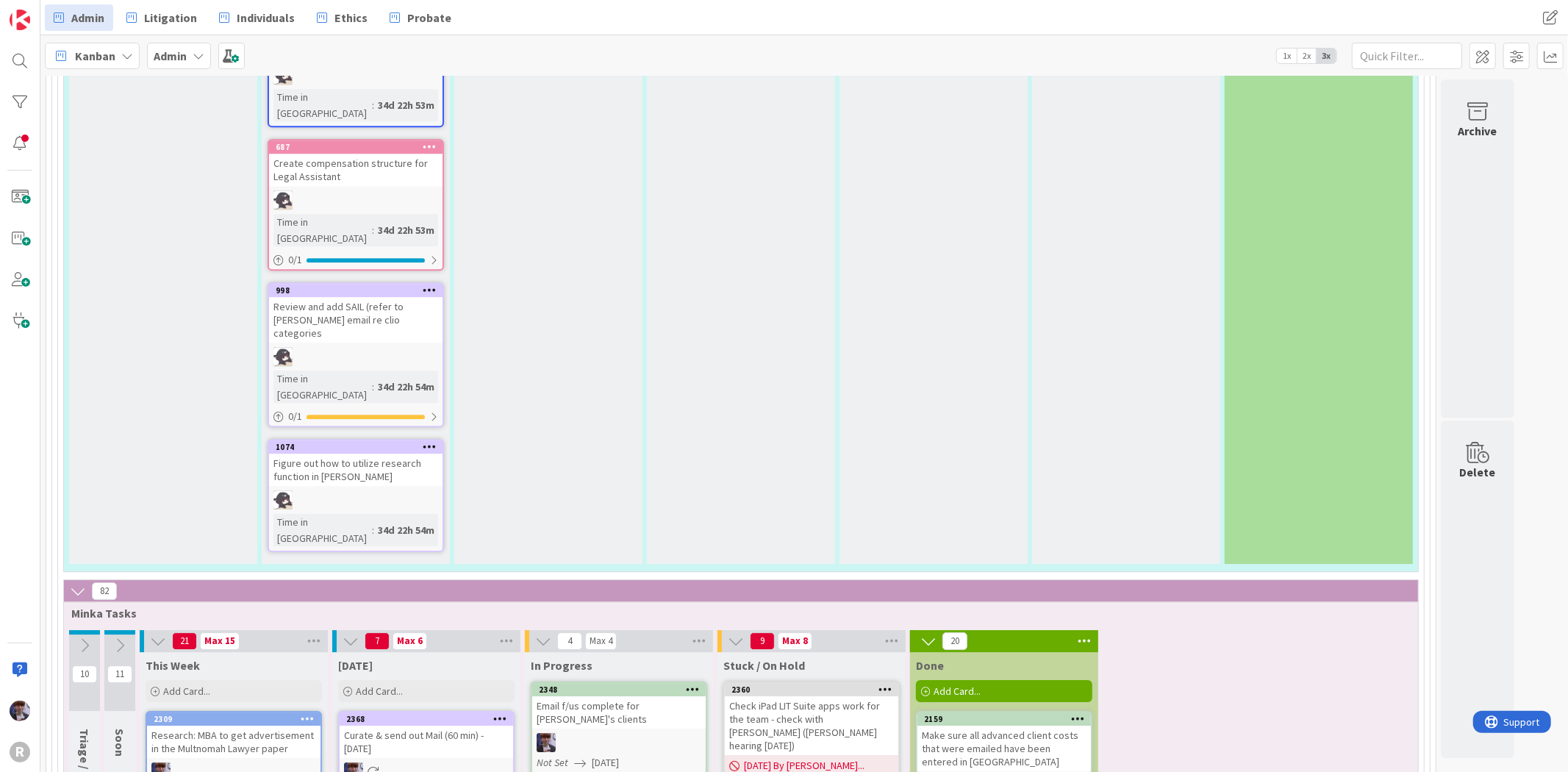
click at [693, 684] on icon at bounding box center [692, 689] width 14 height 10
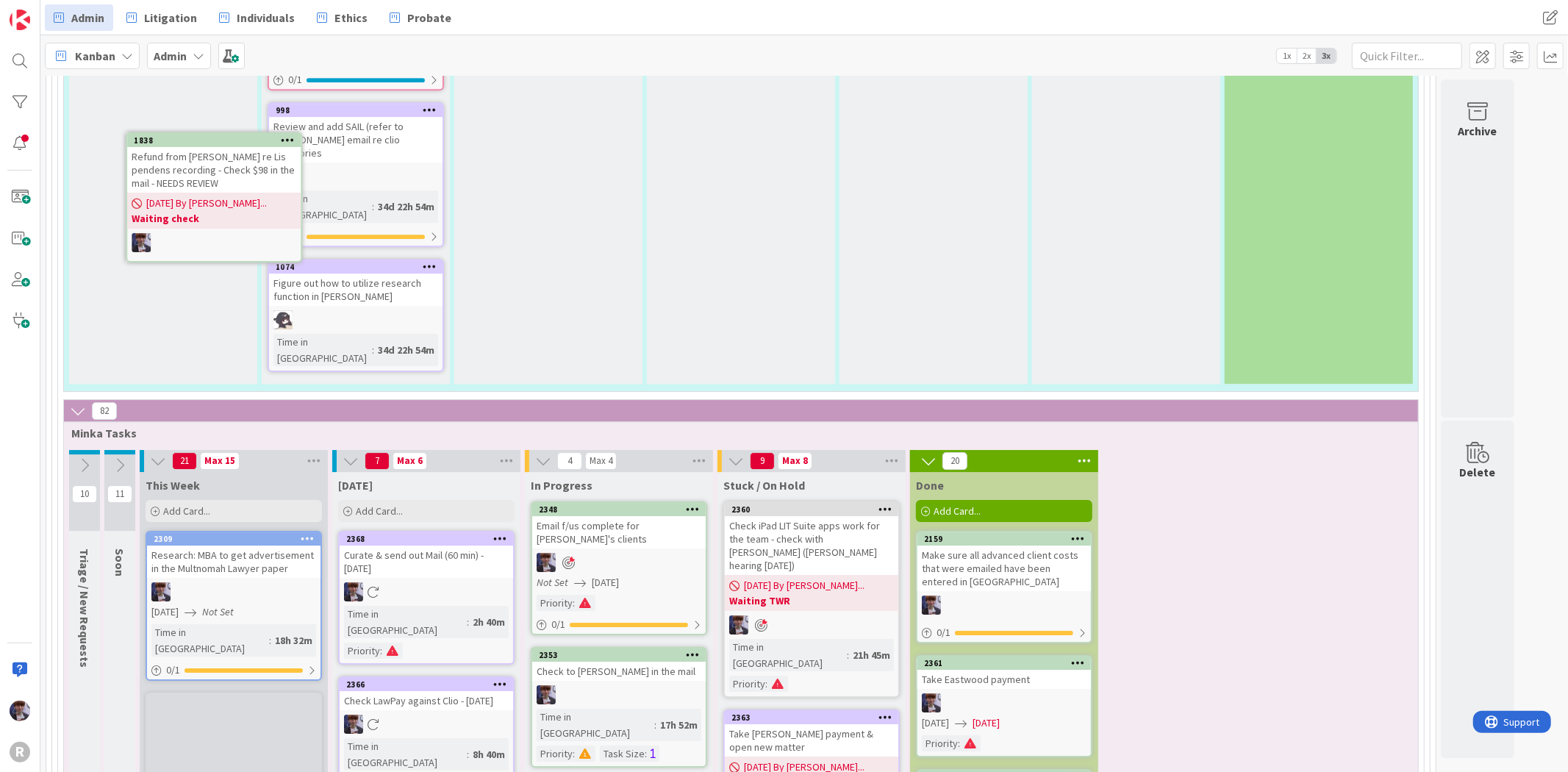
scroll to position [3862, 0]
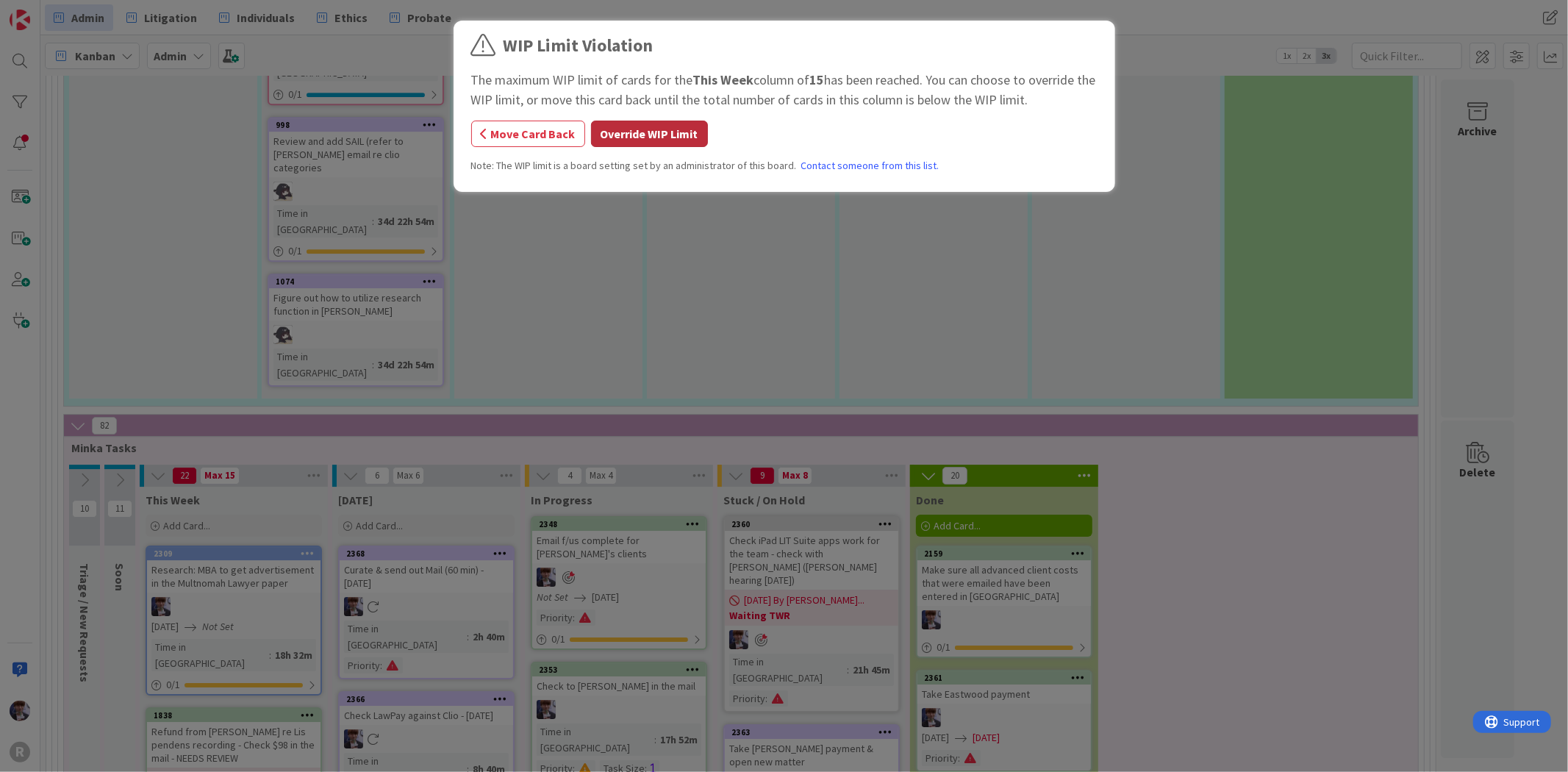
click at [612, 135] on button "Override WIP Limit" at bounding box center [649, 133] width 117 height 26
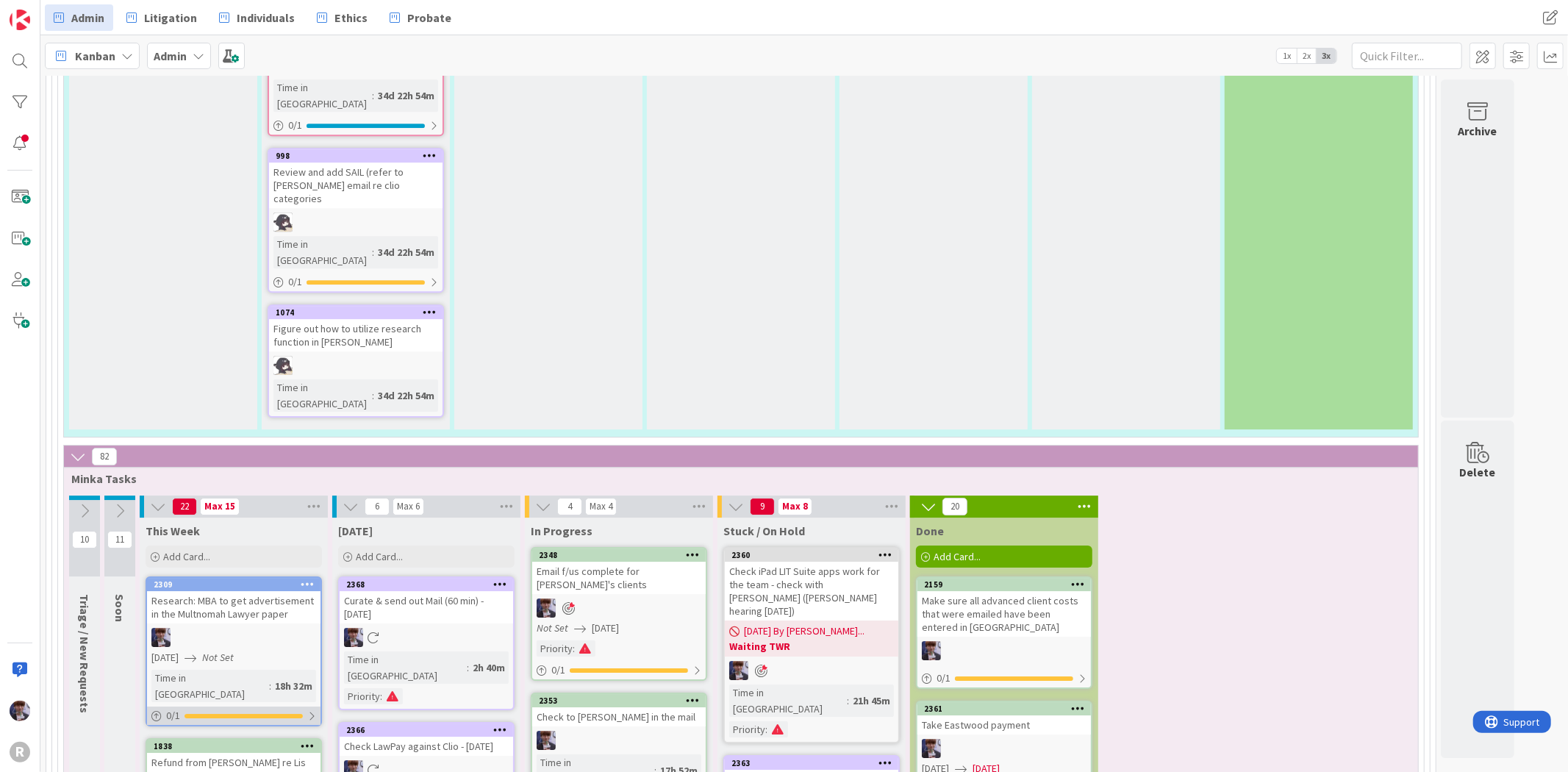
scroll to position [3781, 0]
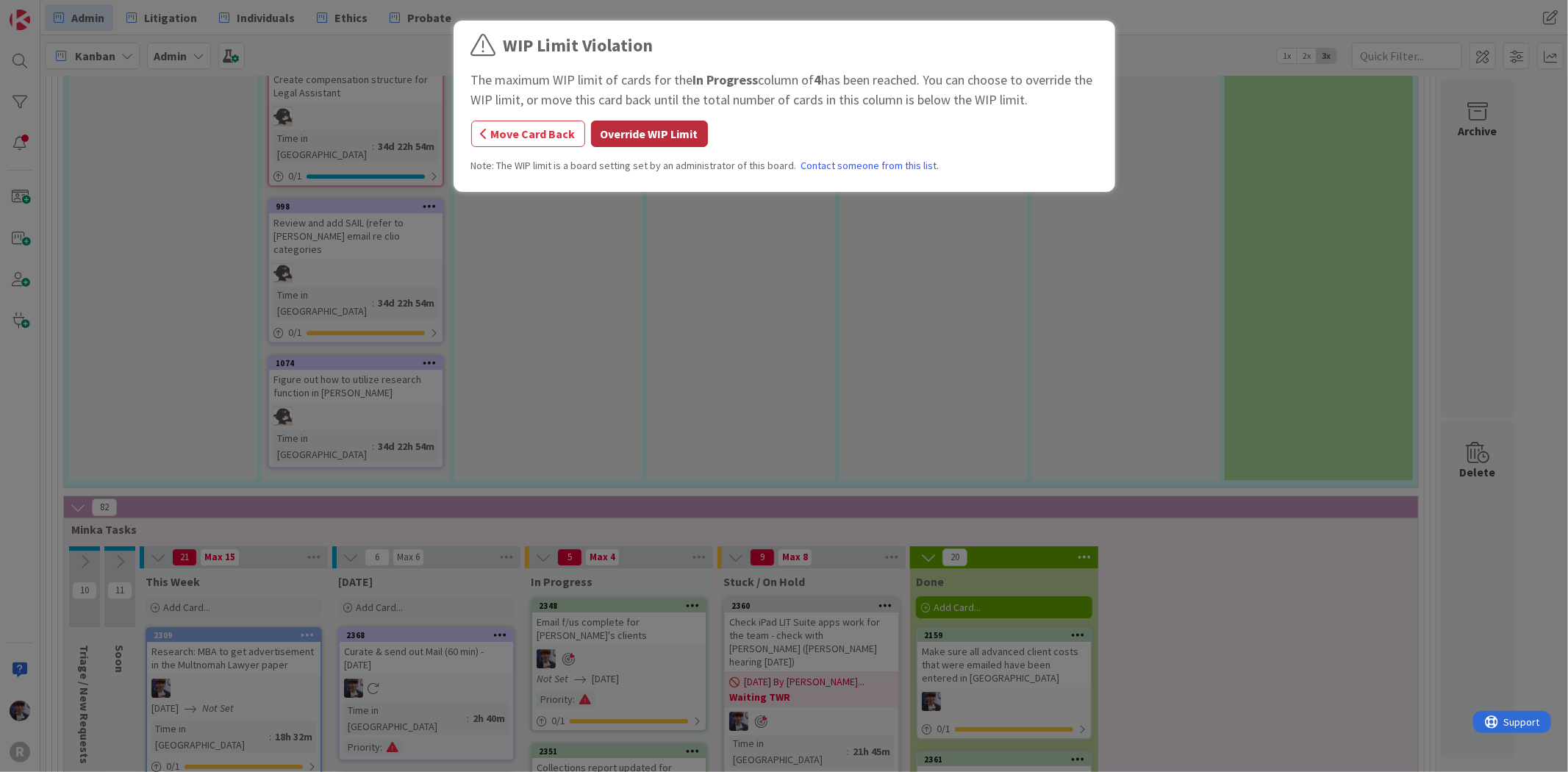
click at [616, 133] on button "Override WIP Limit" at bounding box center [649, 133] width 117 height 26
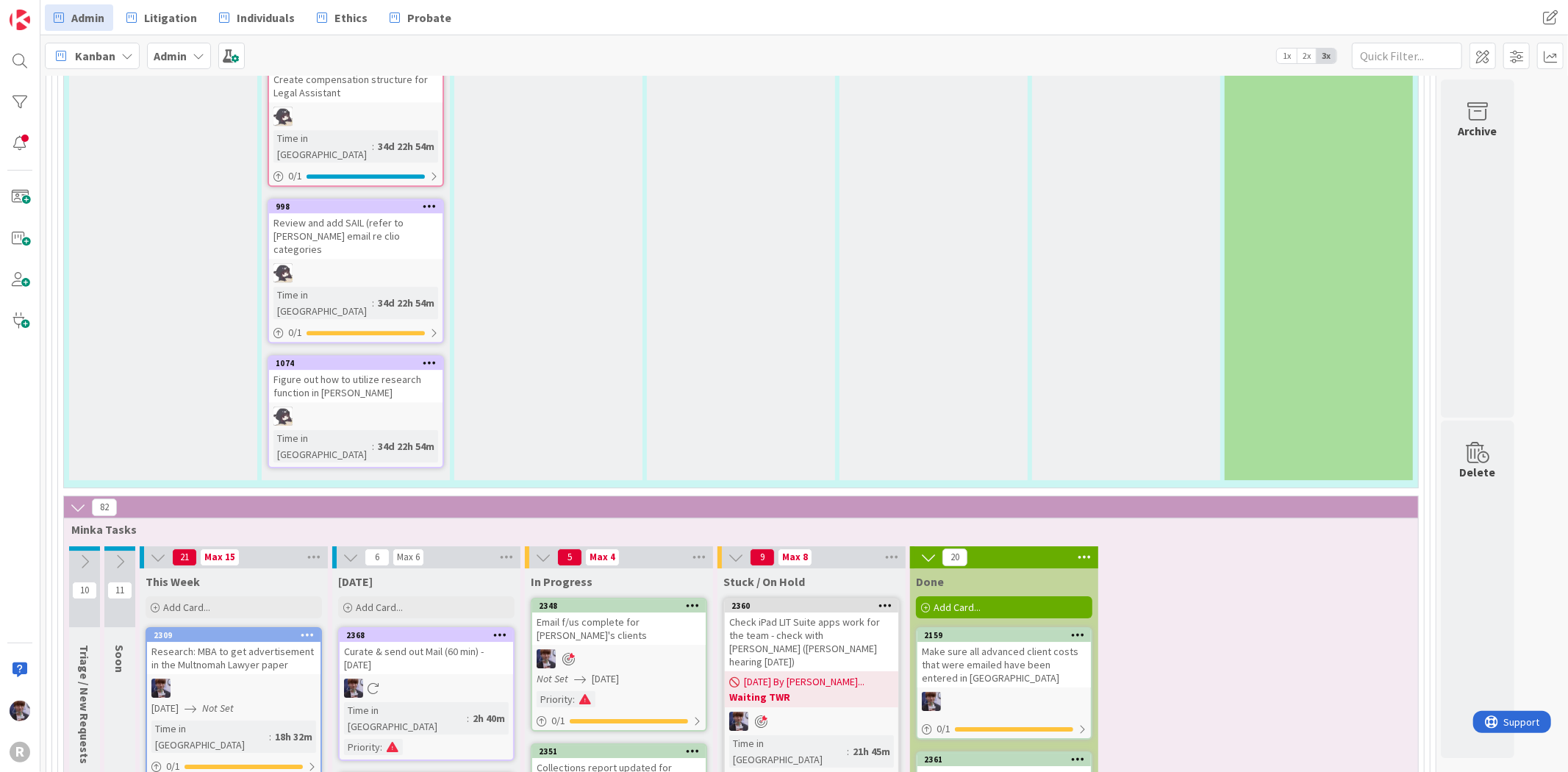
click at [616, 568] on div "In Progress" at bounding box center [619, 580] width 188 height 23
click at [645, 758] on div "Collections report updated for Aug 11-Aug 15" at bounding box center [619, 774] width 173 height 32
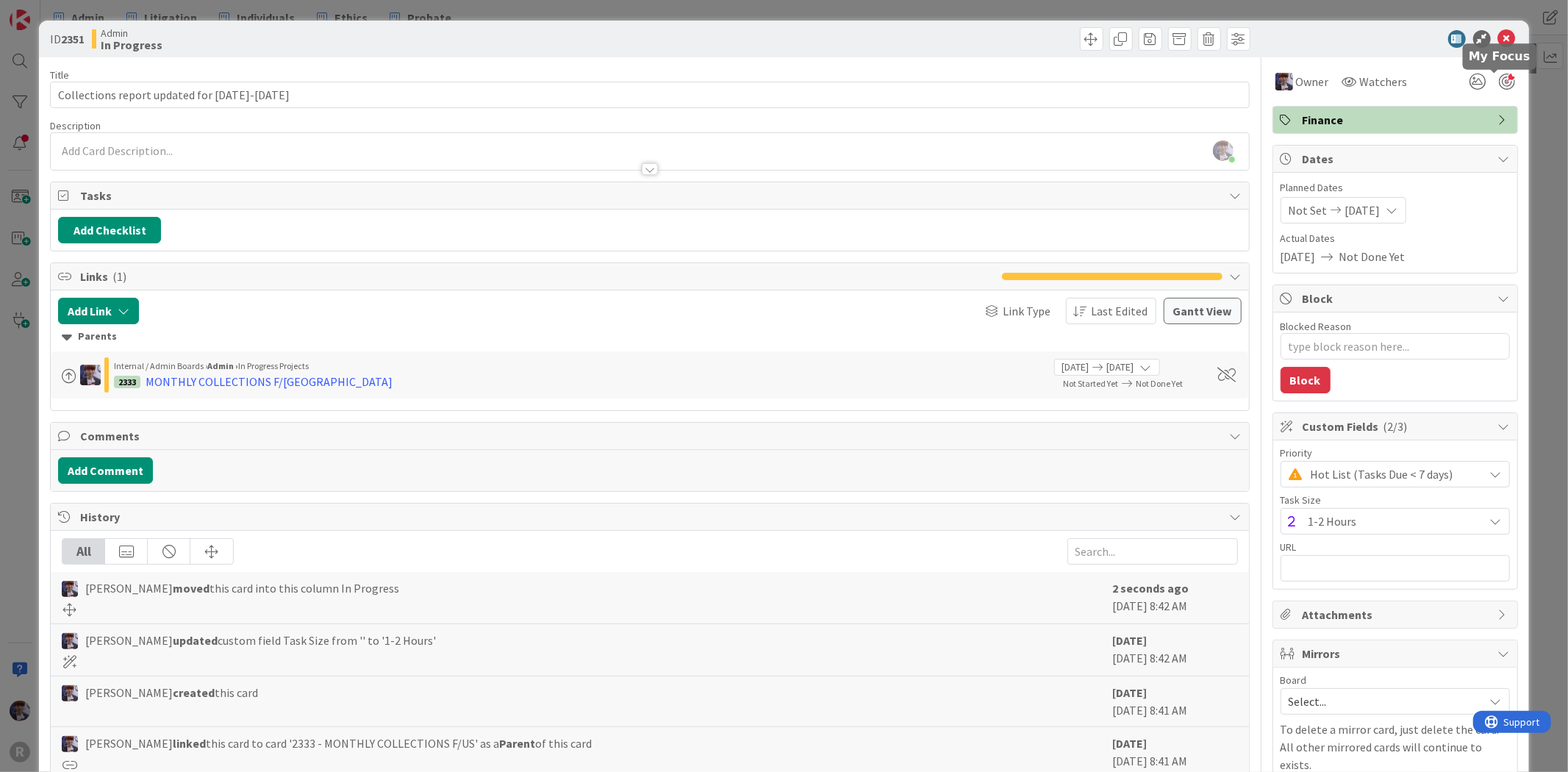
drag, startPoint x: 1477, startPoint y: 79, endPoint x: 1489, endPoint y: 83, distance: 12.6
click at [1489, 83] on div at bounding box center [1491, 81] width 53 height 26
click at [1500, 78] on div at bounding box center [1507, 82] width 16 height 16
click at [1530, 99] on div "ID 2351 Admin In Progress Title 44 / 128 Collections report updated for Aug 11-…" at bounding box center [784, 386] width 1568 height 772
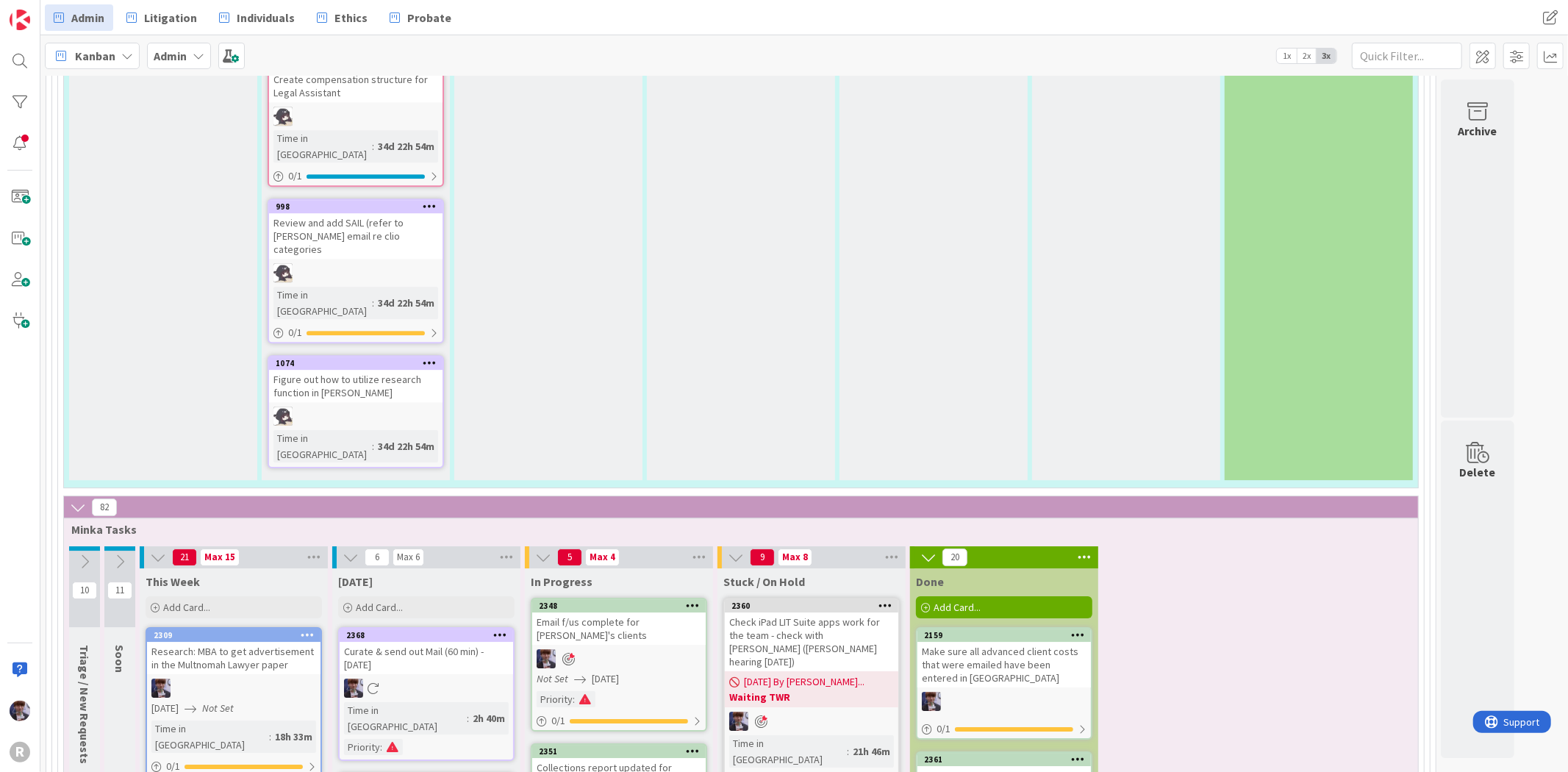
click at [91, 59] on span "Kanban" at bounding box center [95, 56] width 40 height 18
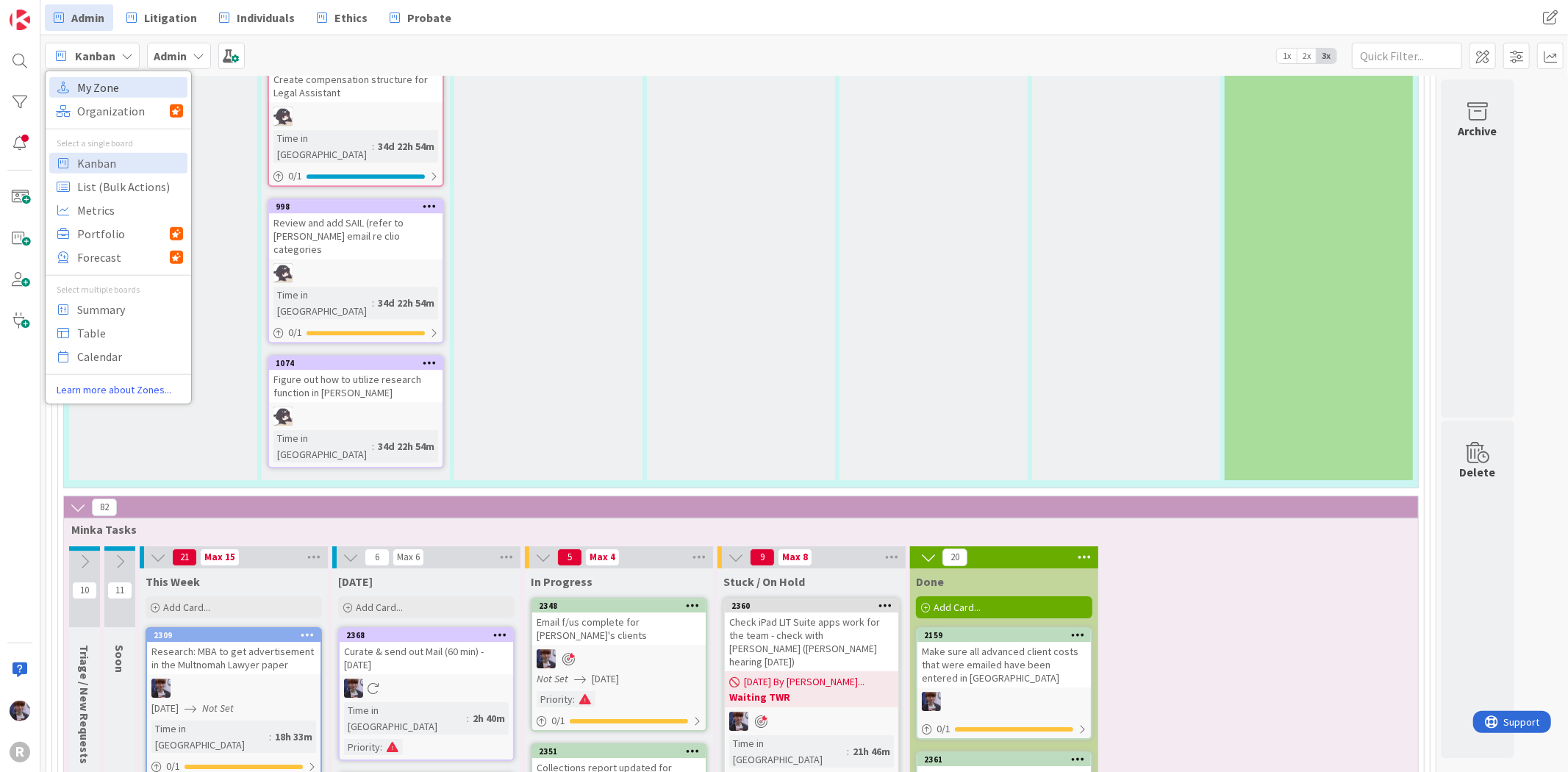
click at [100, 84] on span "My Zone" at bounding box center [130, 87] width 106 height 22
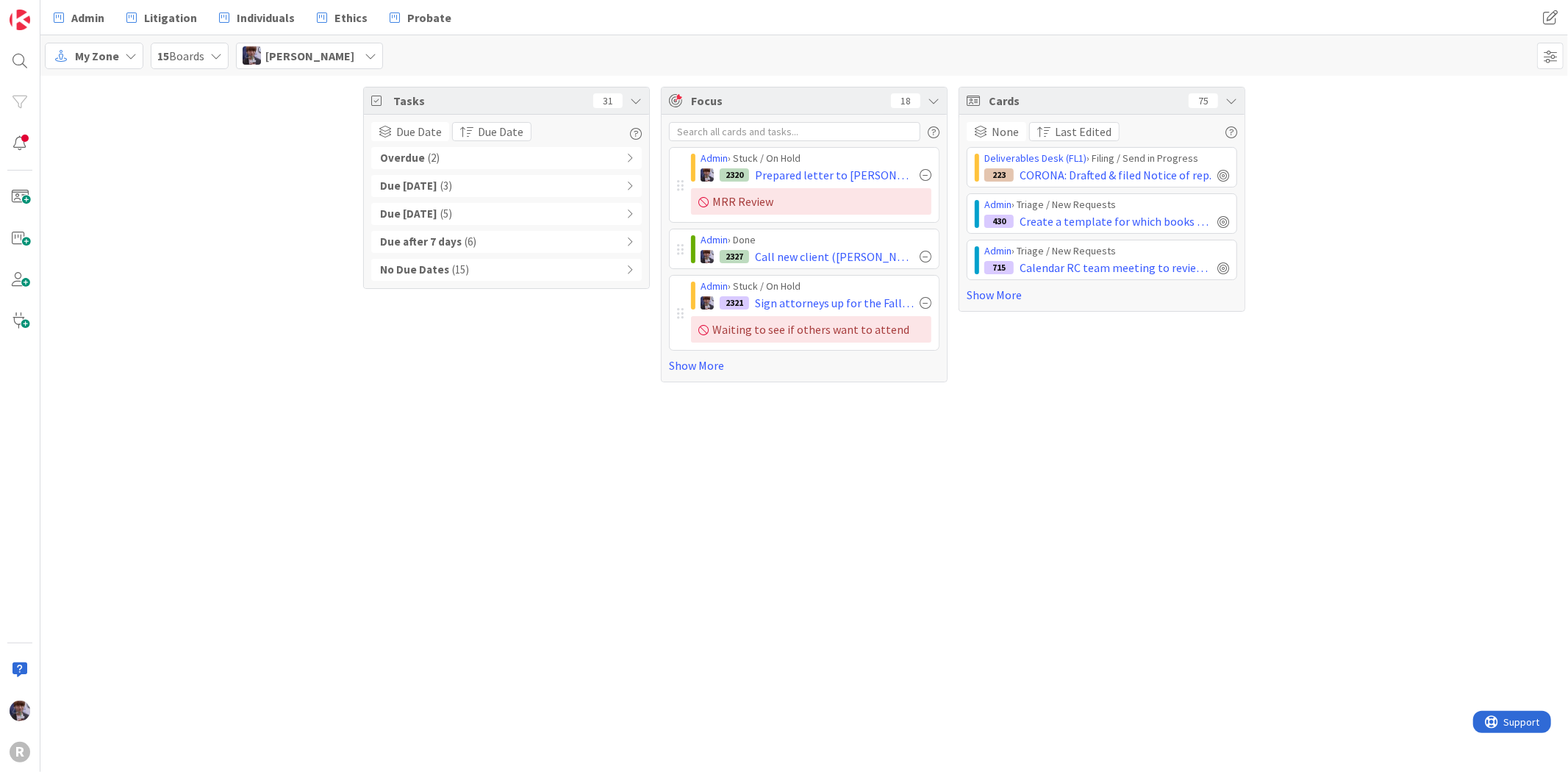
click at [481, 163] on div "Overdue ( 2 )" at bounding box center [506, 158] width 270 height 22
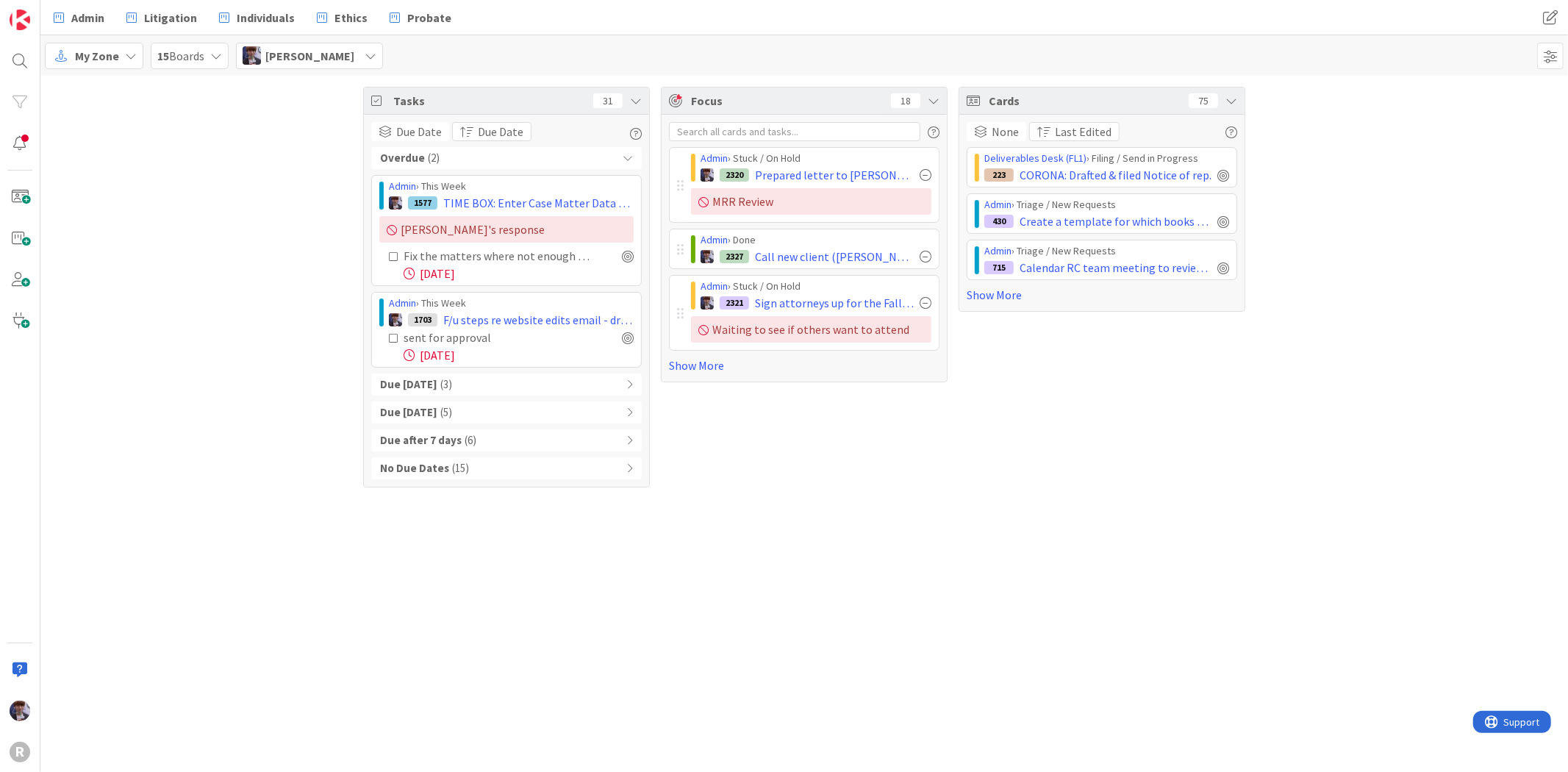
click at [456, 386] on div "Due Today ( 3 )" at bounding box center [506, 385] width 270 height 22
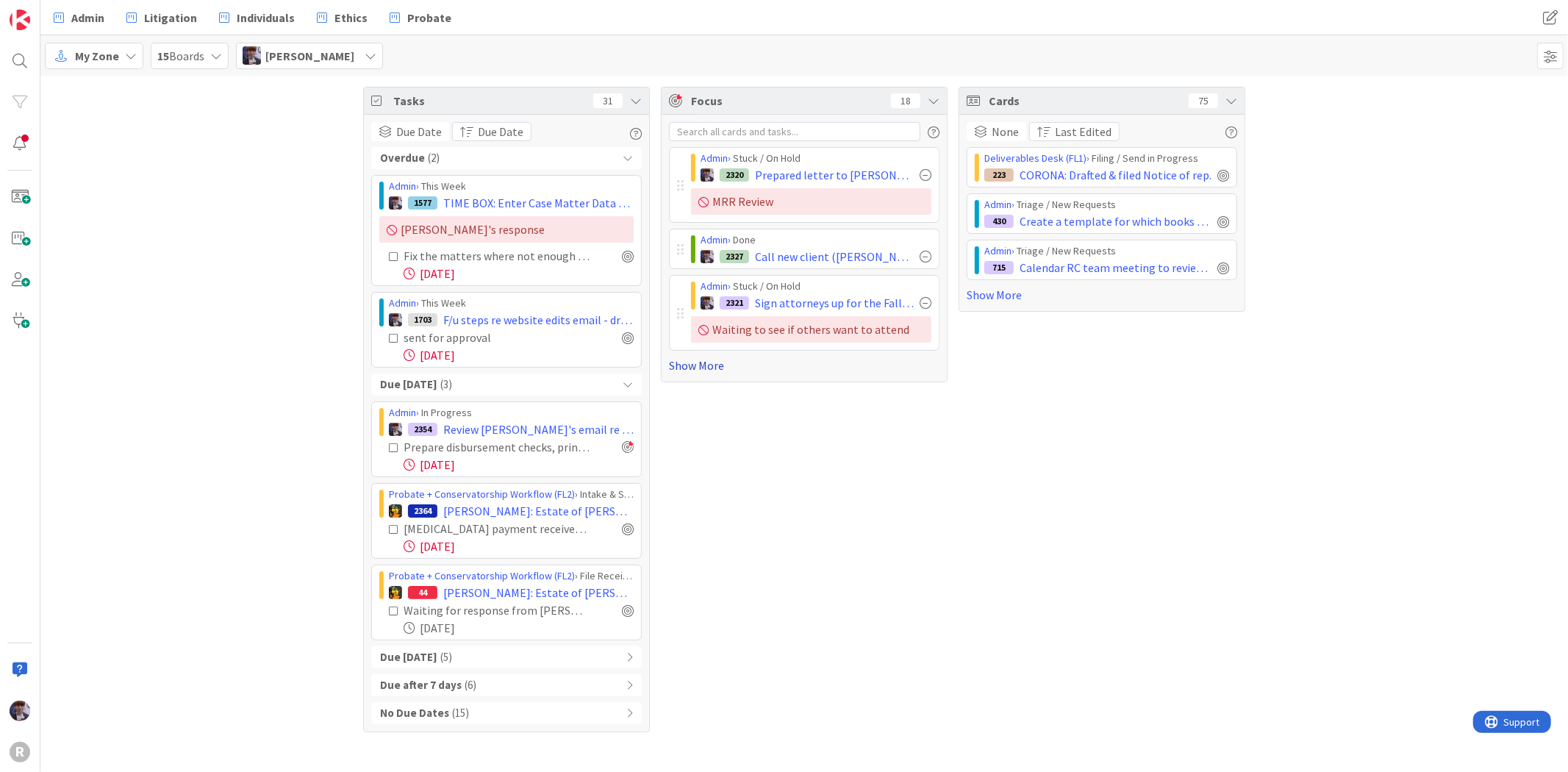
click at [694, 364] on link "Show More" at bounding box center [803, 366] width 270 height 18
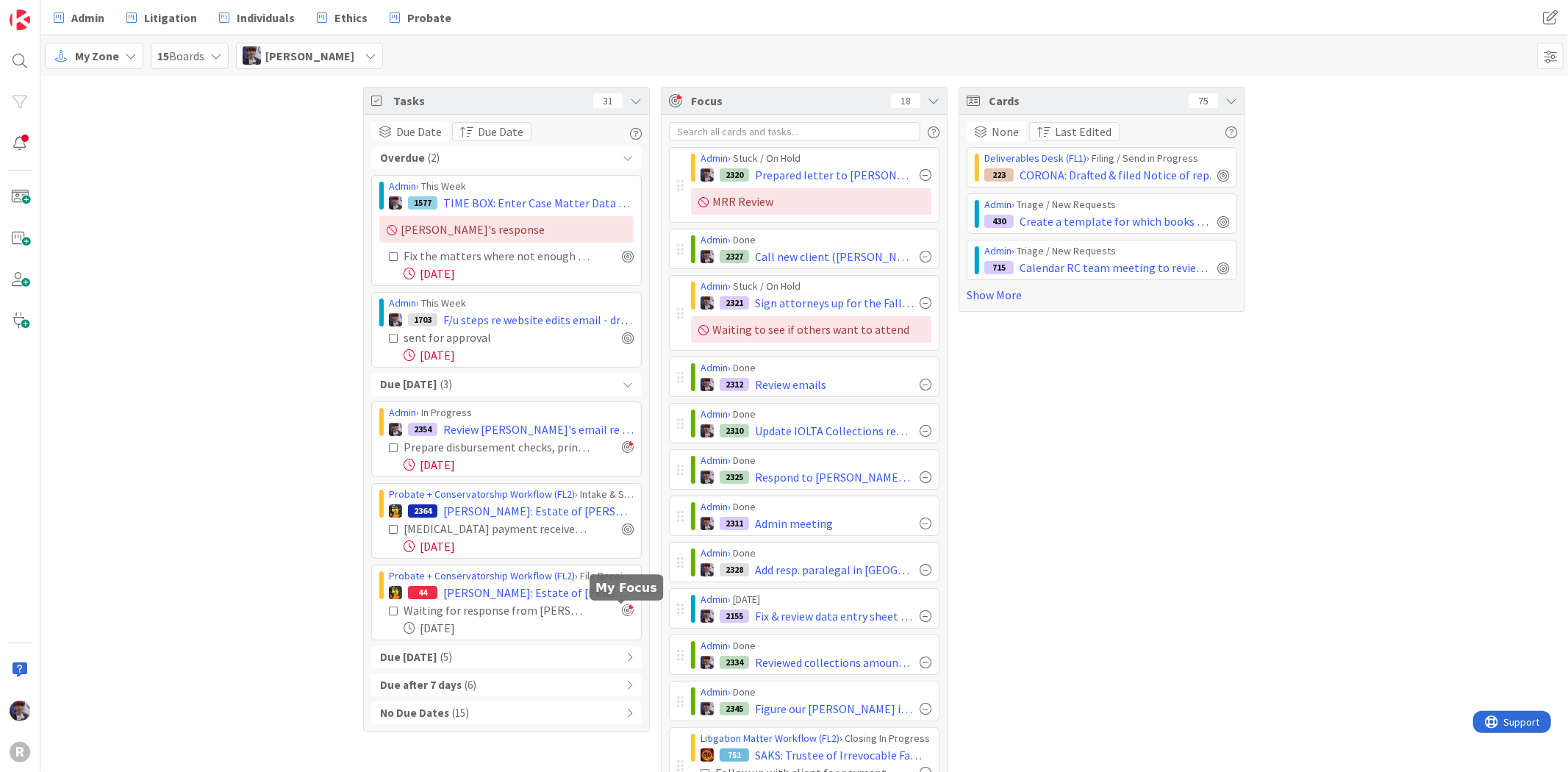
click at [624, 610] on div at bounding box center [628, 610] width 12 height 12
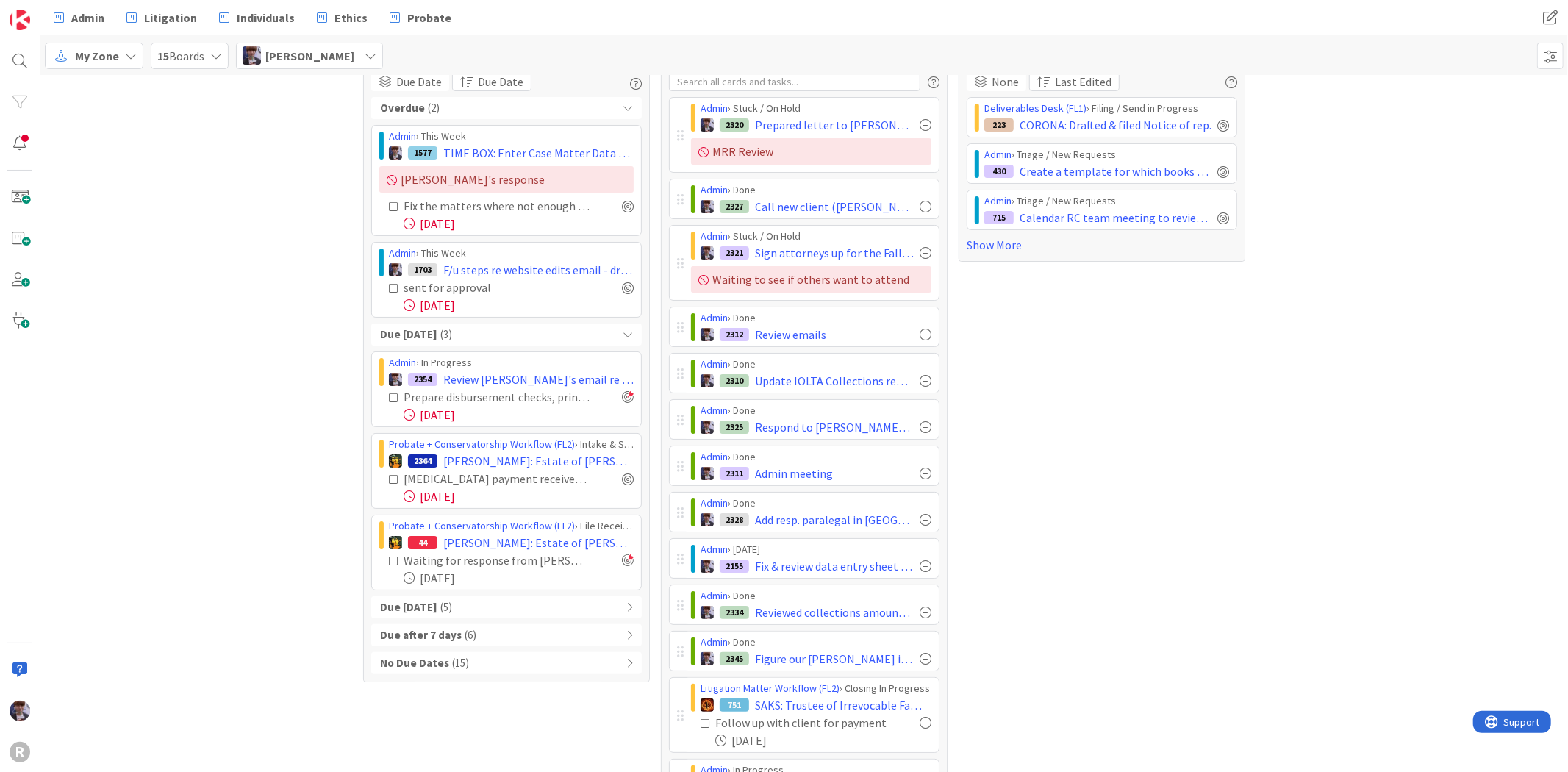
scroll to position [22, 0]
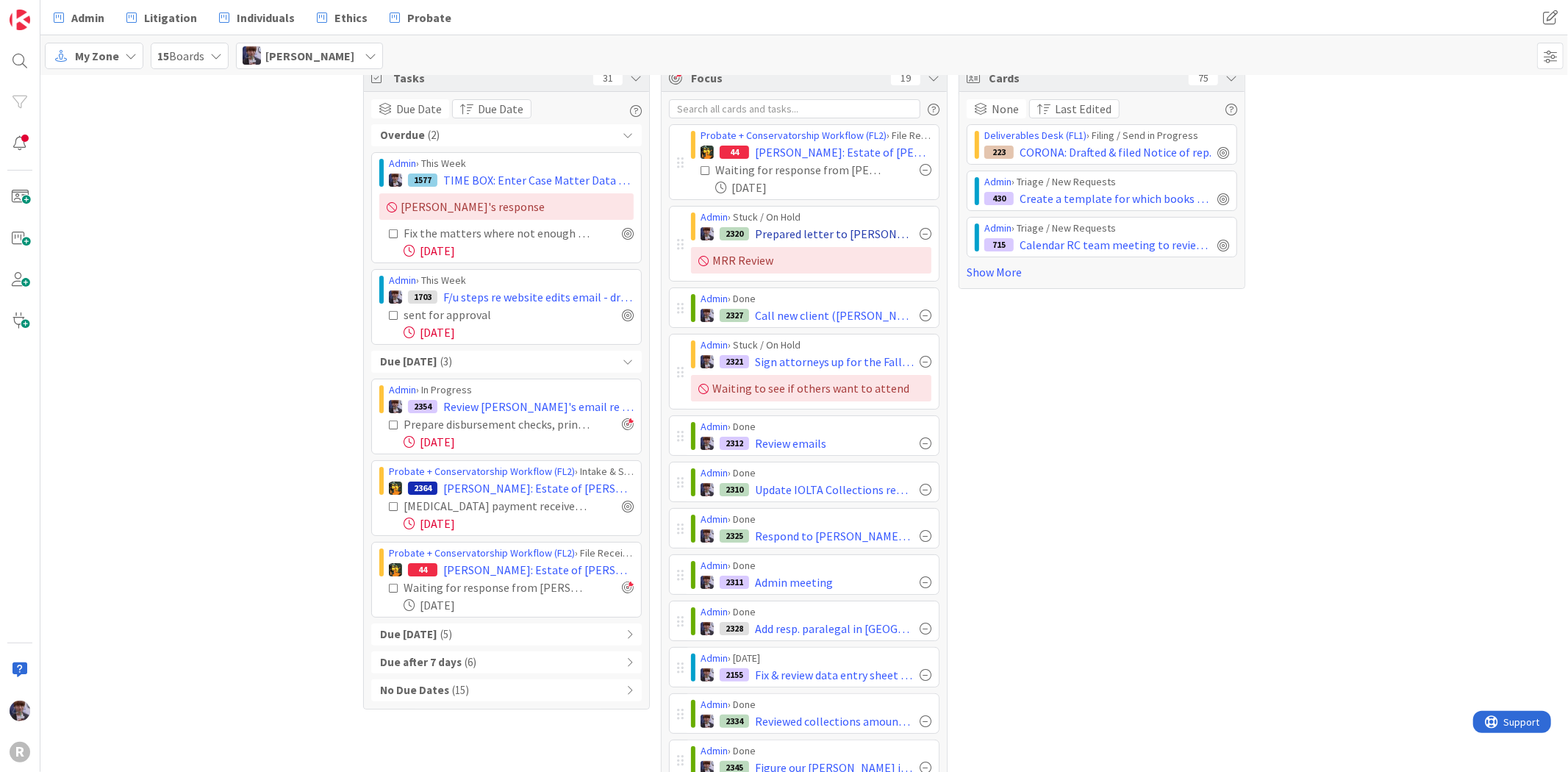
click at [919, 234] on div at bounding box center [925, 233] width 12 height 12
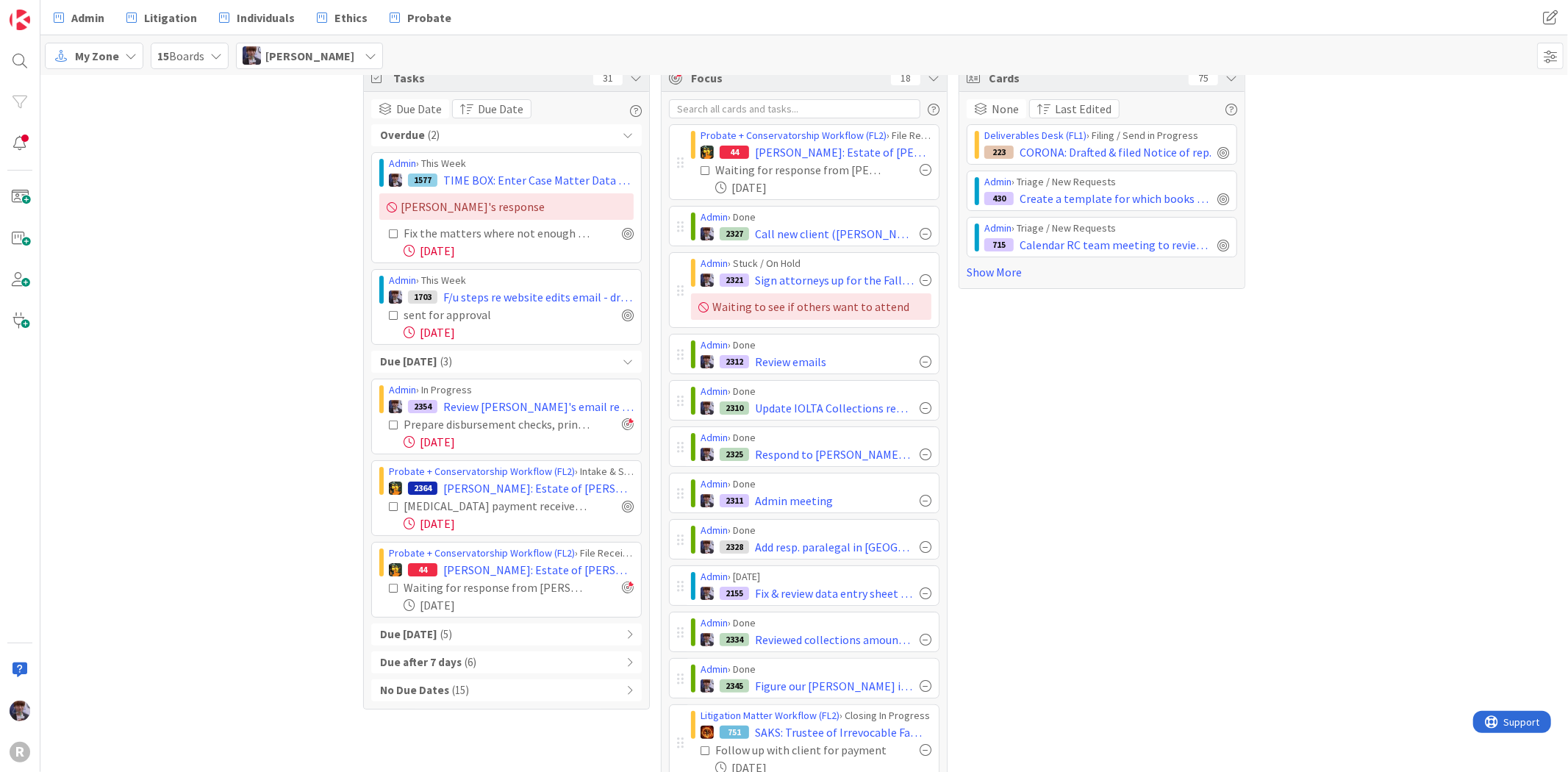
click at [624, 130] on icon at bounding box center [628, 135] width 10 height 10
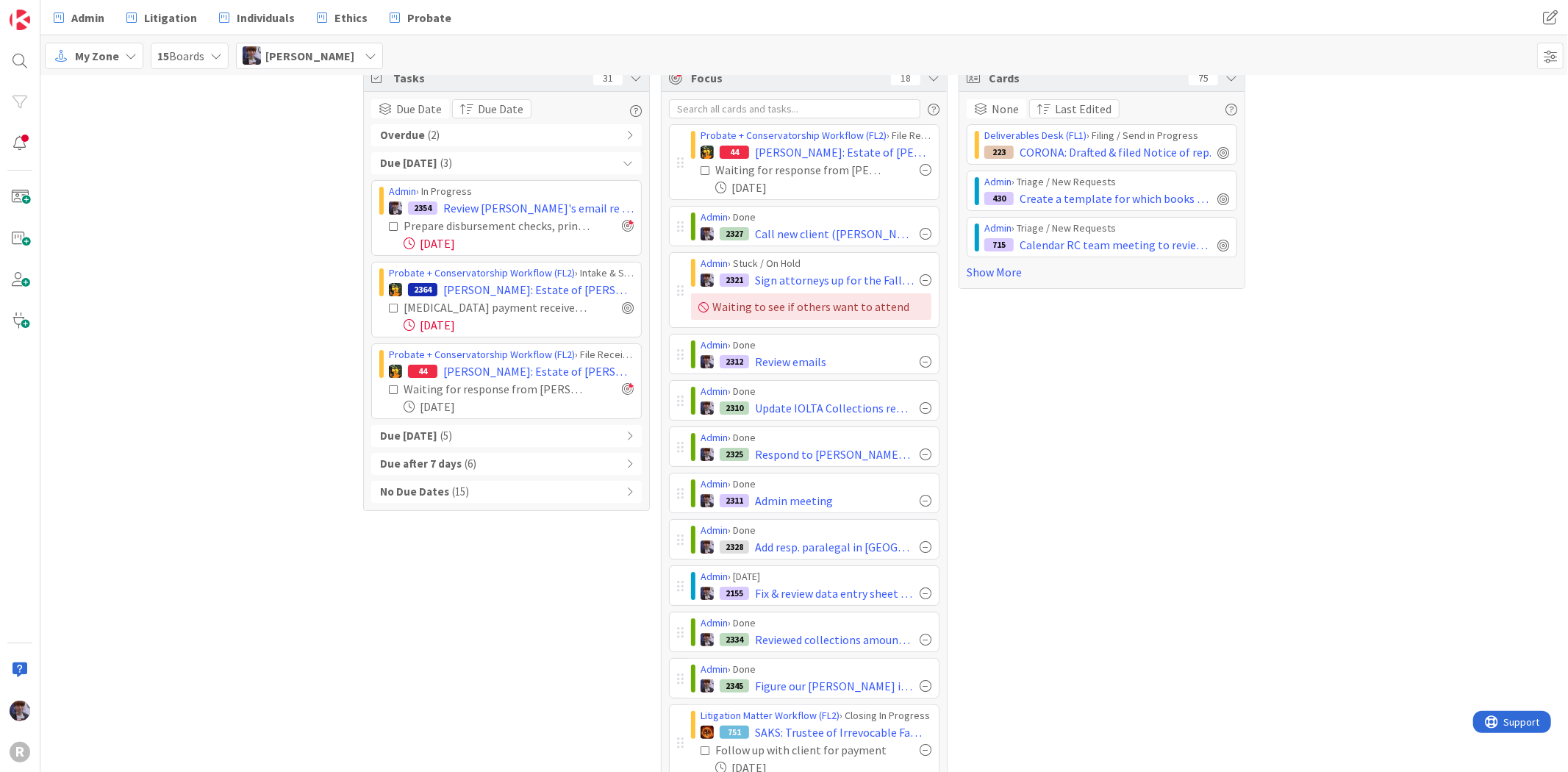
click at [623, 164] on icon at bounding box center [628, 163] width 10 height 10
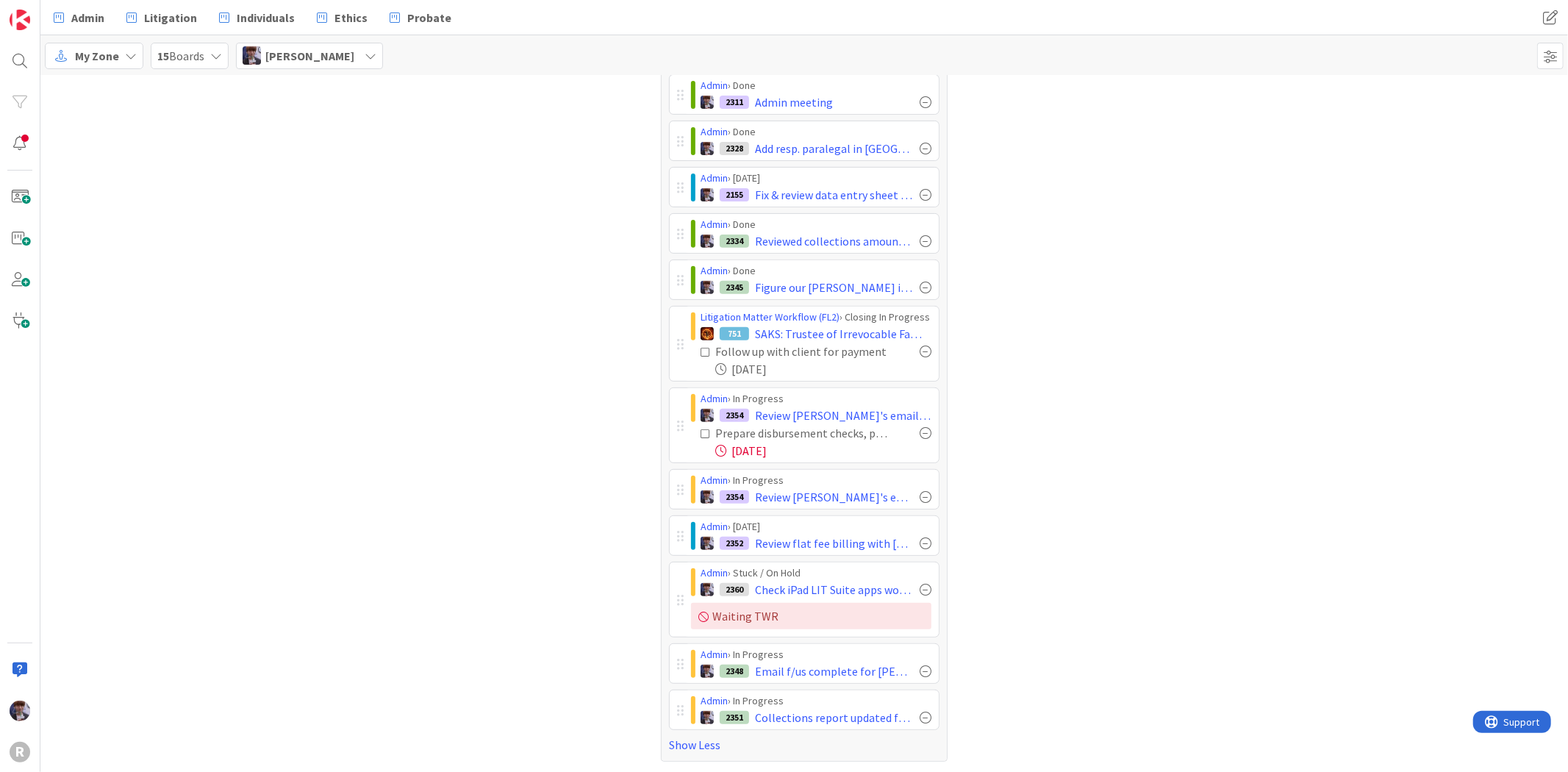
scroll to position [424, 0]
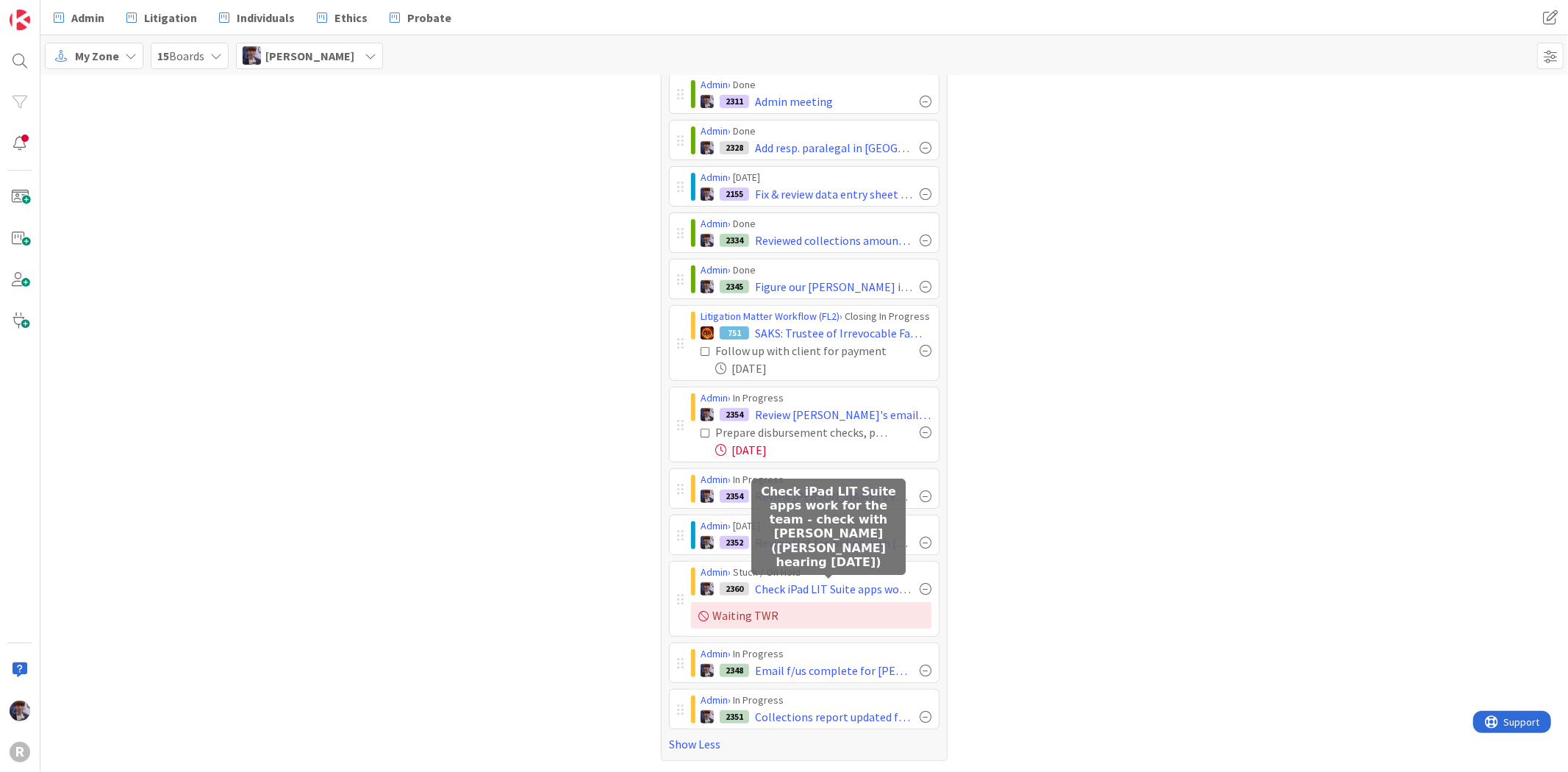
drag, startPoint x: 778, startPoint y: 590, endPoint x: 643, endPoint y: 600, distance: 135.4
click at [625, 600] on div "Tasks 31 Due Date Due Date Overdue ( 2 ) Due Today ( 3 ) Due within 7 days ( 5 …" at bounding box center [507, 212] width 287 height 1096
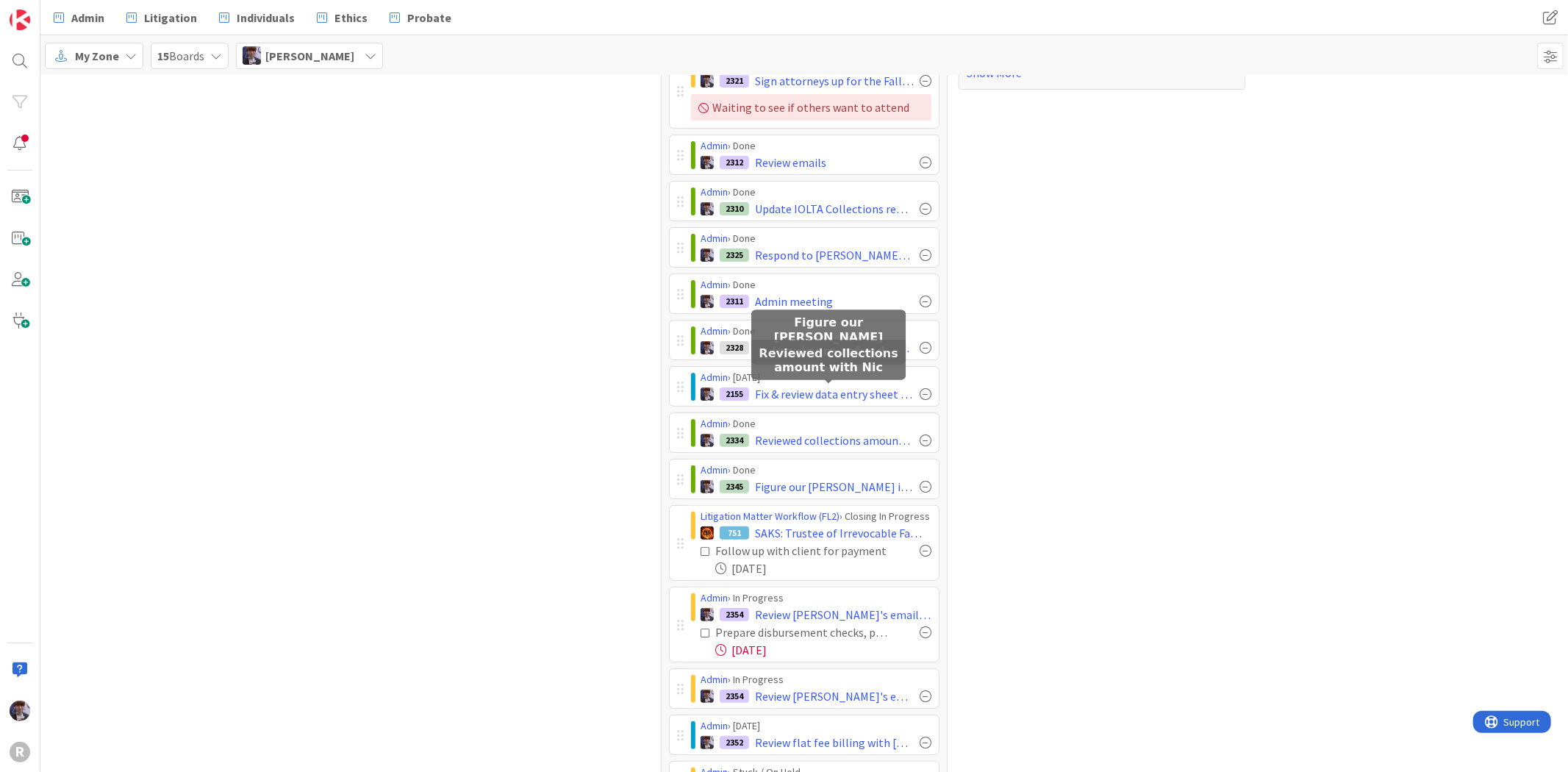
scroll to position [180, 0]
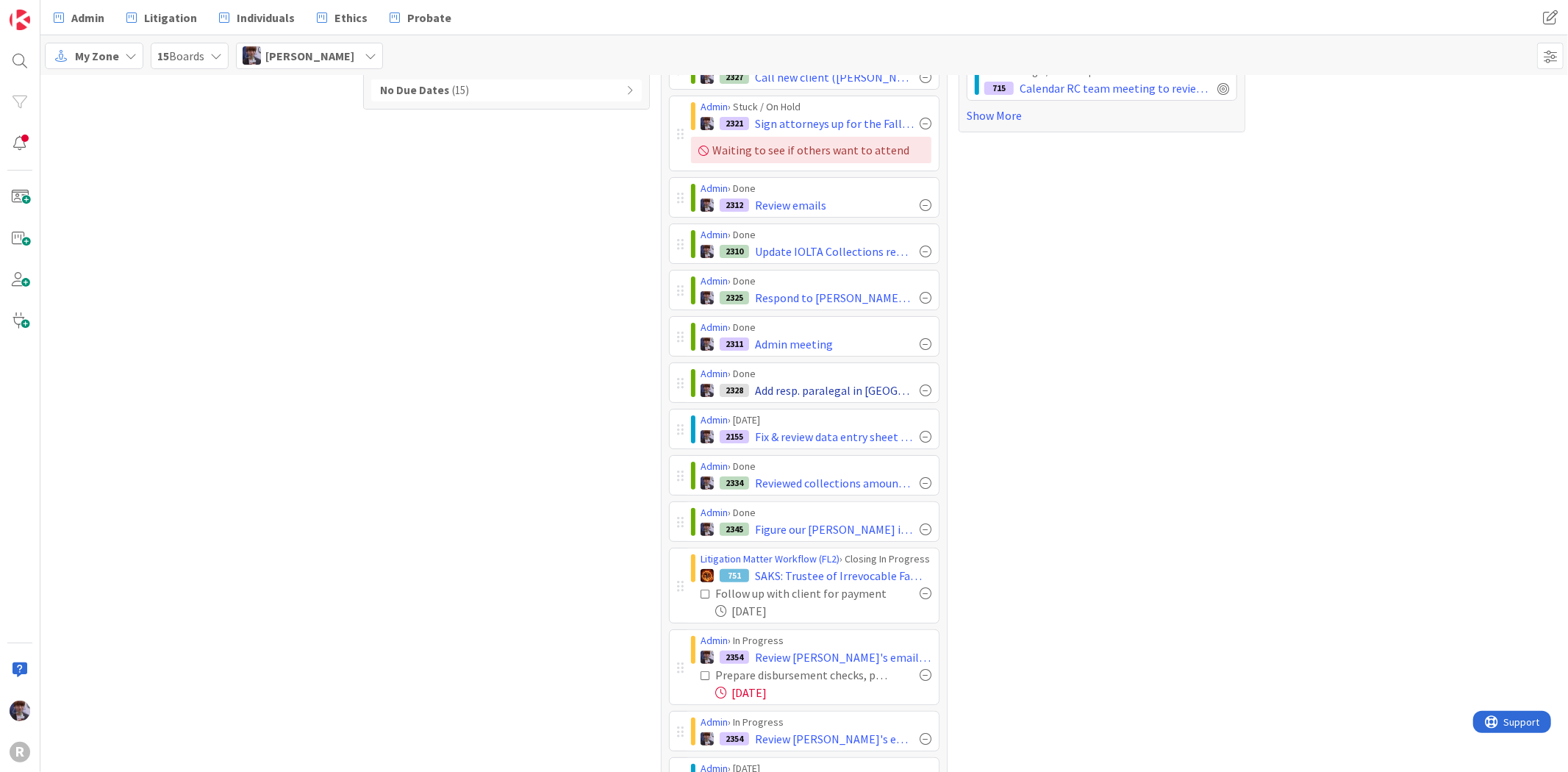
click at [919, 390] on div at bounding box center [925, 390] width 12 height 12
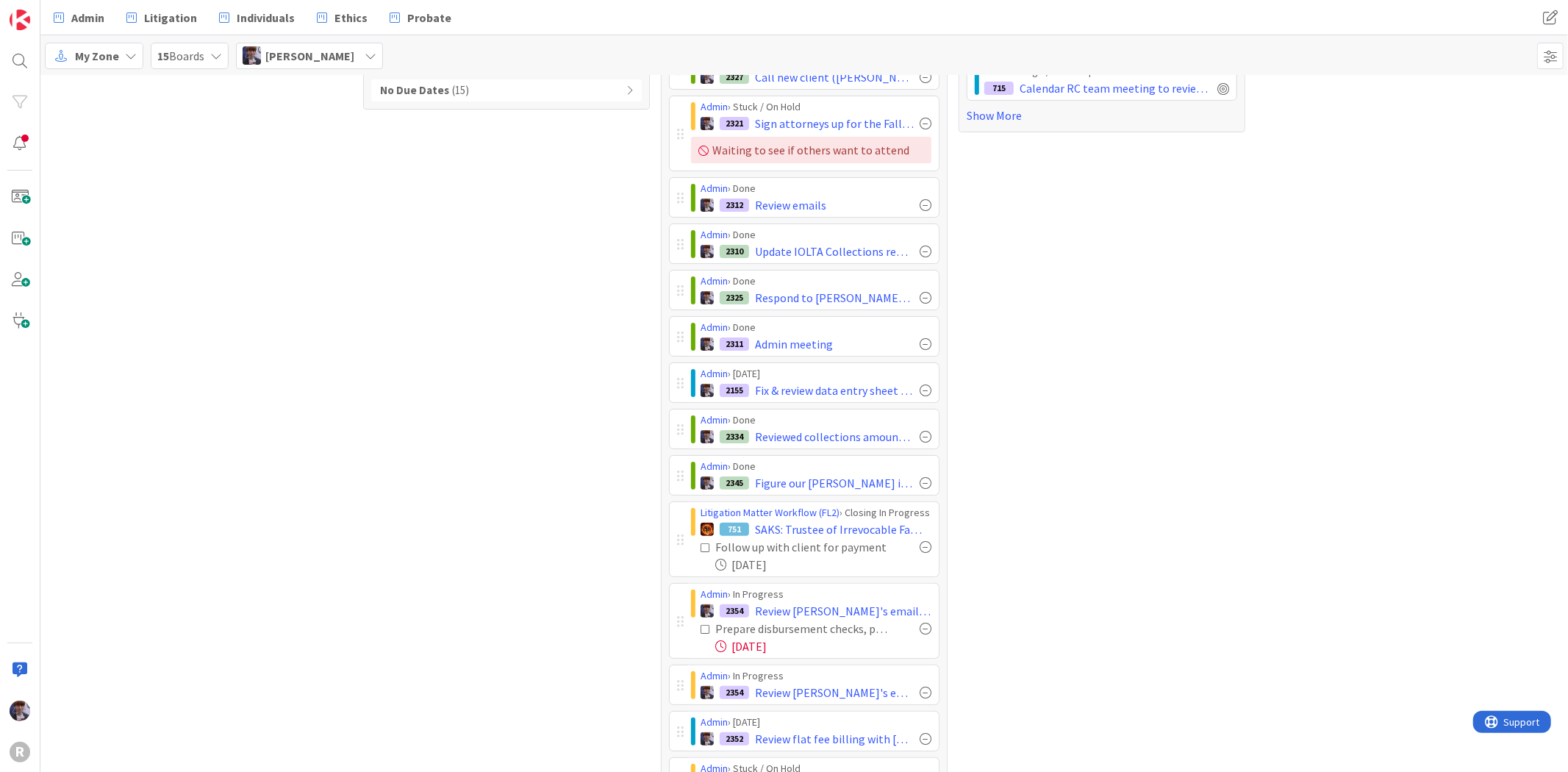
click at [919, 390] on div at bounding box center [925, 390] width 12 height 12
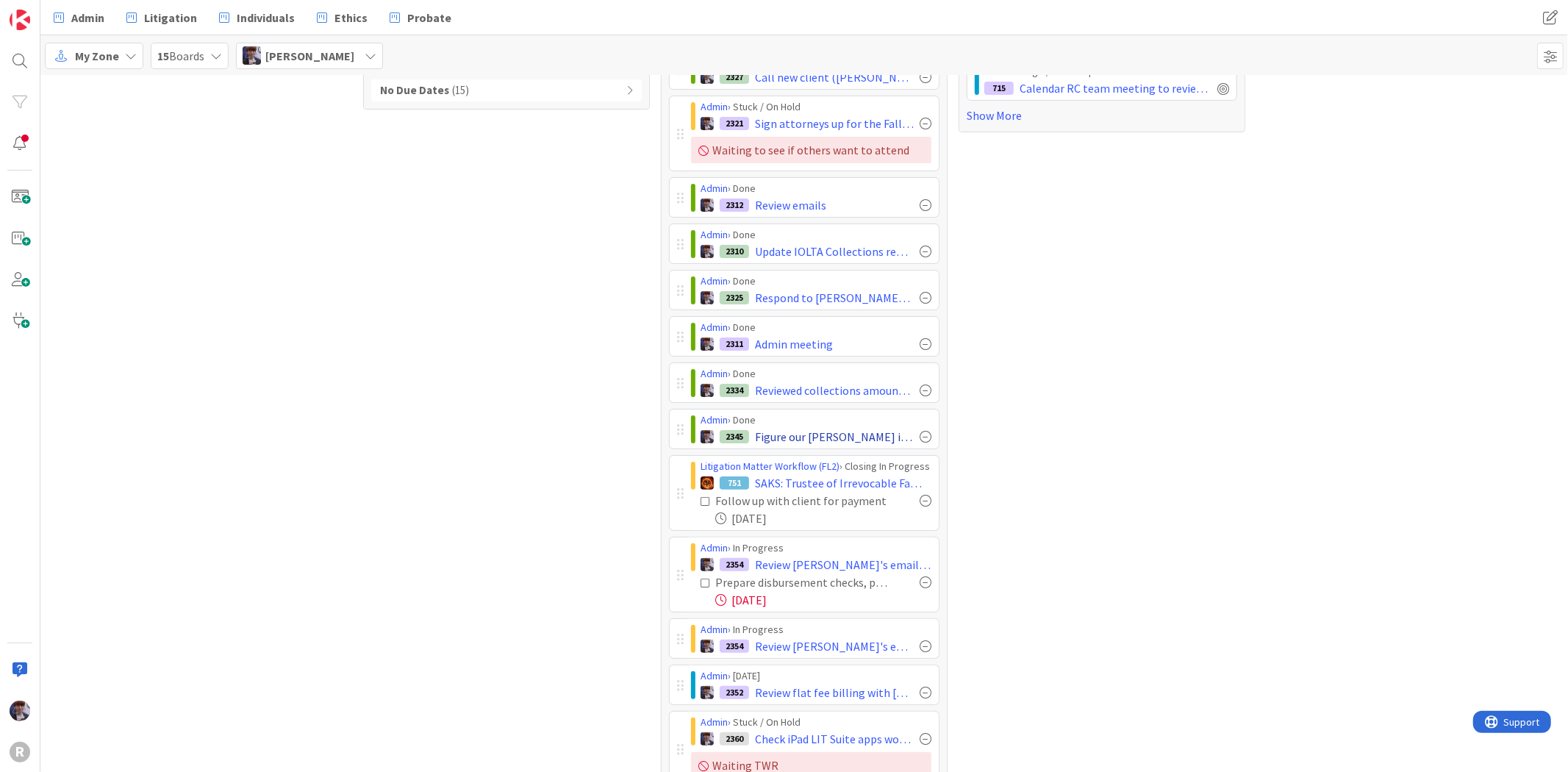
click at [920, 394] on div at bounding box center [925, 390] width 12 height 12
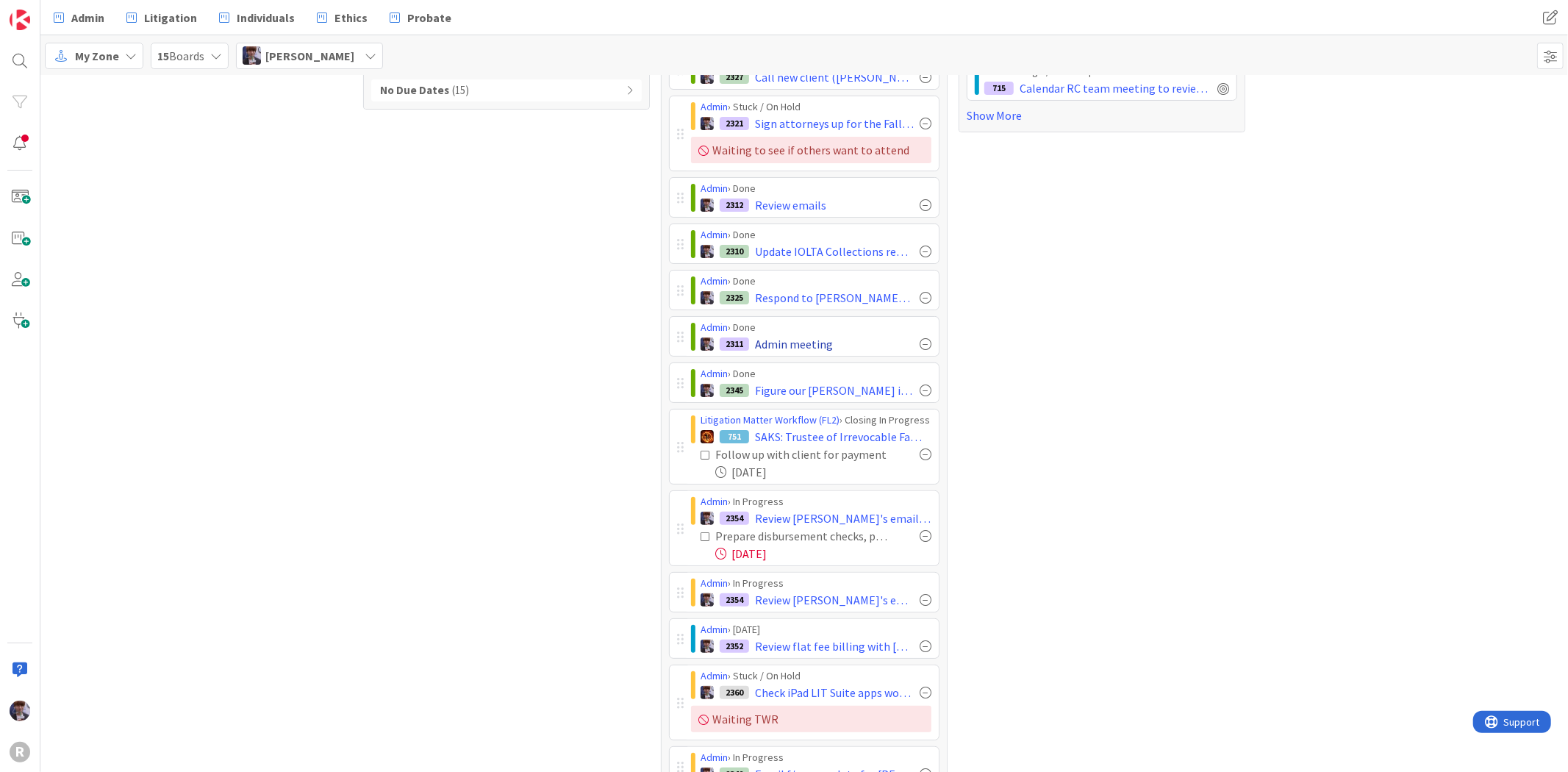
click at [919, 341] on div at bounding box center [925, 344] width 12 height 12
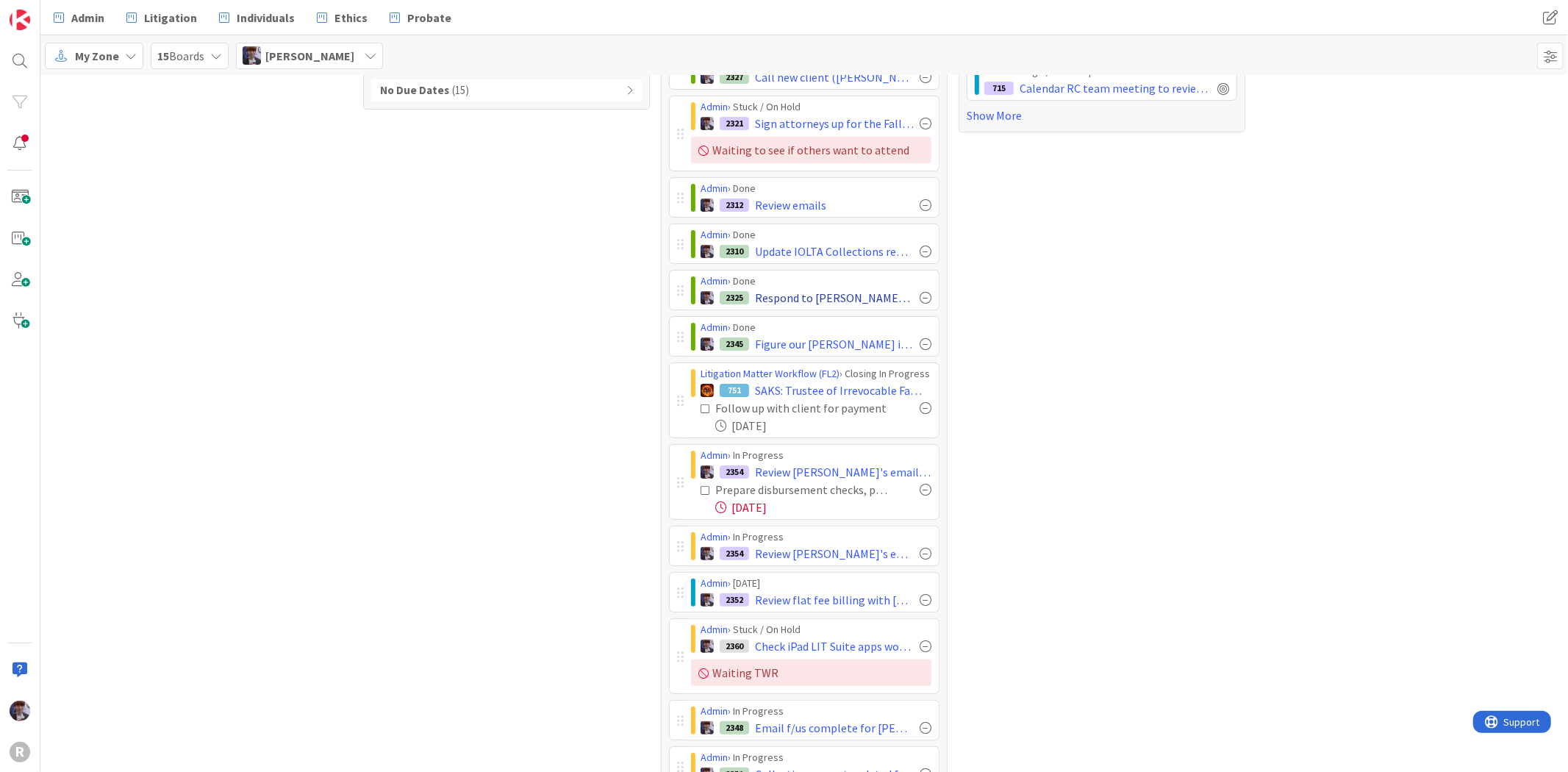
click at [919, 296] on div at bounding box center [925, 297] width 12 height 12
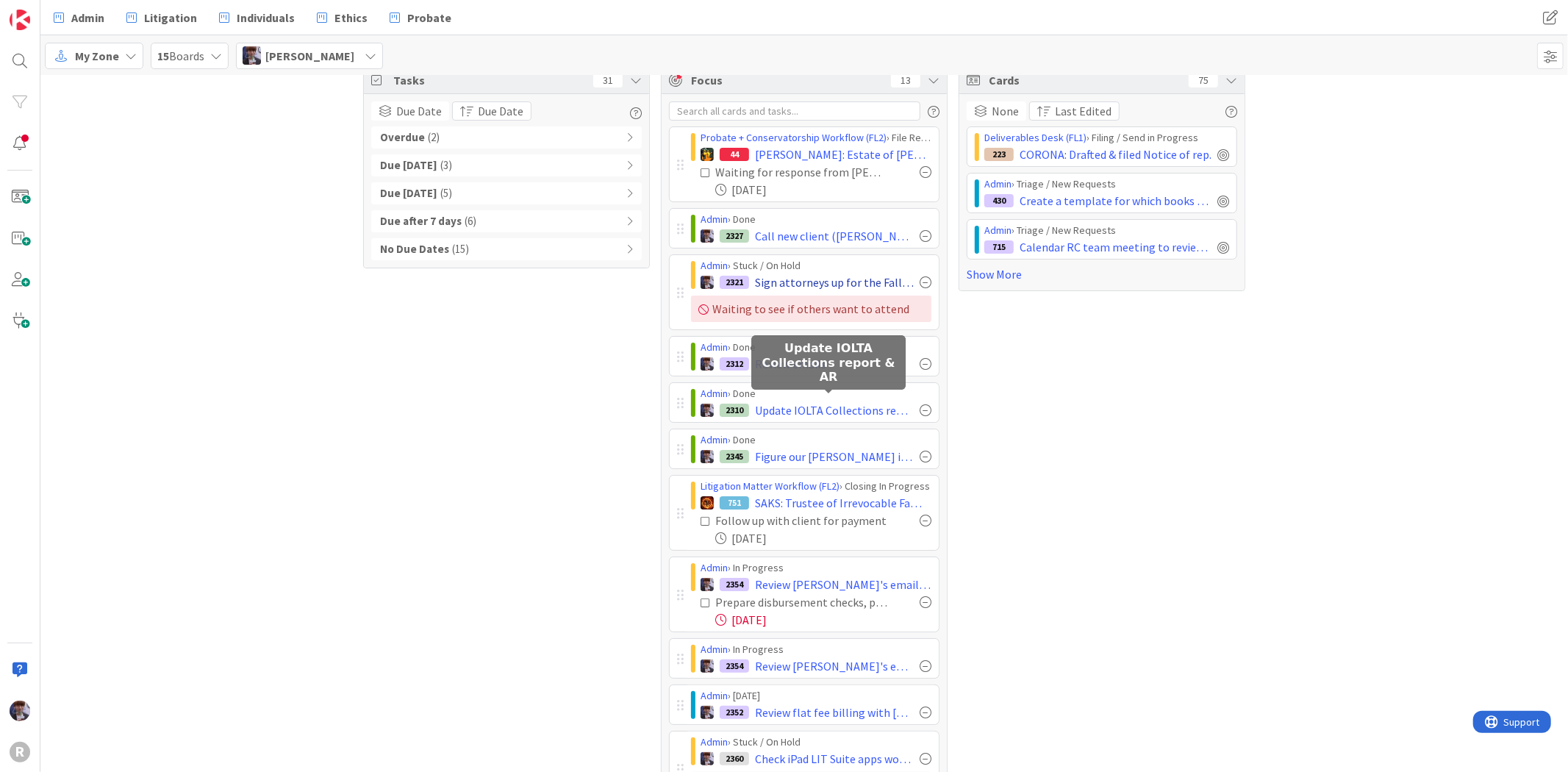
scroll to position [16, 0]
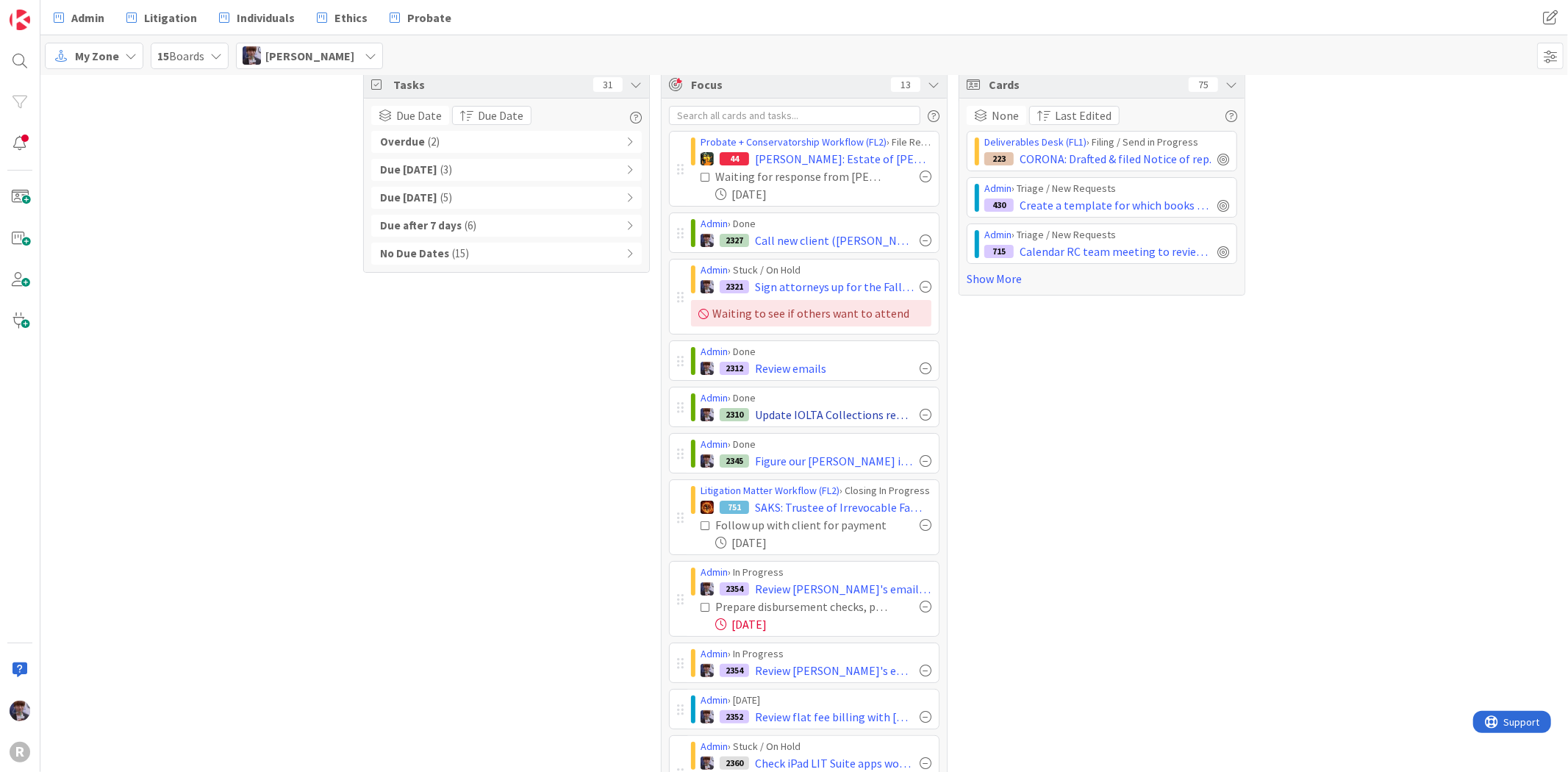
click at [922, 413] on div at bounding box center [925, 414] width 12 height 12
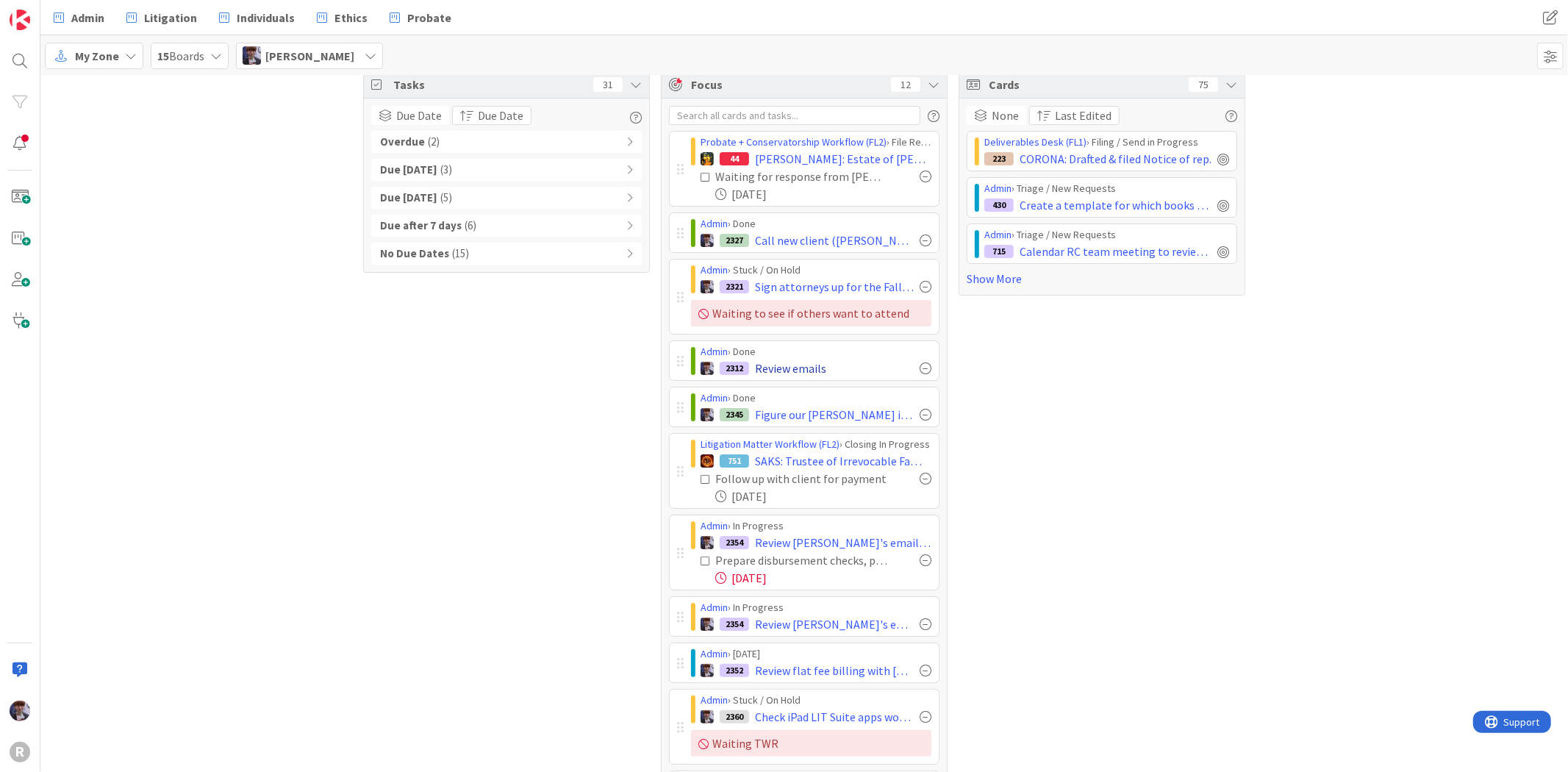
click at [924, 367] on div "Admin › Done 2312 Review emails" at bounding box center [811, 360] width 255 height 39
click at [921, 370] on div at bounding box center [925, 368] width 12 height 12
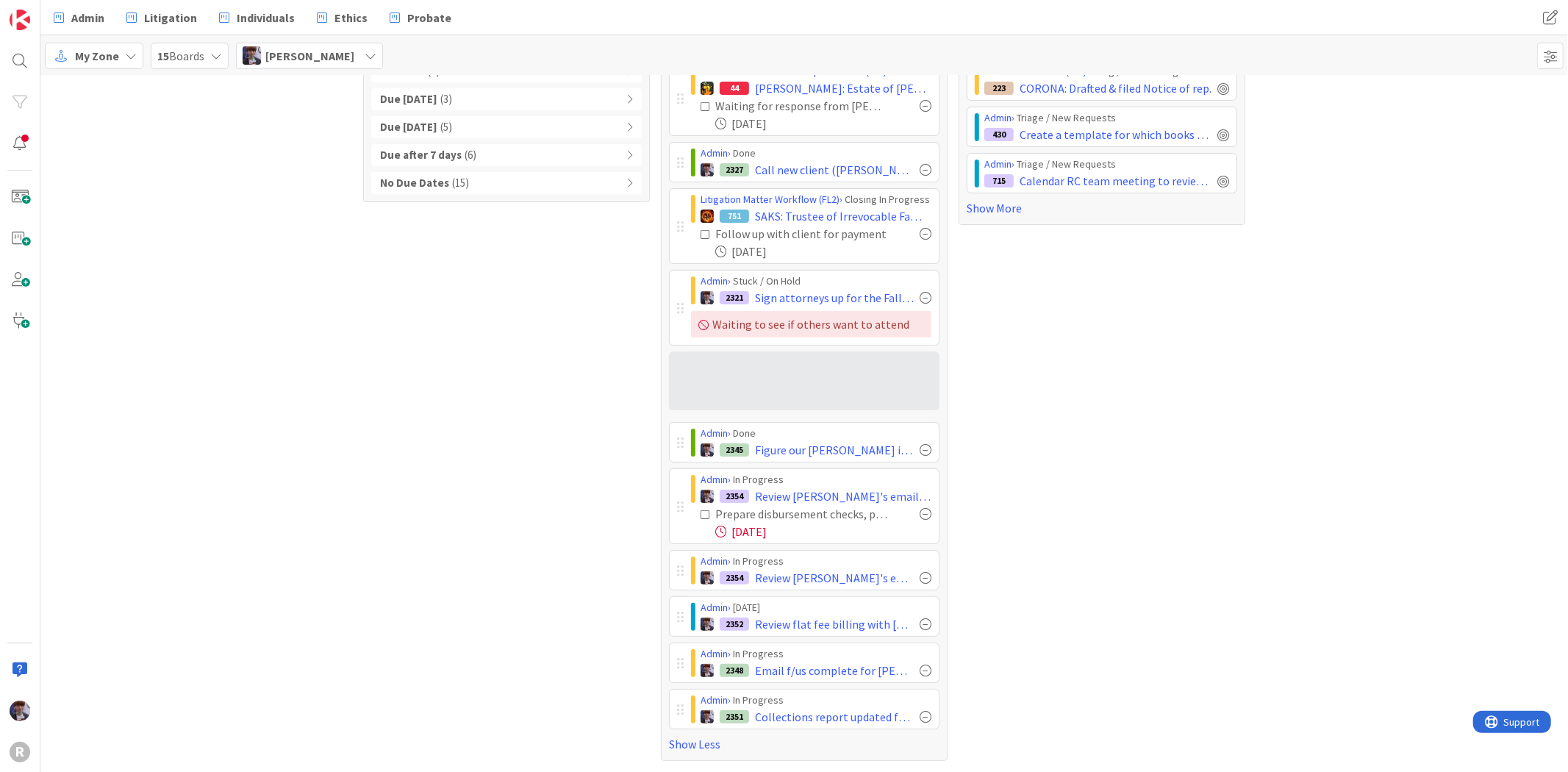
scroll to position [99, 0]
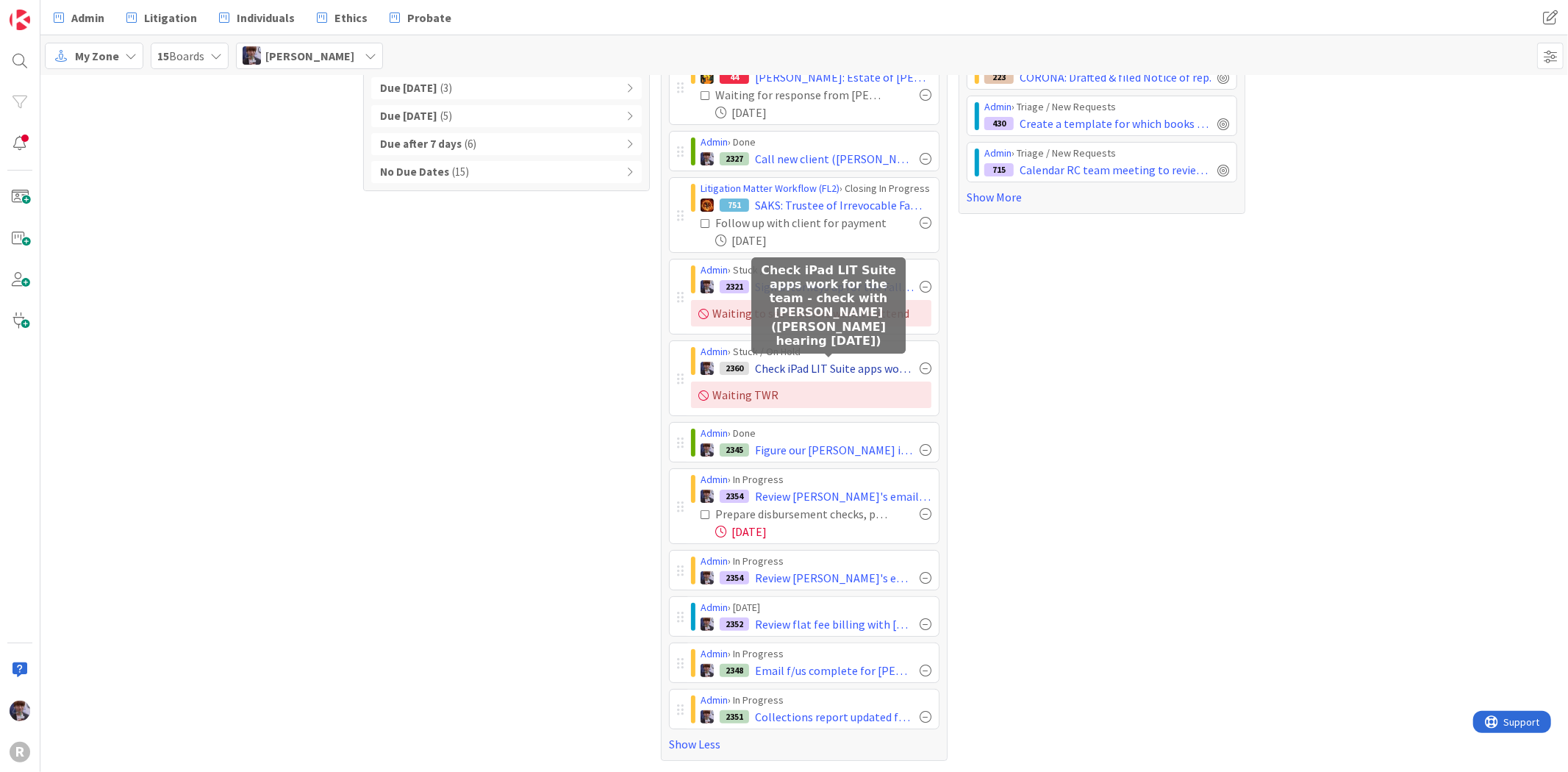
click at [801, 361] on span "Check iPad LIT Suite apps work for the team - check with Ted (Tyler hearing on …" at bounding box center [835, 368] width 159 height 18
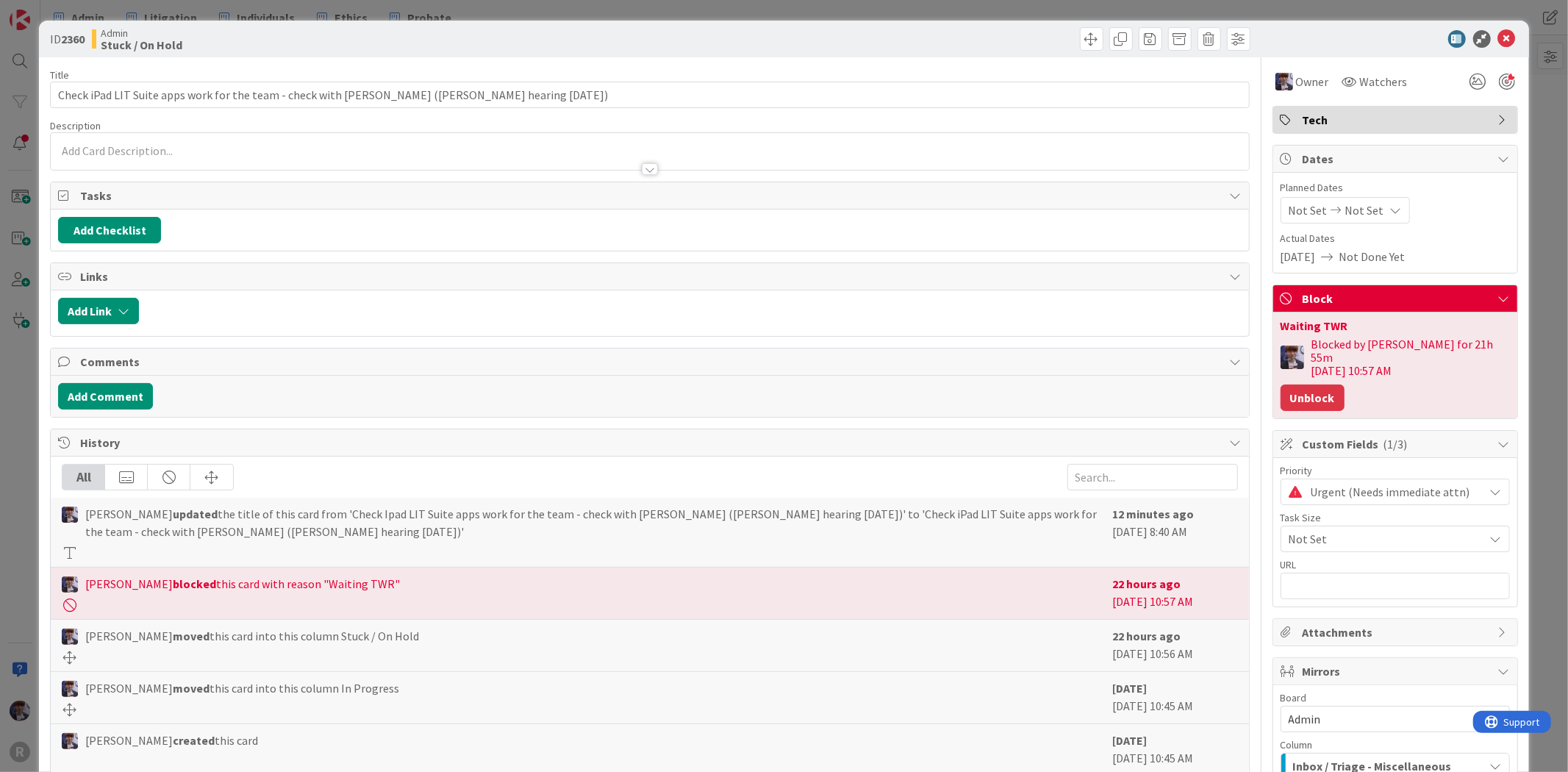
click at [1287, 385] on button "Unblock" at bounding box center [1312, 398] width 64 height 26
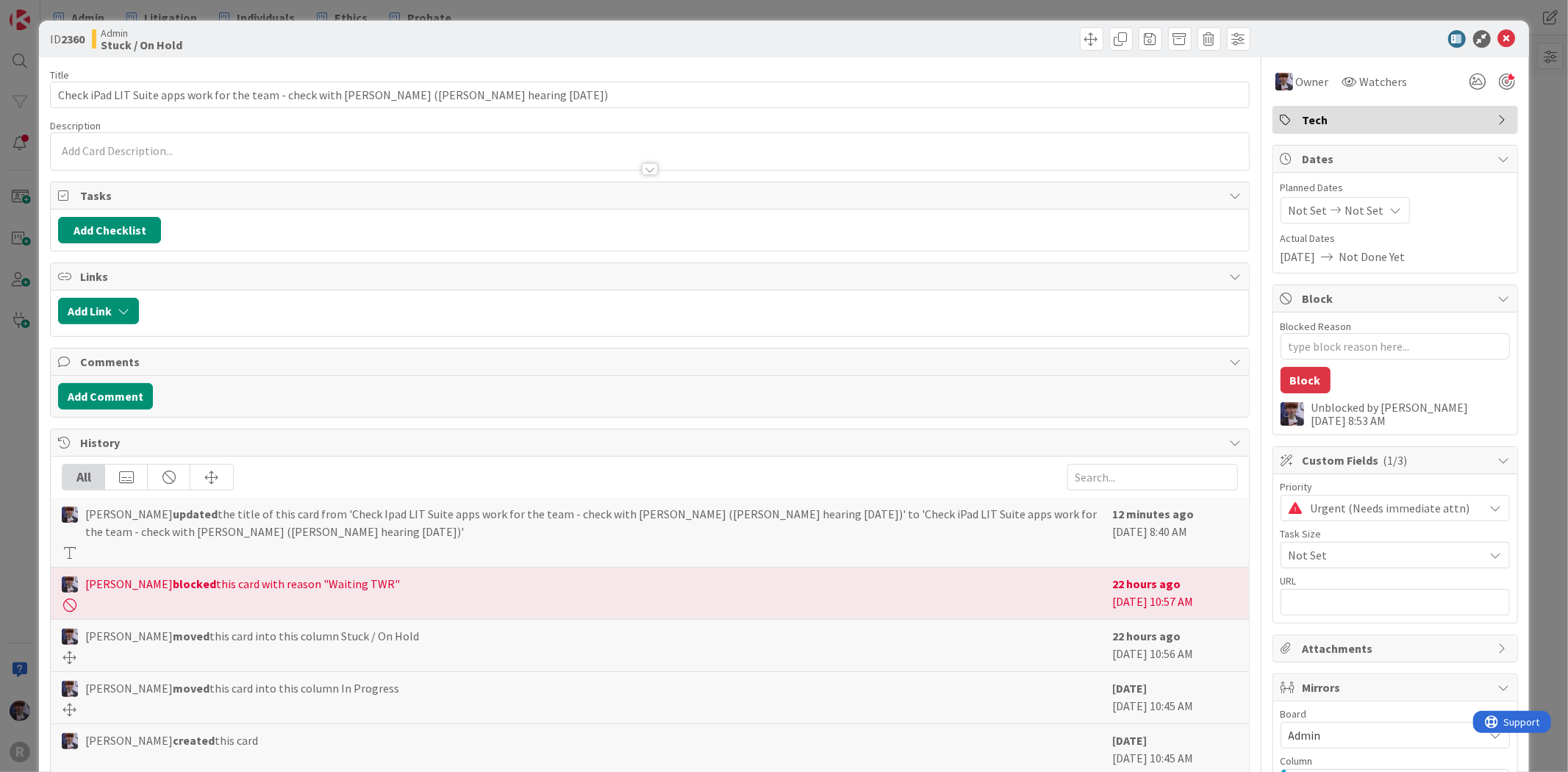
scroll to position [64, 0]
click at [1530, 138] on div "ID 2360 Admin Stuck / On Hold Title 88 / 128 Check iPad LIT Suite apps work for…" at bounding box center [784, 386] width 1568 height 772
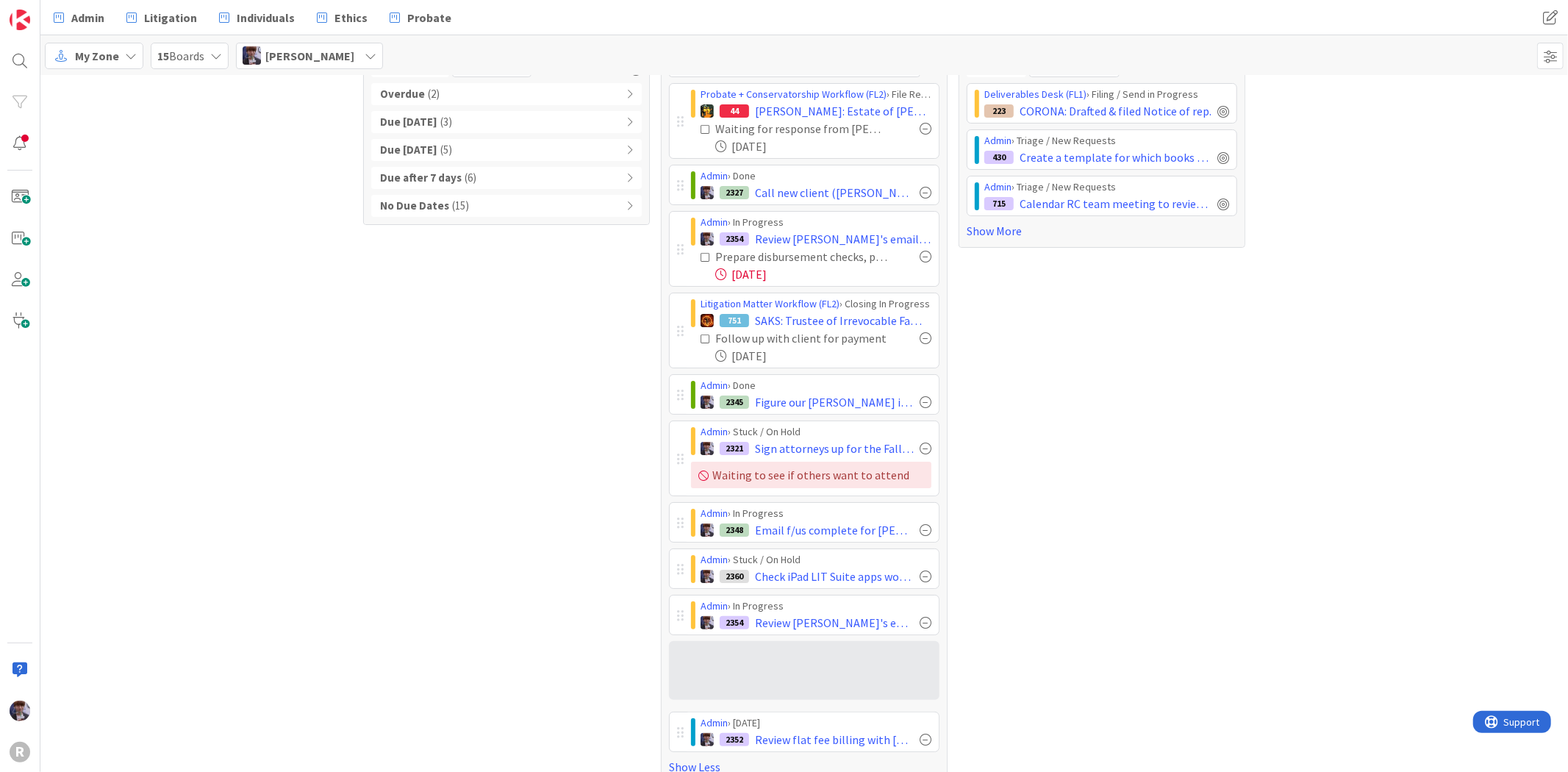
scroll to position [64, 0]
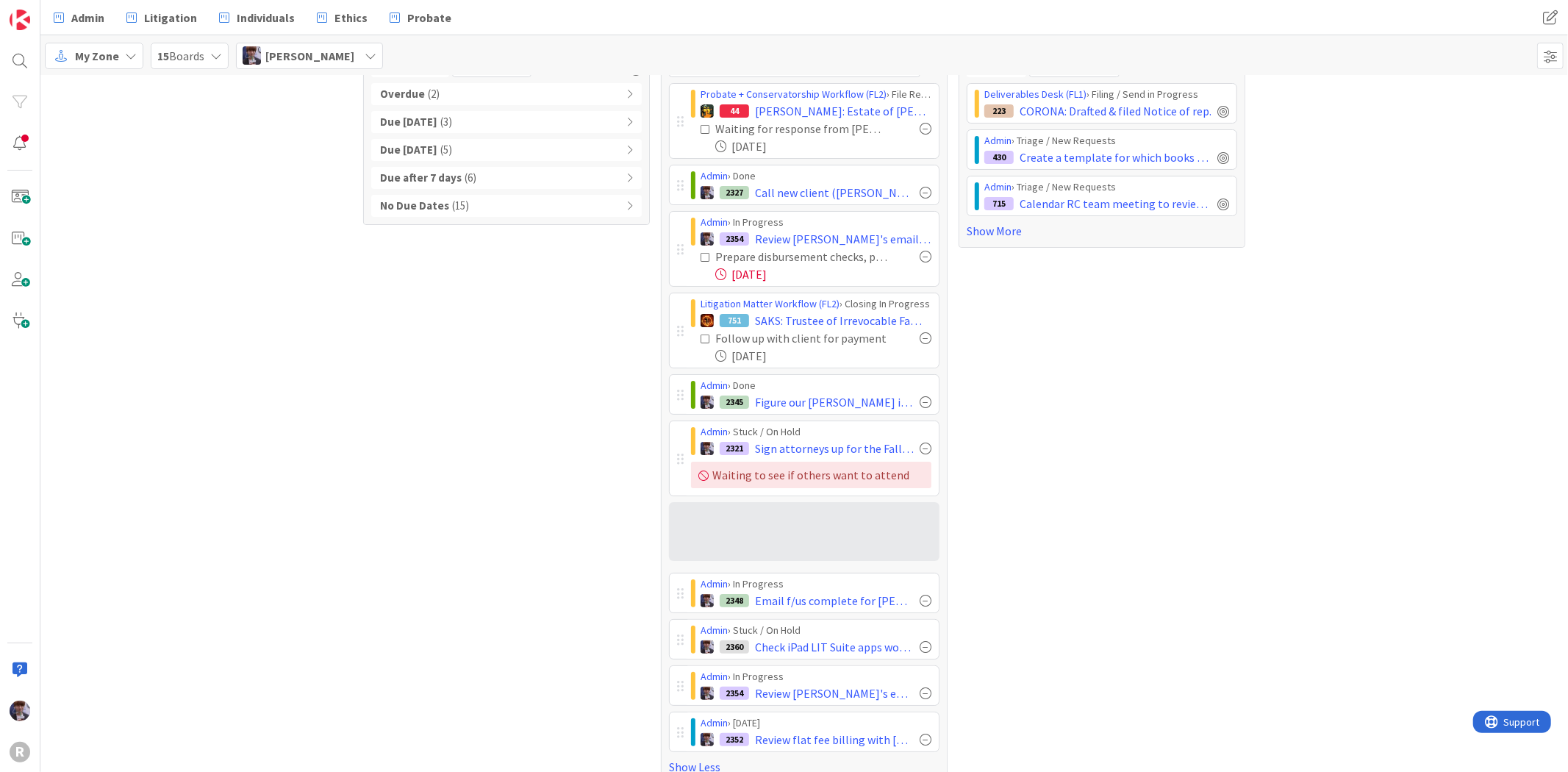
click at [0, 0] on div at bounding box center [0, 0] width 0 height 0
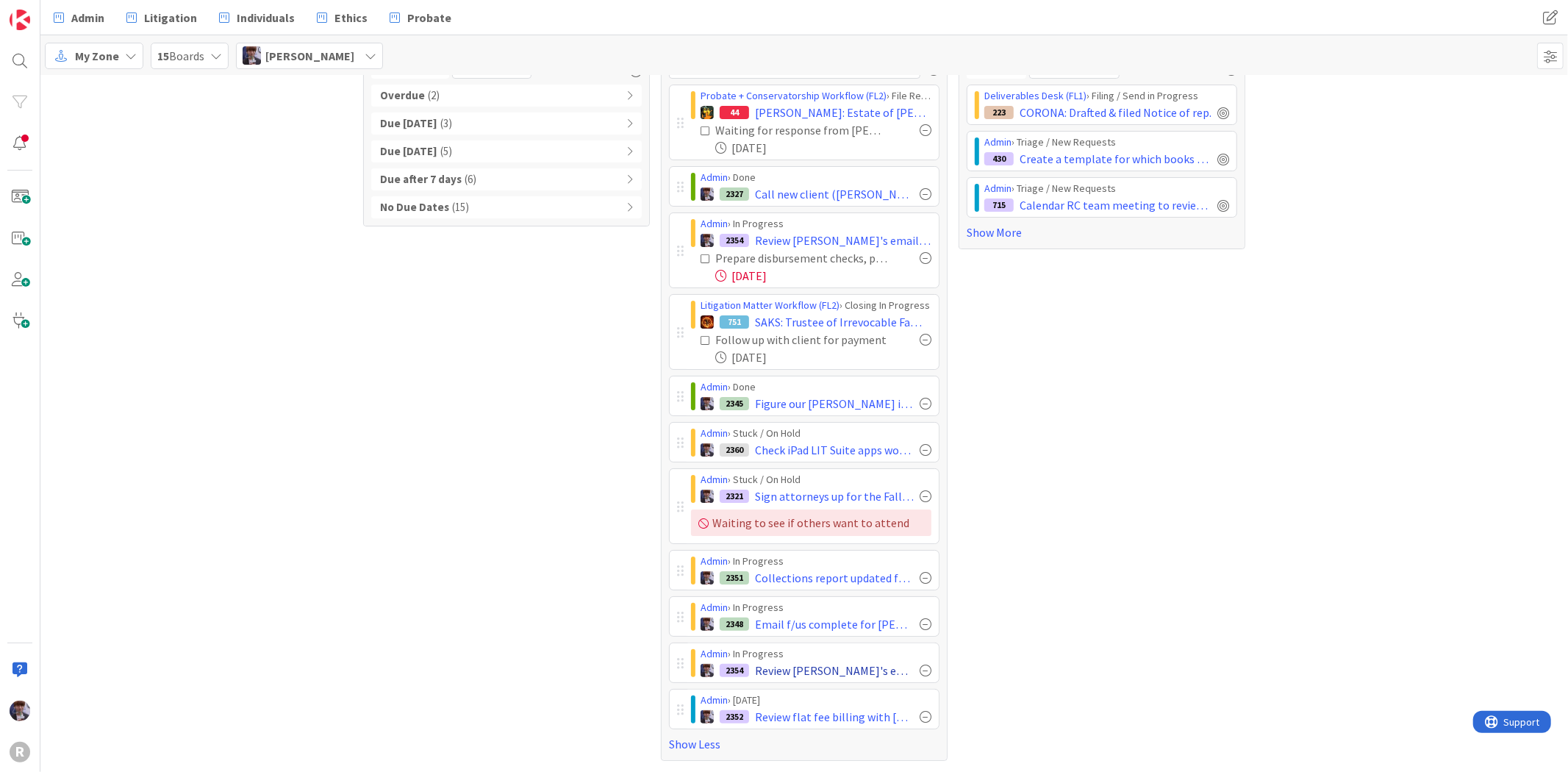
click at [919, 670] on div at bounding box center [925, 670] width 12 height 12
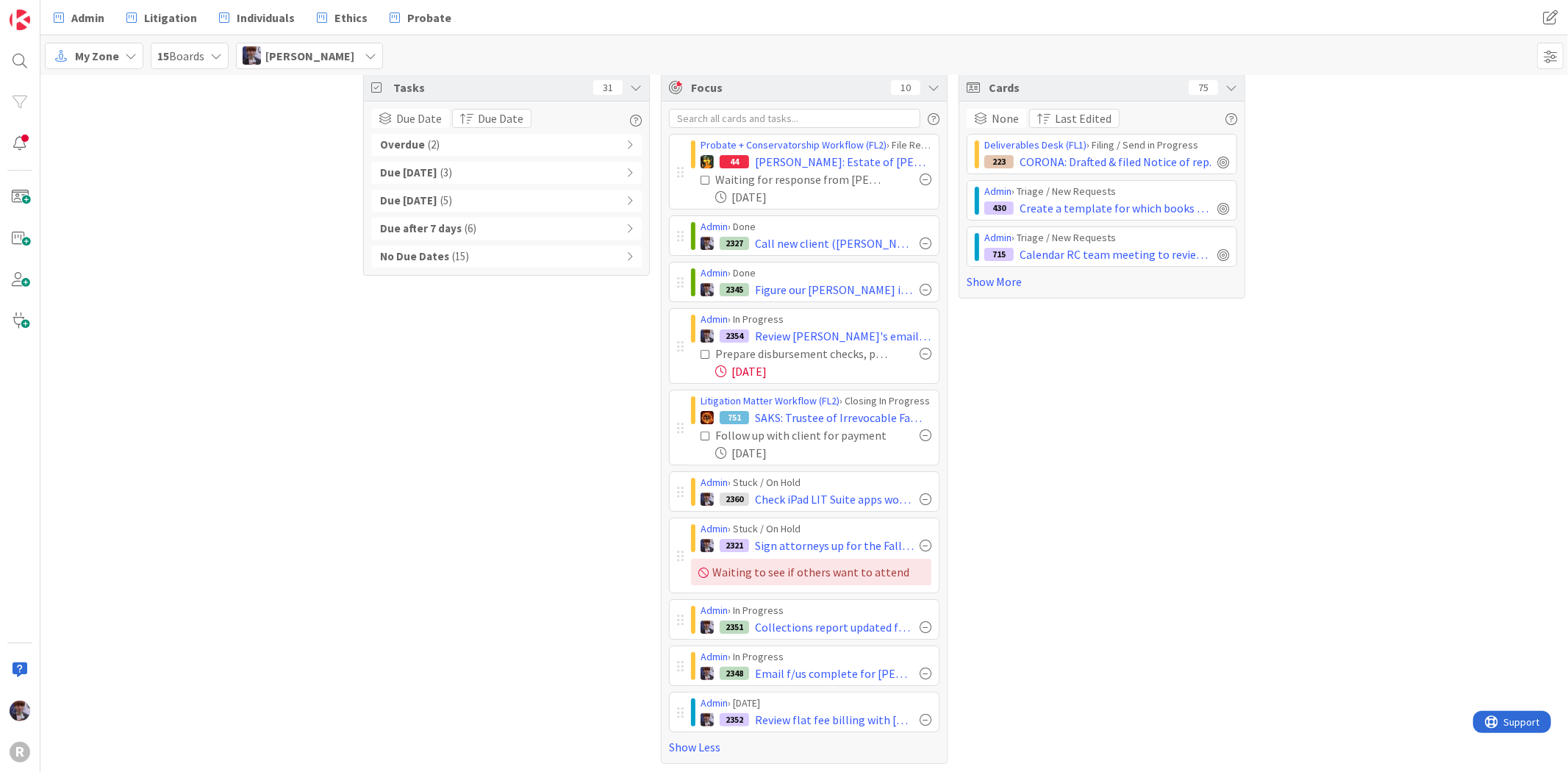
scroll to position [18, 0]
click at [65, 22] on link "Admin" at bounding box center [79, 18] width 68 height 26
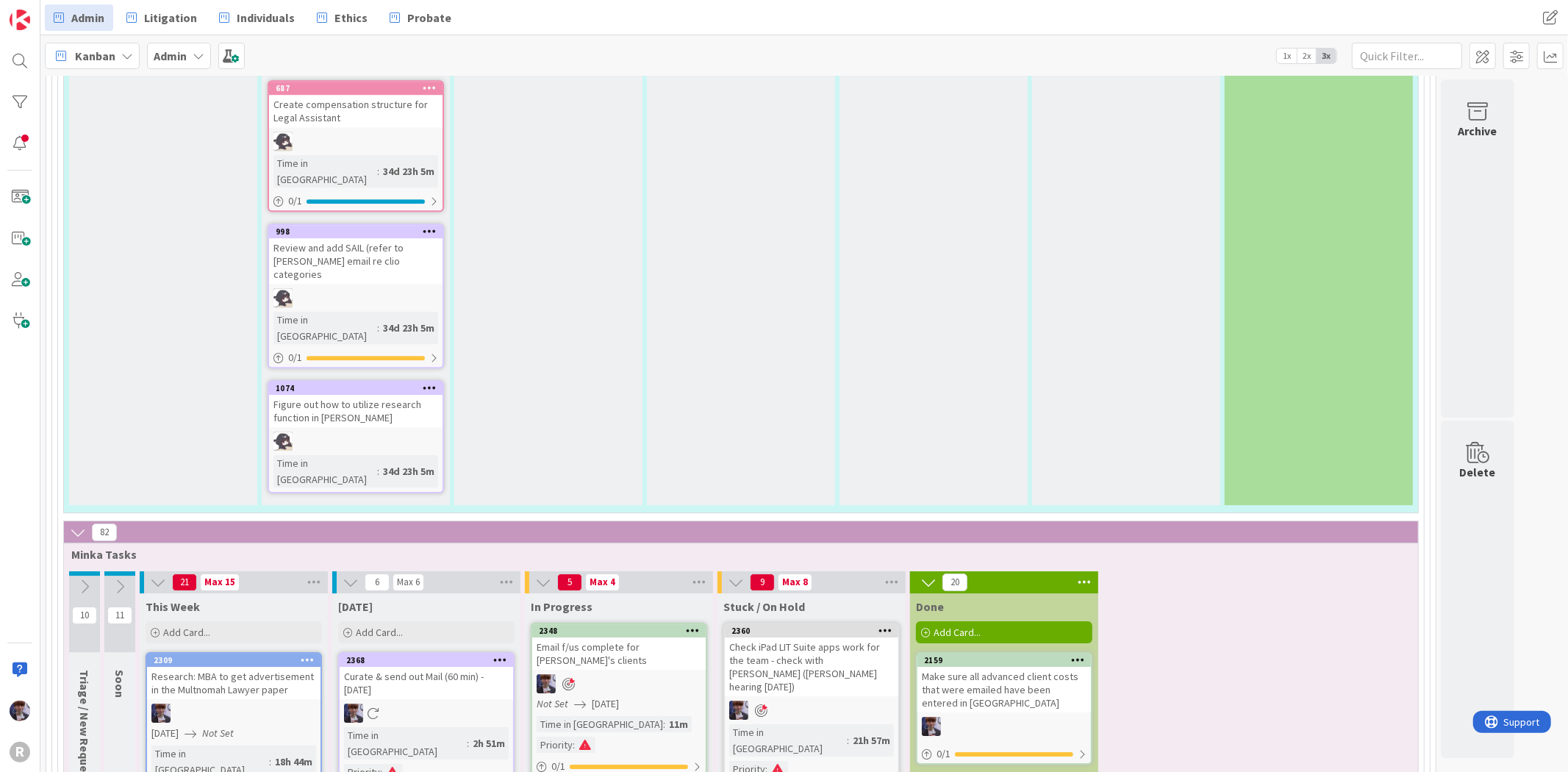
scroll to position [3757, 0]
click at [1076, 653] on icon at bounding box center [1077, 658] width 14 height 10
click at [1076, 771] on icon at bounding box center [1077, 782] width 14 height 10
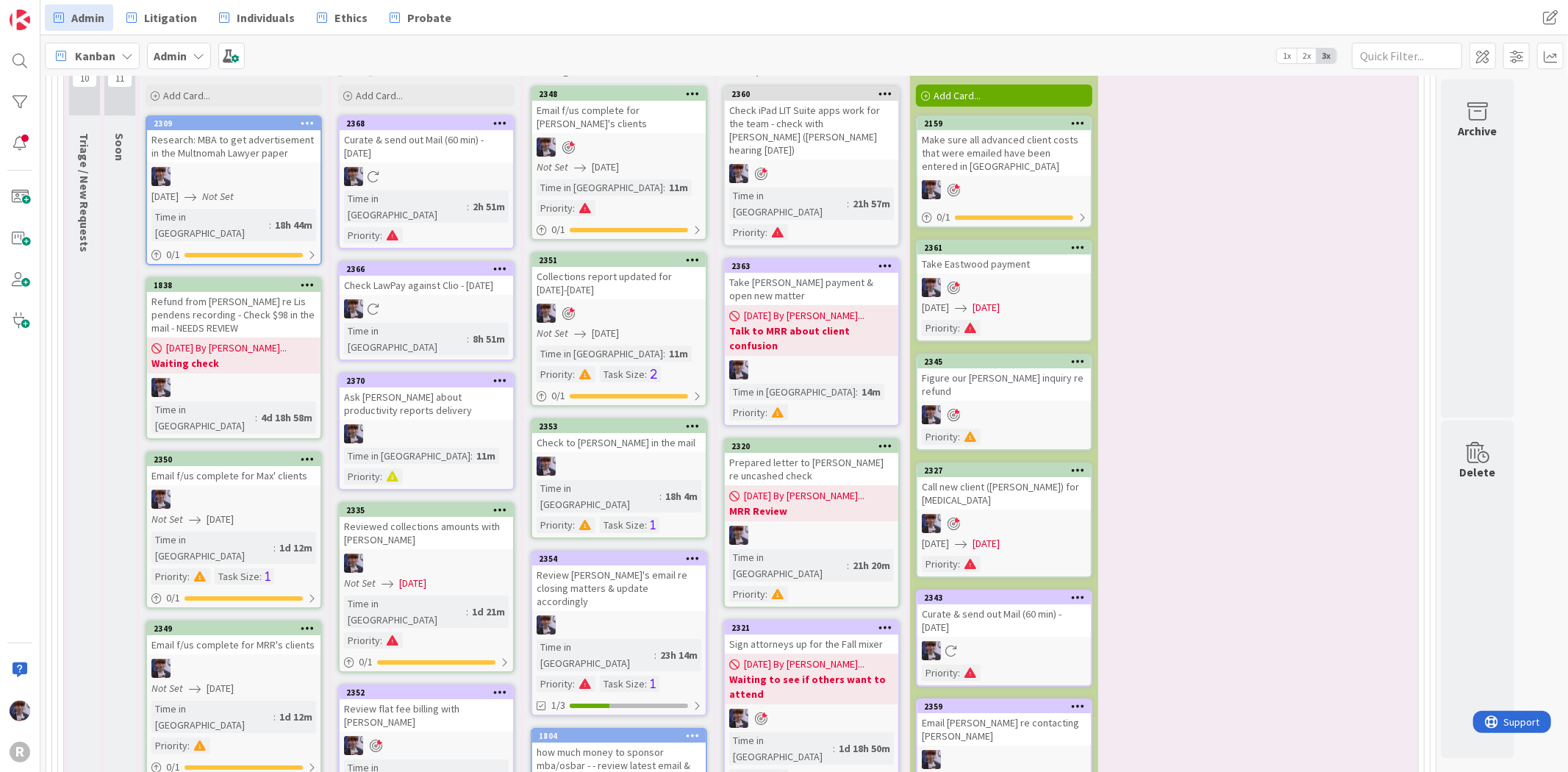
scroll to position [4328, 0]
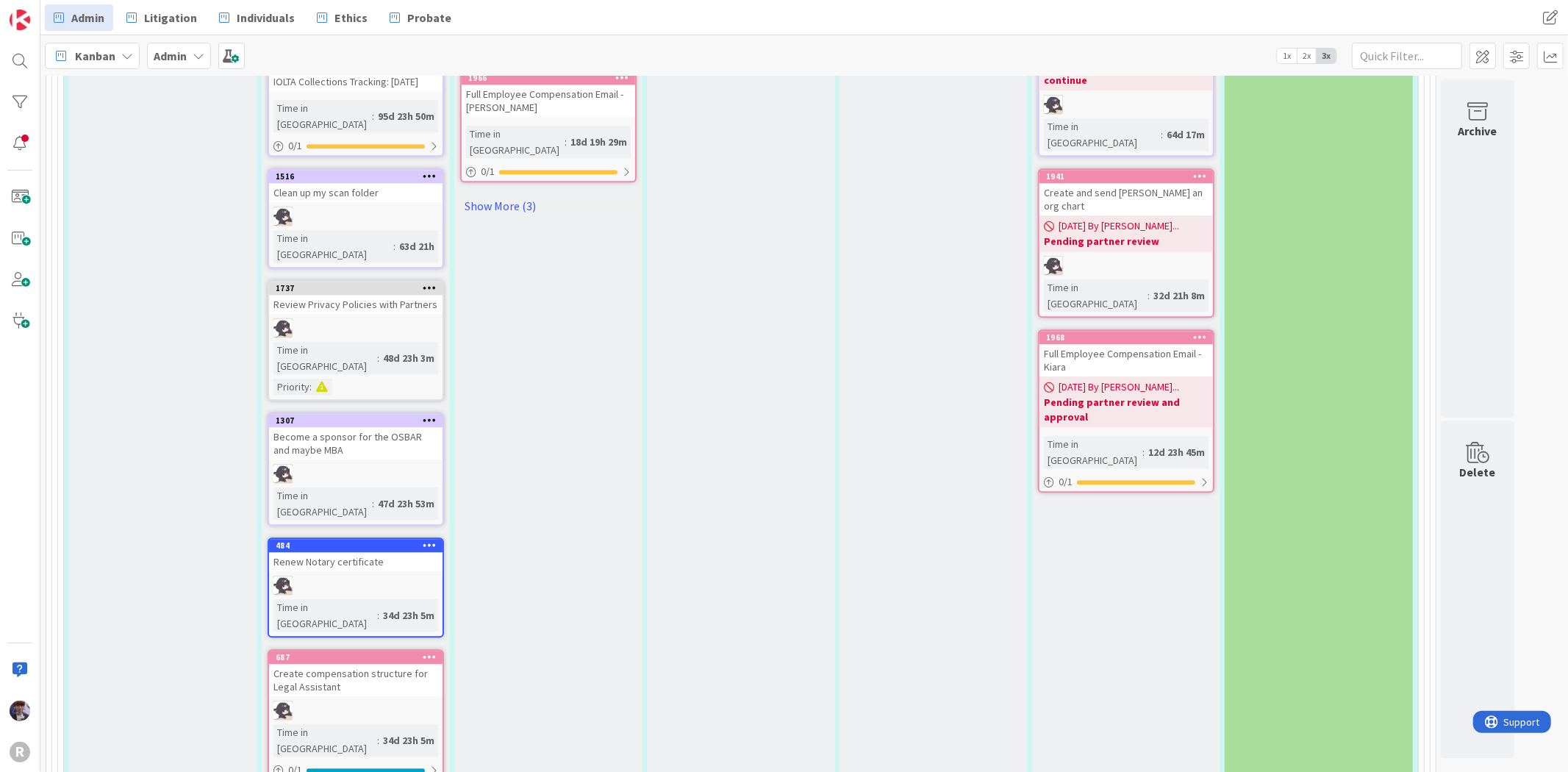
scroll to position [3185, 0]
click at [107, 48] on span "Kanban" at bounding box center [95, 56] width 40 height 18
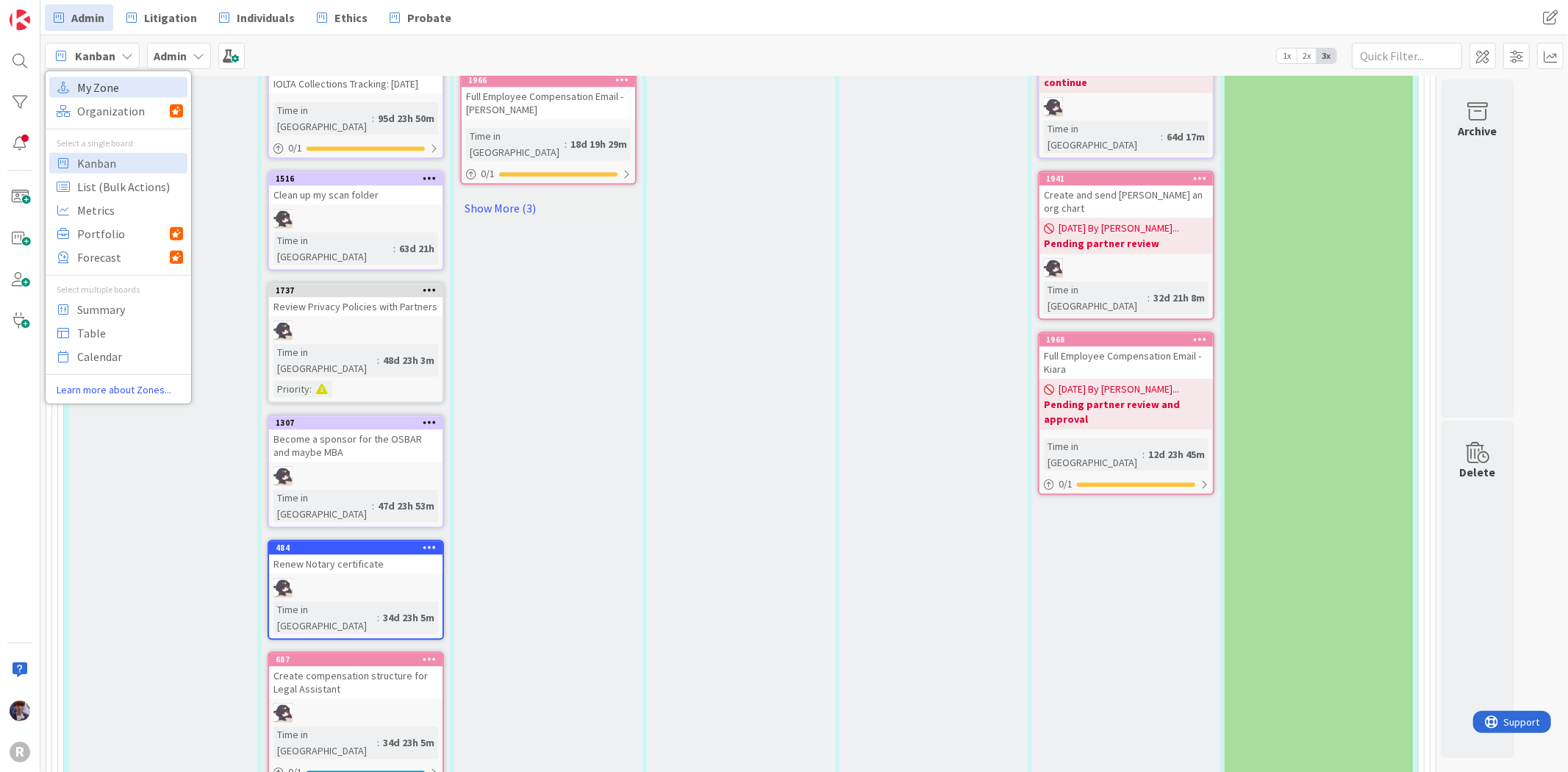
click at [102, 84] on span "My Zone" at bounding box center [130, 87] width 106 height 22
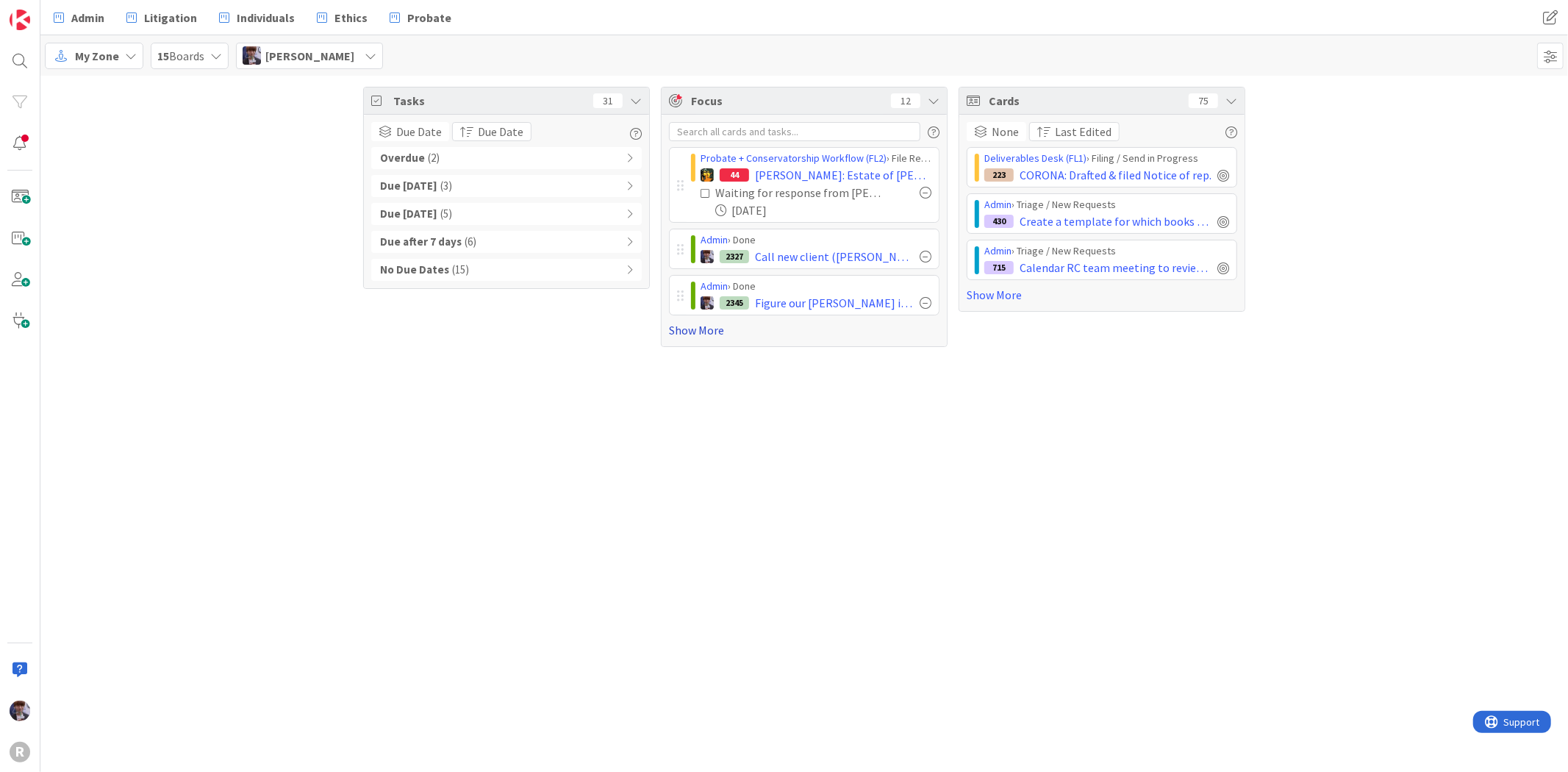
click at [701, 336] on link "Show More" at bounding box center [803, 330] width 270 height 18
